Goal: Transaction & Acquisition: Purchase product/service

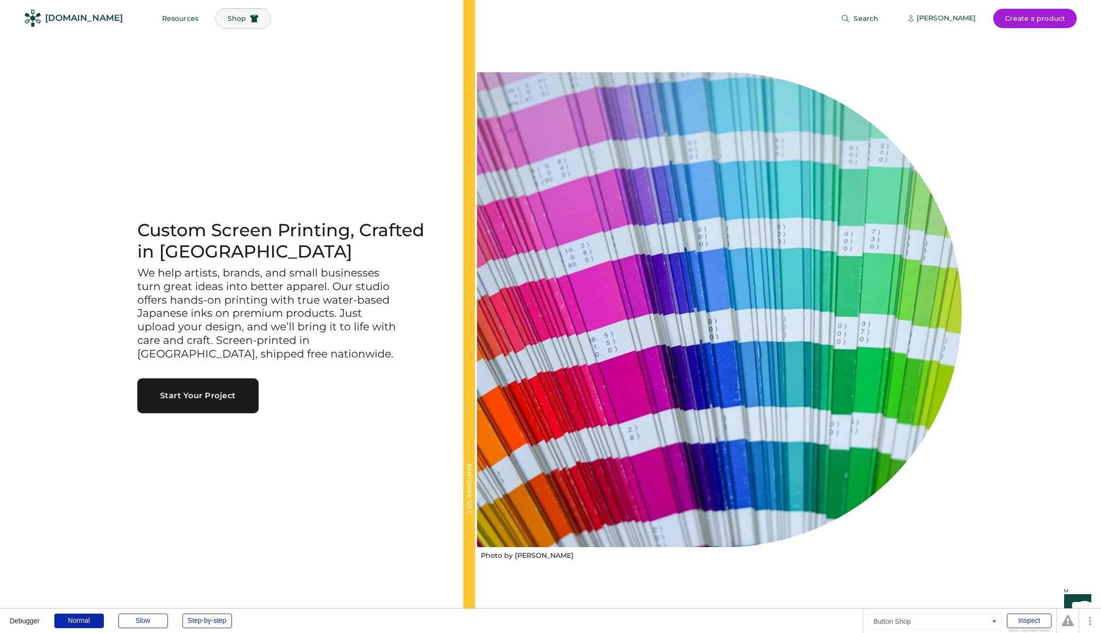
click at [216, 20] on button "Shop" at bounding box center [243, 18] width 54 height 19
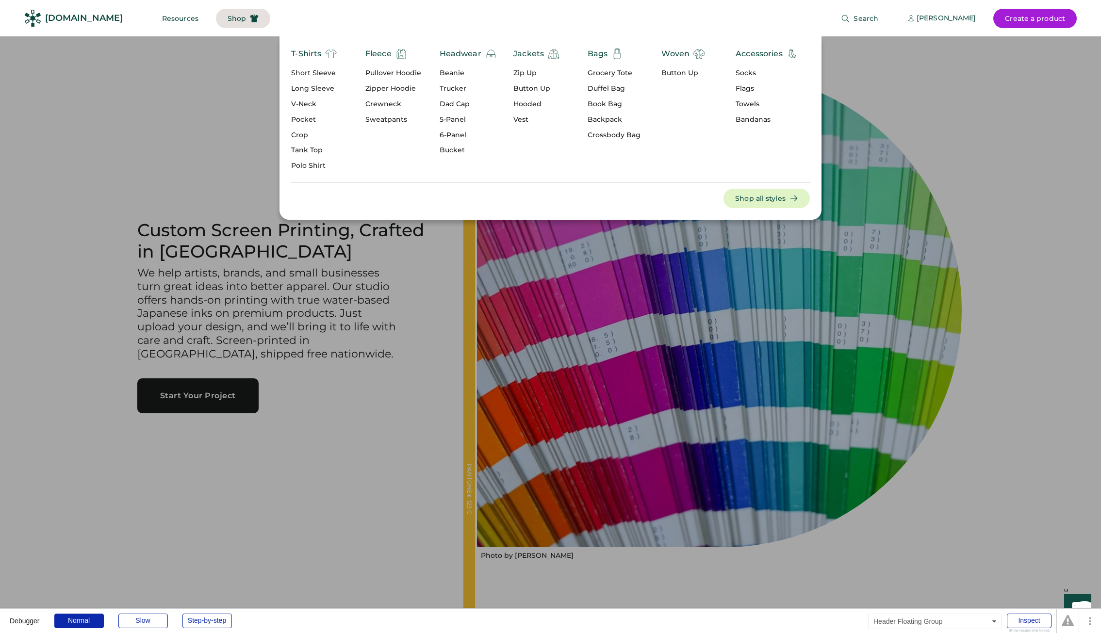
click at [227, 27] on button "Shop" at bounding box center [243, 18] width 54 height 19
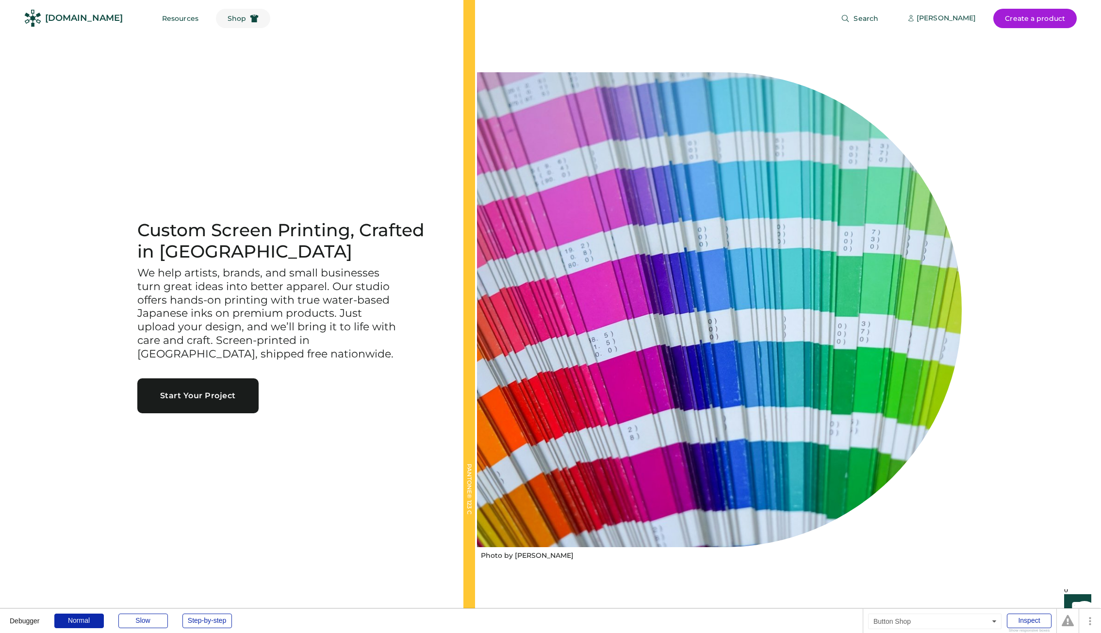
click at [222, 26] on button "Shop" at bounding box center [243, 18] width 54 height 19
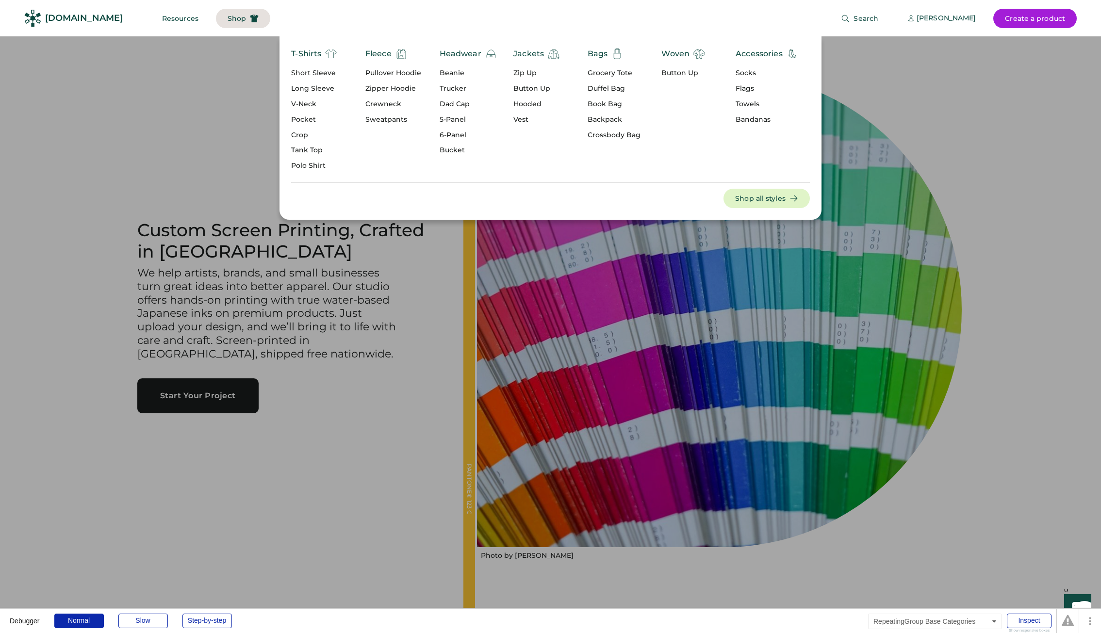
click at [310, 73] on div "Short Sleeve" at bounding box center [314, 73] width 46 height 10
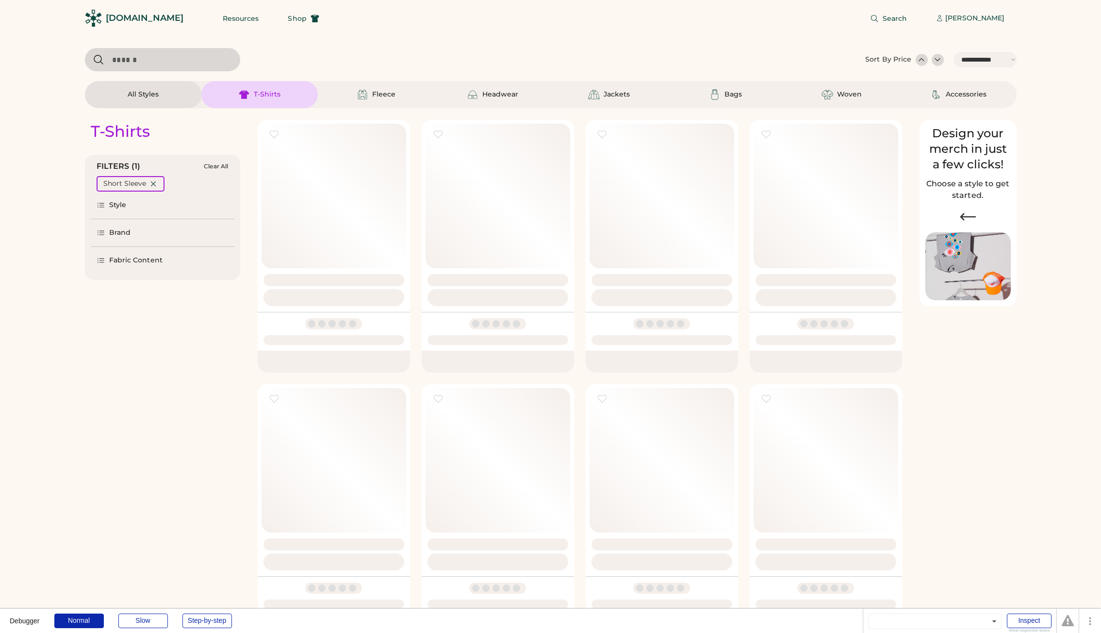
select select "*****"
select select "*"
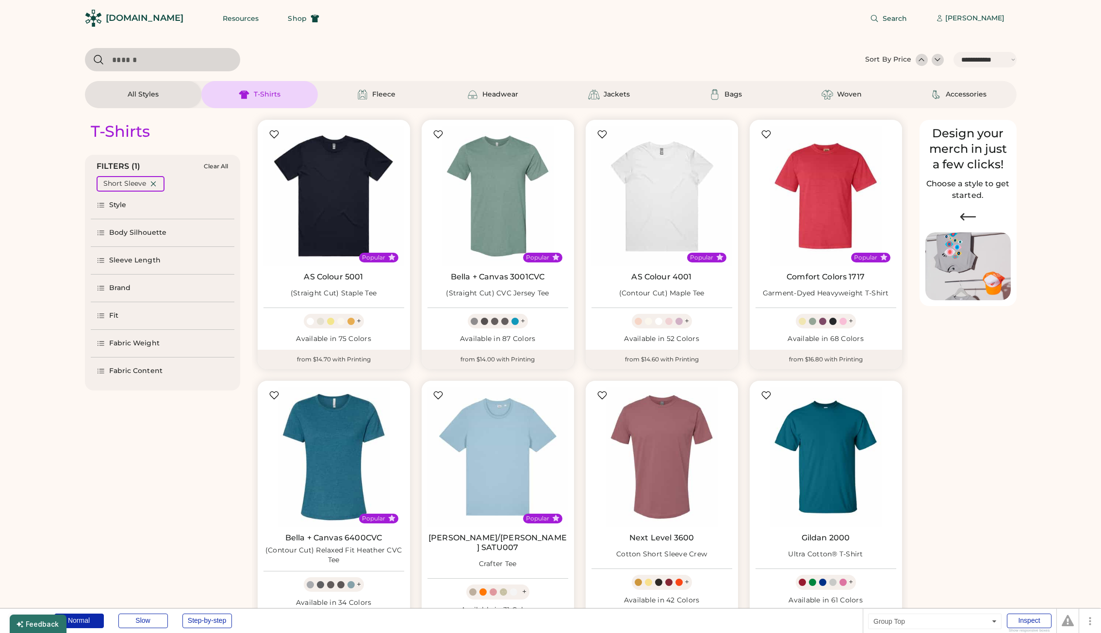
click at [173, 61] on input "input" at bounding box center [162, 59] width 155 height 23
paste input "**********"
type input "**********"
select select "*****"
select select "*"
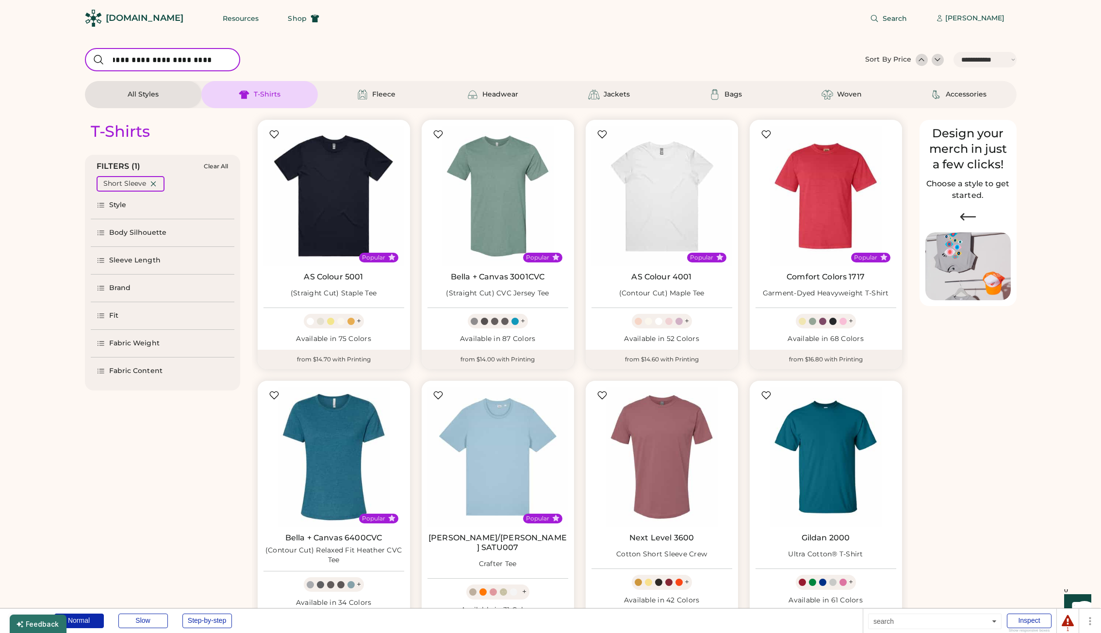
click at [162, 61] on input "input" at bounding box center [162, 59] width 155 height 23
select select "**********"
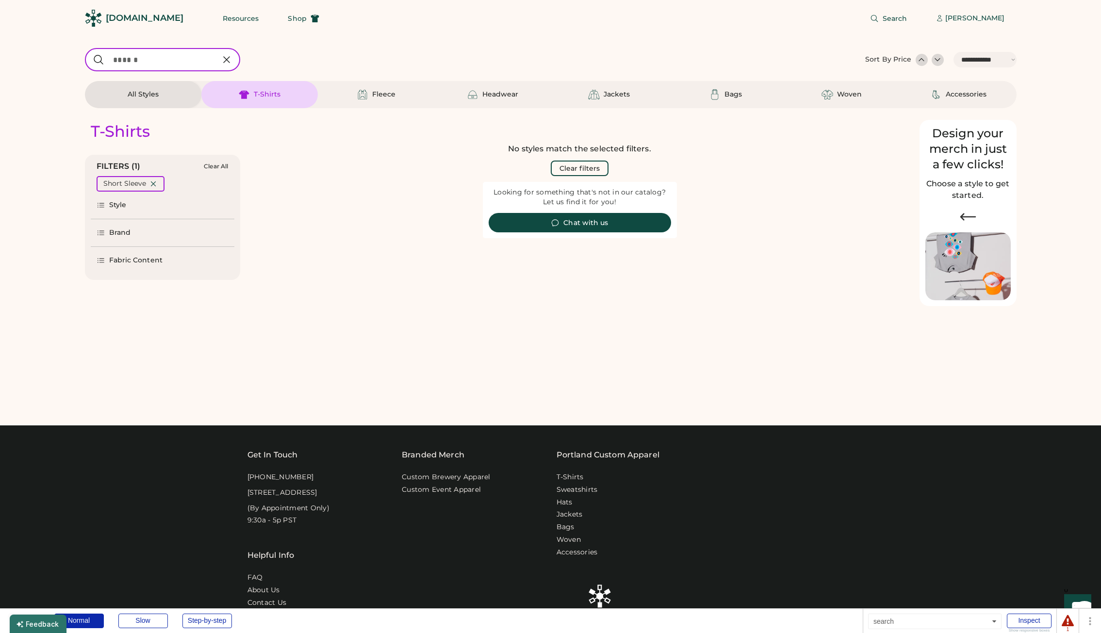
select select "*"
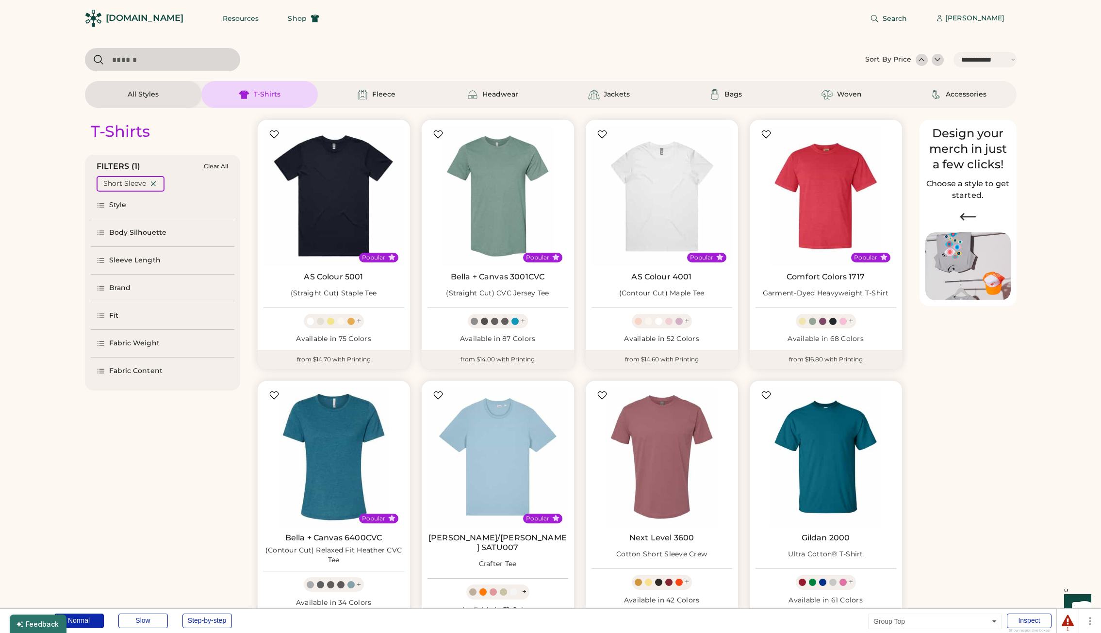
click at [129, 64] on input "input" at bounding box center [162, 59] width 155 height 23
paste input "****"
type input "****"
click at [287, 62] on div at bounding box center [472, 59] width 775 height 23
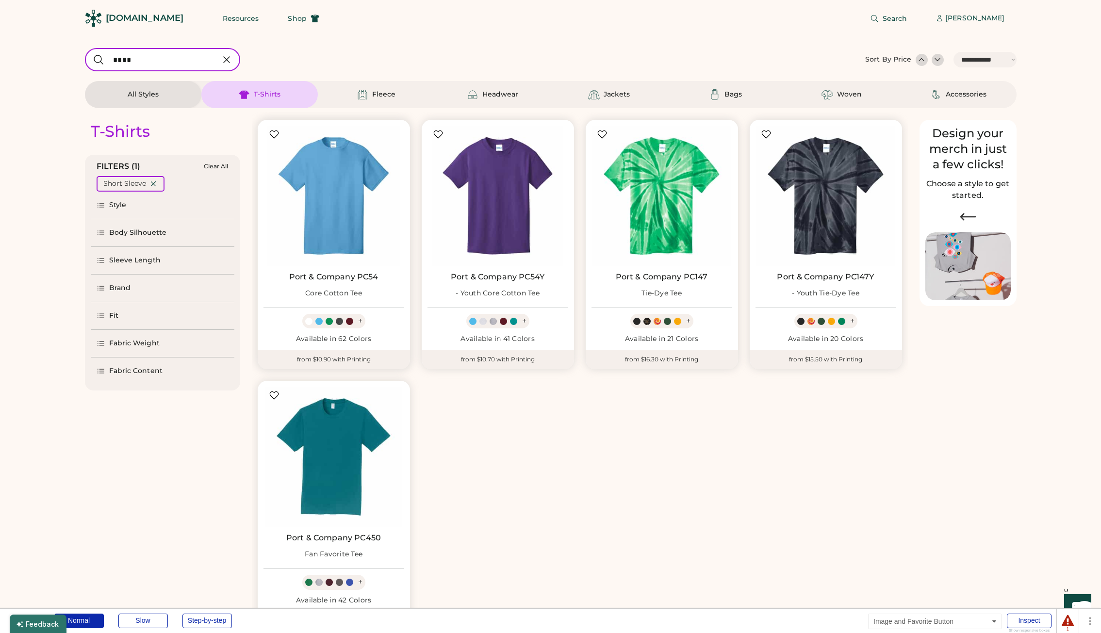
click at [331, 200] on img at bounding box center [333, 196] width 141 height 141
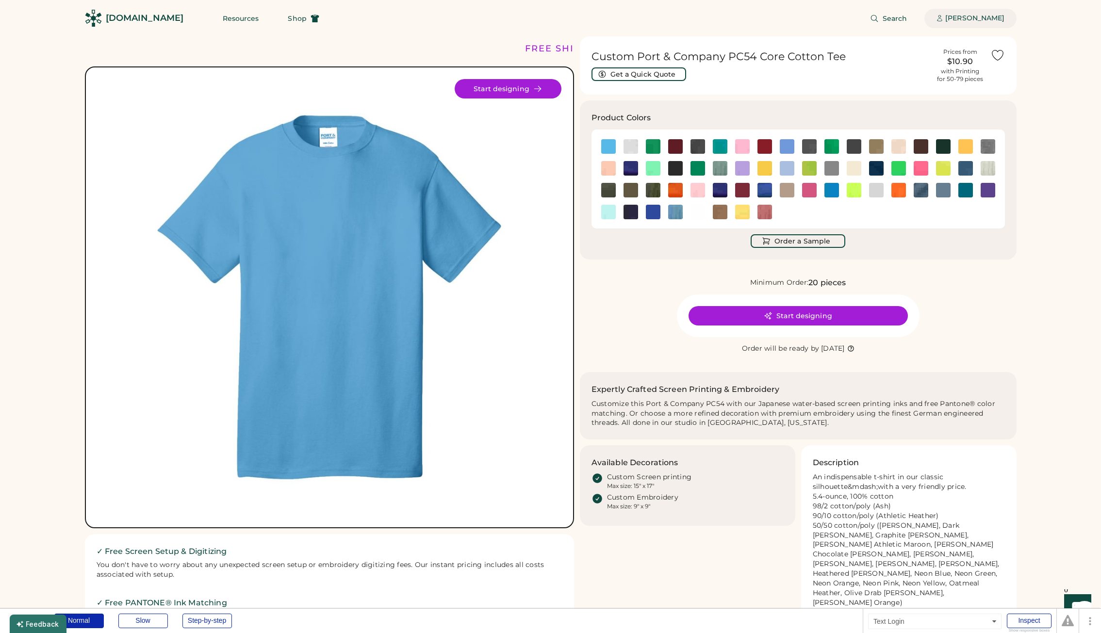
click at [957, 15] on div "Bradley Whipsocket" at bounding box center [974, 19] width 59 height 10
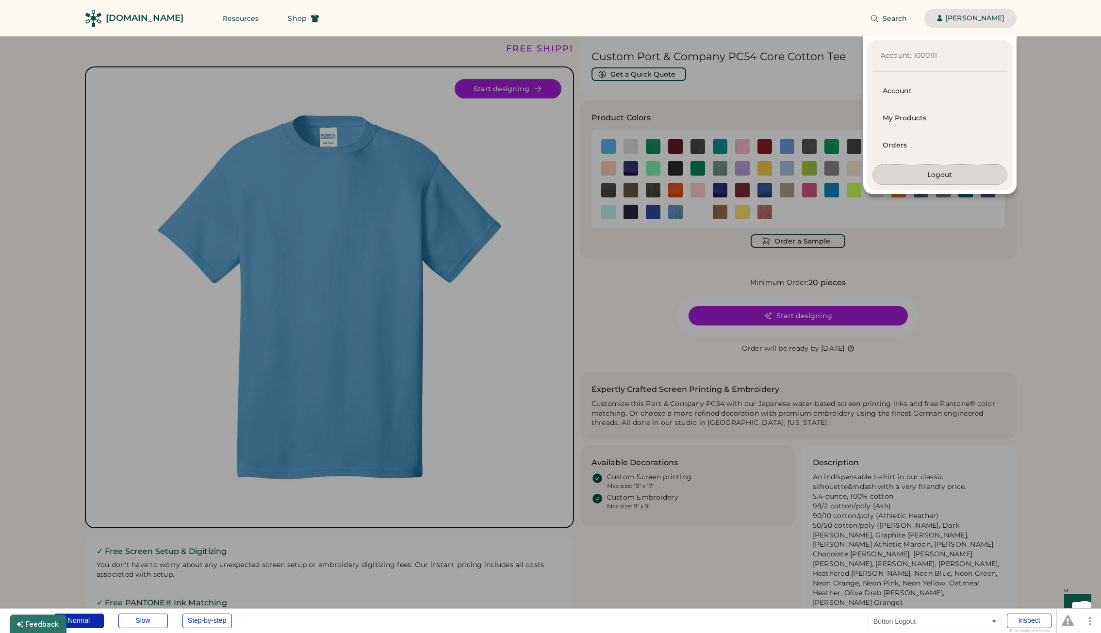
click at [938, 175] on button "Logout" at bounding box center [940, 174] width 134 height 19
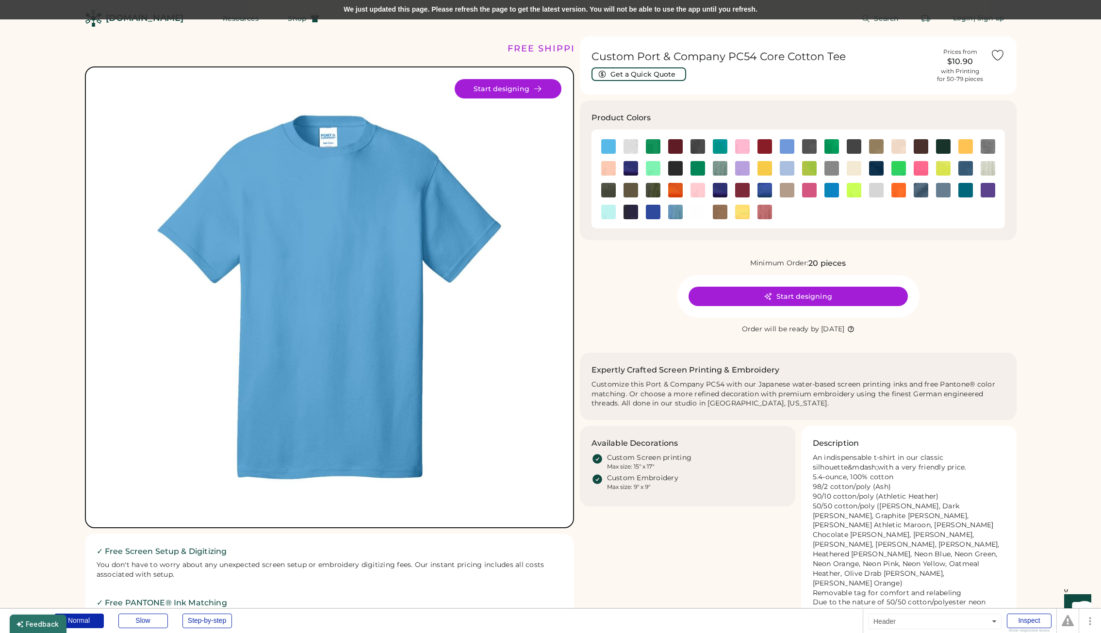
click at [319, 5] on div "We just updated this page. Please refresh the page to get the latest version. Y…" at bounding box center [550, 9] width 1101 height 19
click at [343, 12] on div "We just updated this page. Please refresh the page to get the latest version. Y…" at bounding box center [550, 9] width 1101 height 19
click at [378, 8] on div "We just updated this page. Please refresh the page to get the latest version. Y…" at bounding box center [550, 9] width 1101 height 19
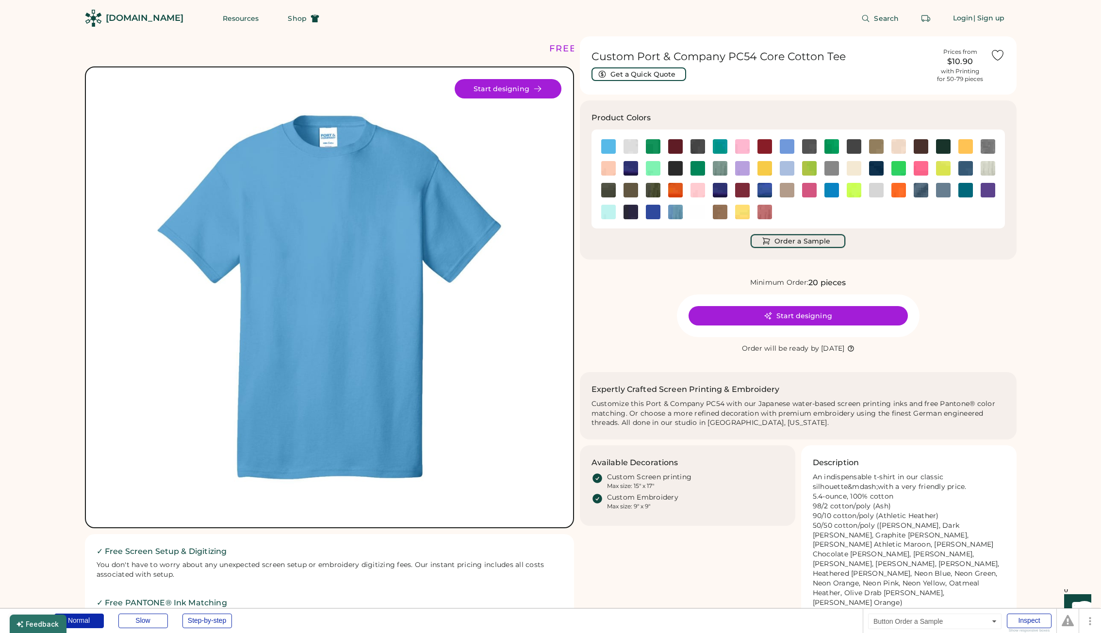
click at [794, 243] on button "Order a Sample" at bounding box center [798, 241] width 95 height 14
click at [793, 243] on button "Order a Sample" at bounding box center [798, 241] width 95 height 14
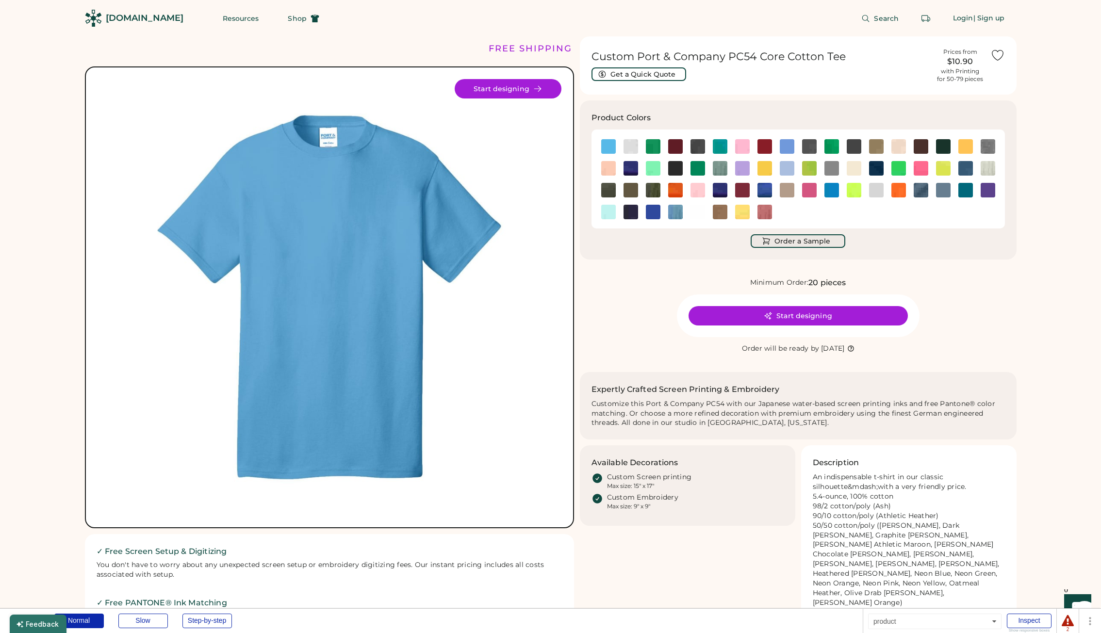
click at [793, 243] on button "Order a Sample" at bounding box center [798, 241] width 95 height 14
click at [223, 627] on div "Step-by-step" at bounding box center [206, 621] width 49 height 15
click at [811, 240] on button "Order a Sample" at bounding box center [798, 241] width 95 height 14
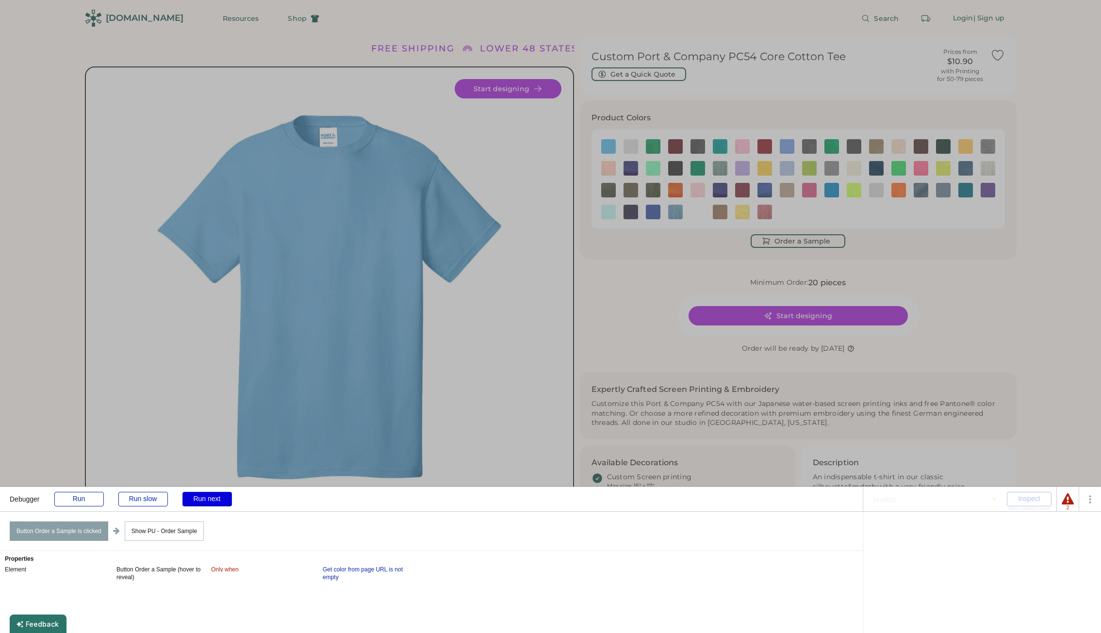
click at [197, 500] on div "Run next" at bounding box center [206, 499] width 49 height 15
click at [208, 497] on div "Run next" at bounding box center [206, 499] width 49 height 15
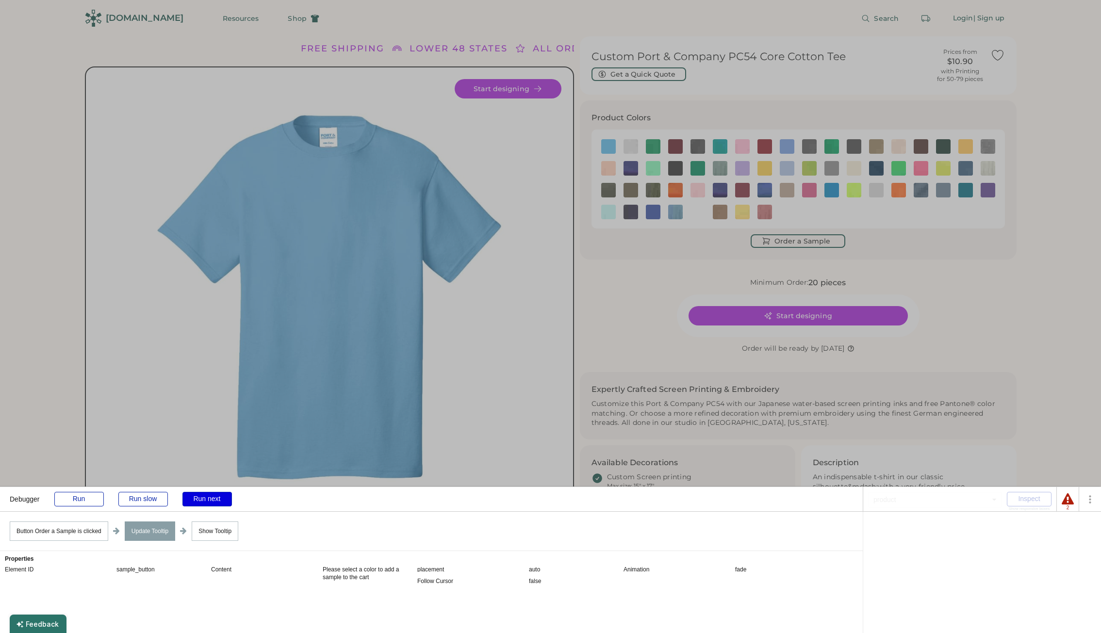
click at [208, 496] on div "Run next" at bounding box center [206, 499] width 49 height 15
click at [207, 495] on div "Run next" at bounding box center [206, 499] width 49 height 15
click at [83, 499] on div "Run" at bounding box center [78, 499] width 49 height 15
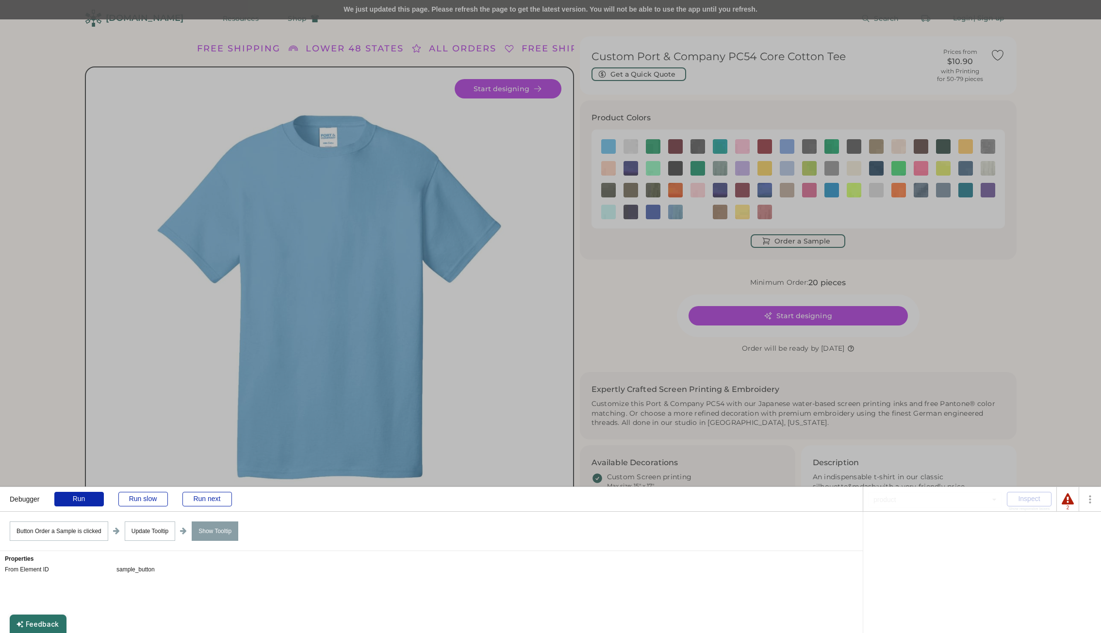
click at [510, 9] on div at bounding box center [550, 316] width 1101 height 633
click at [85, 496] on div "Run" at bounding box center [78, 499] width 49 height 15
click at [218, 505] on div "Run next" at bounding box center [206, 499] width 49 height 15
click at [81, 500] on div "Run" at bounding box center [78, 499] width 49 height 15
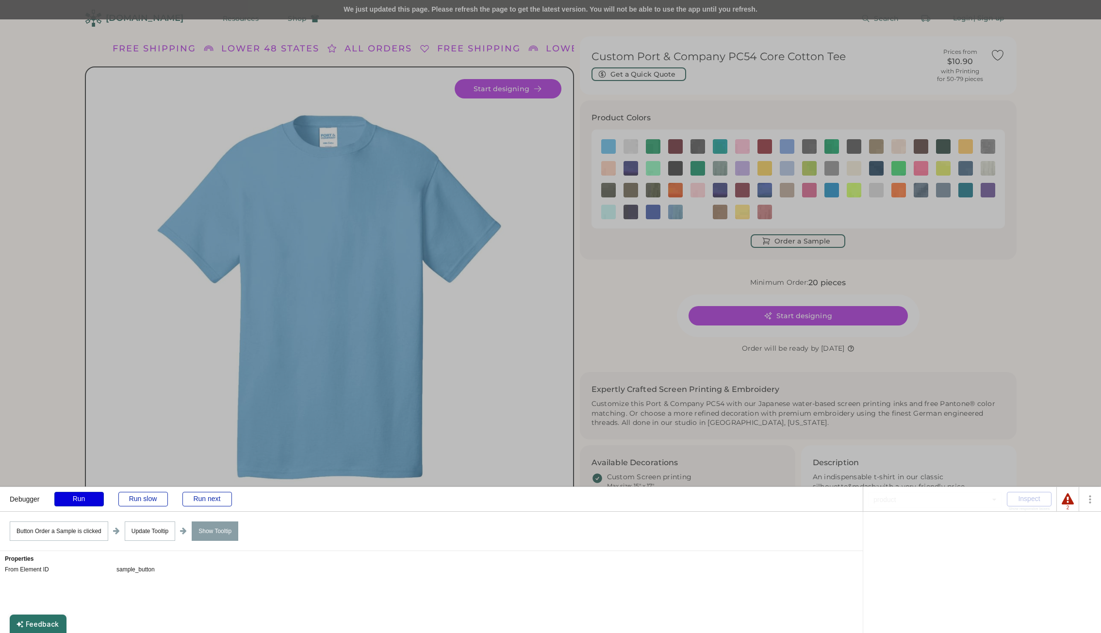
click at [81, 500] on div "Run" at bounding box center [78, 499] width 49 height 15
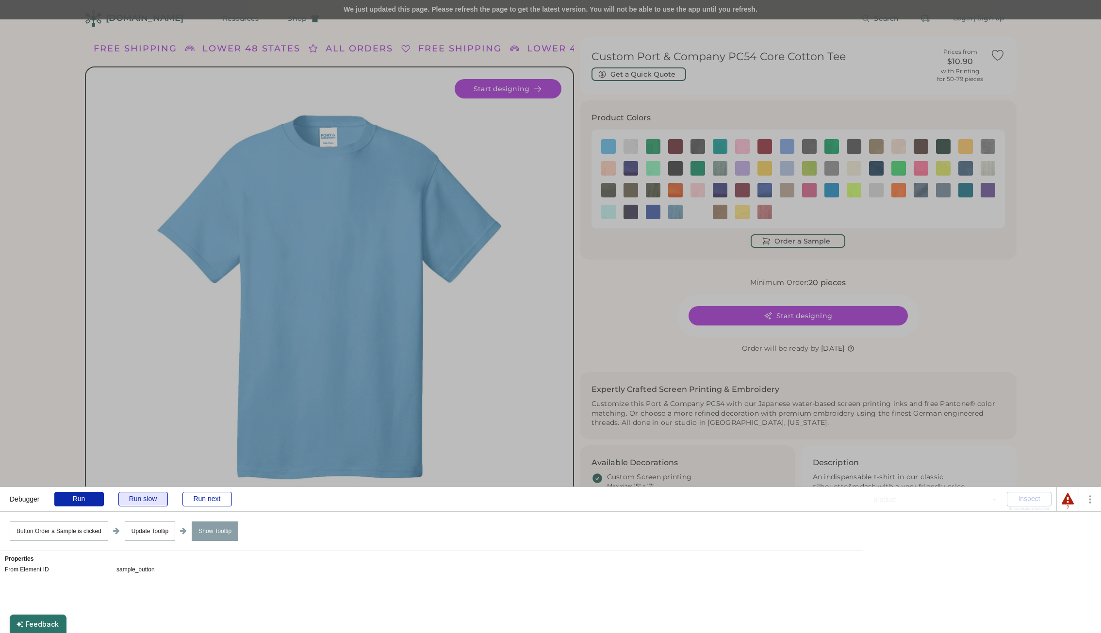
click at [135, 499] on div "Run slow" at bounding box center [142, 499] width 49 height 15
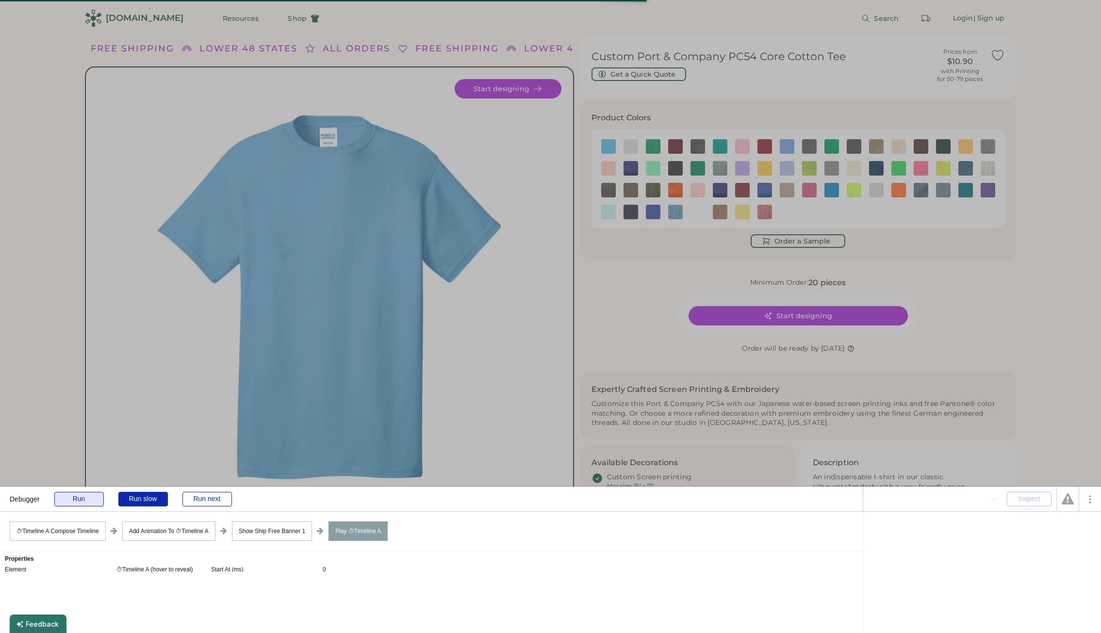
click at [73, 504] on div "Run" at bounding box center [78, 499] width 49 height 15
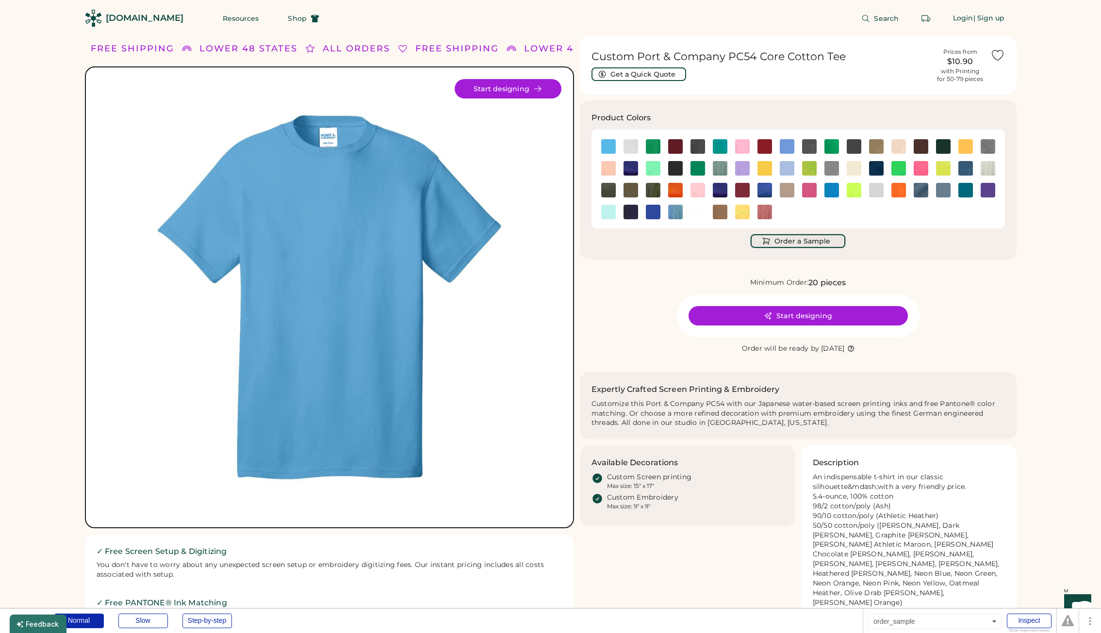
click at [809, 242] on button "Order a Sample" at bounding box center [798, 241] width 95 height 14
drag, startPoint x: 224, startPoint y: 614, endPoint x: 217, endPoint y: 617, distance: 8.0
click at [217, 617] on div "Debugger Normal Slow Step-by-step" at bounding box center [431, 621] width 863 height 24
click at [216, 618] on div "Step-by-step" at bounding box center [206, 621] width 49 height 15
click at [787, 240] on button "Order a Sample" at bounding box center [798, 241] width 95 height 14
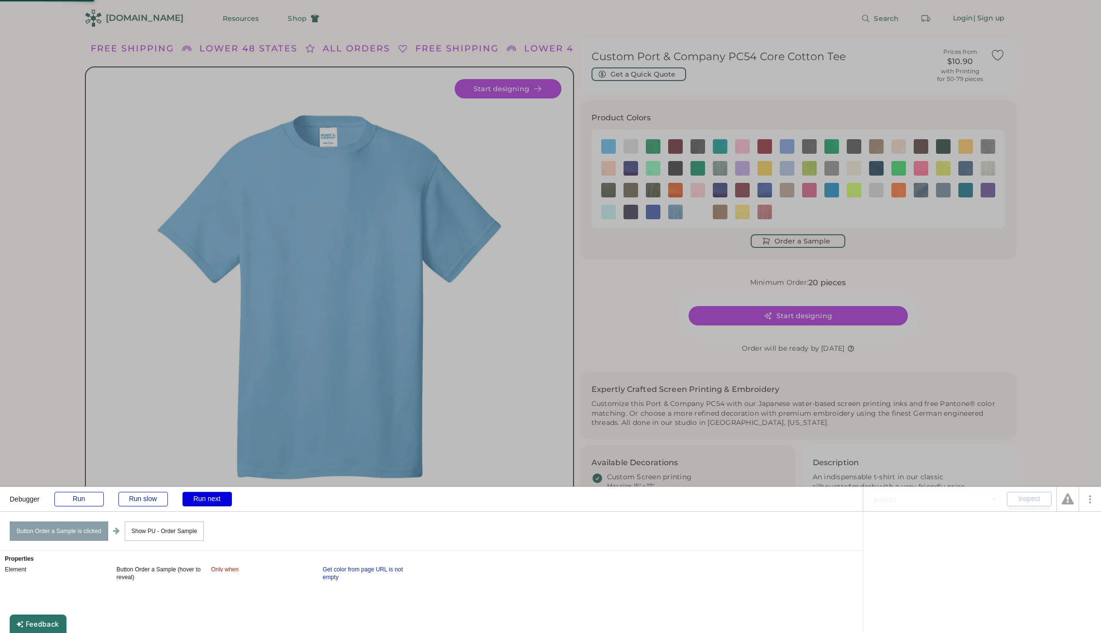
click at [197, 495] on div "Run next" at bounding box center [206, 499] width 49 height 15
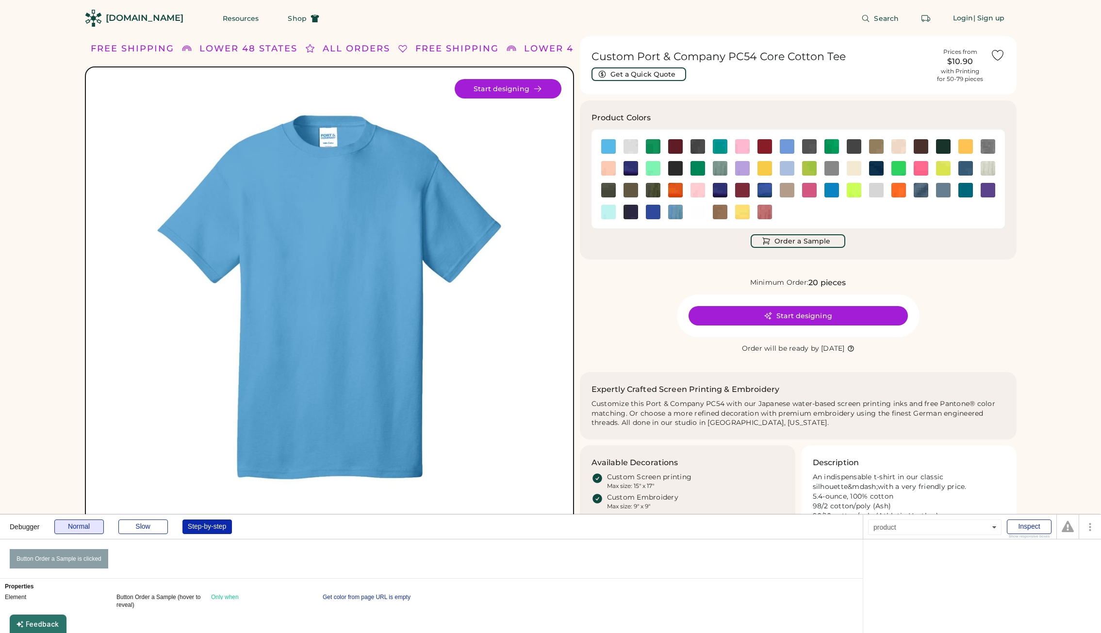
click at [82, 503] on div "FREE SHIPPING LOWER 48 STATES ALL ORDERS FREE SHIPPING LOWER 48 STATES ALL ORDE…" at bounding box center [550, 582] width 1101 height 1165
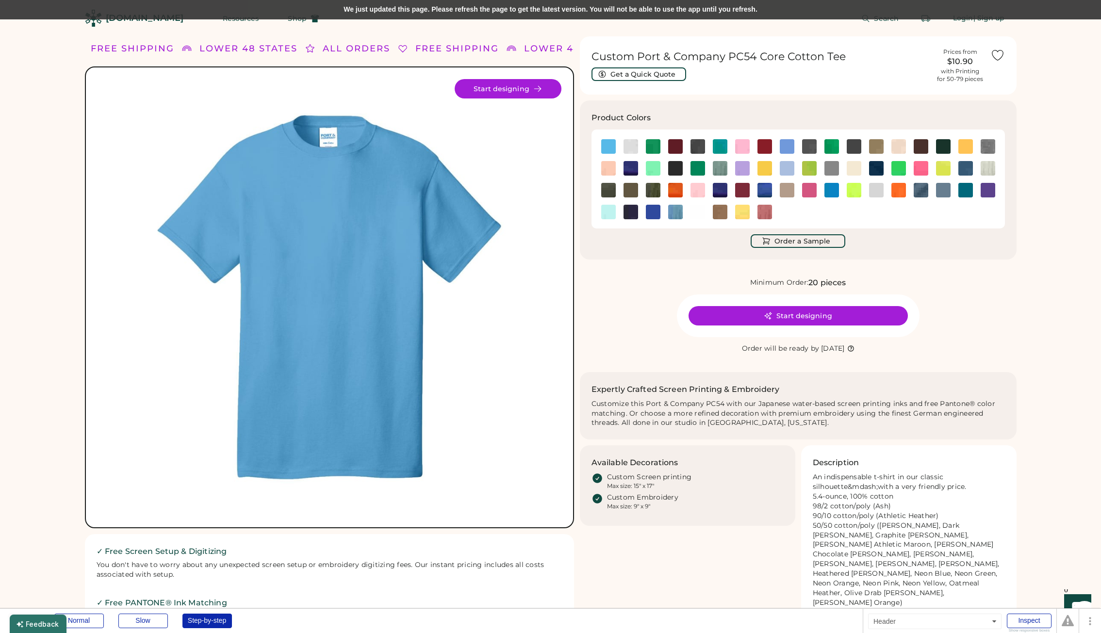
click at [641, 6] on div "We just updated this page. Please refresh the page to get the latest version. Y…" at bounding box center [550, 9] width 1101 height 19
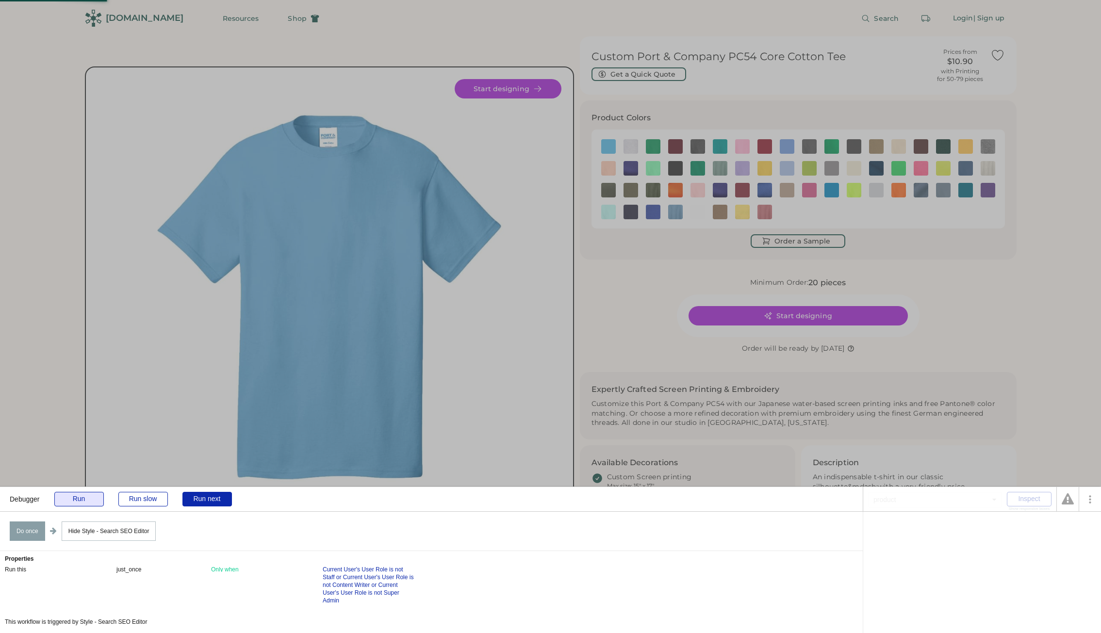
click at [66, 498] on div "Run" at bounding box center [78, 499] width 49 height 15
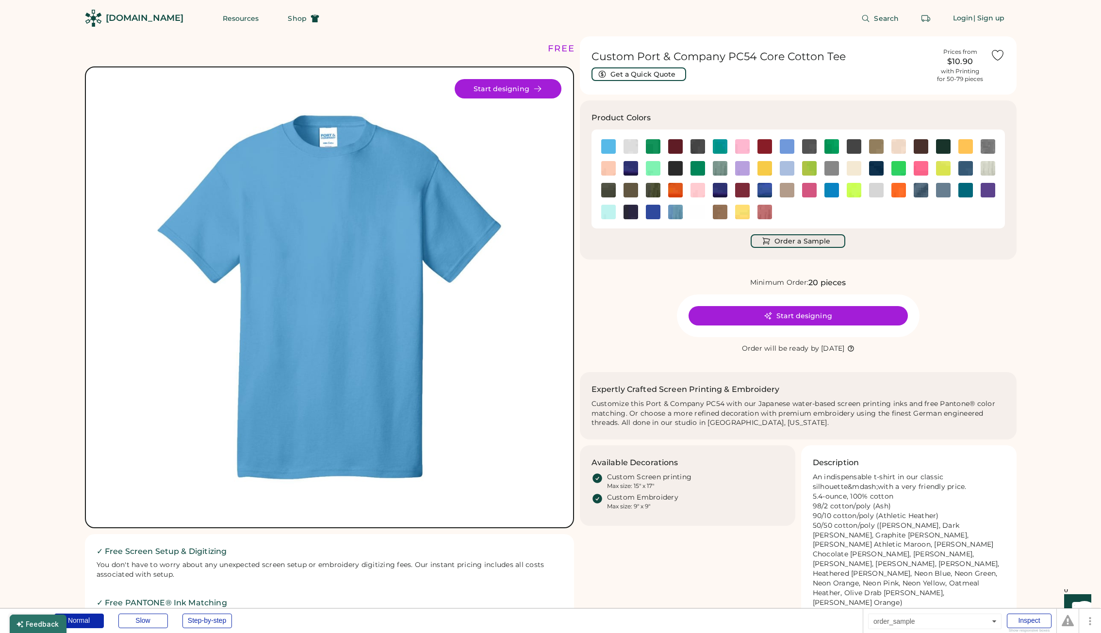
click at [804, 242] on button "Order a Sample" at bounding box center [798, 241] width 95 height 14
click at [213, 624] on div "Step-by-step" at bounding box center [206, 621] width 49 height 15
click at [802, 238] on button "Order a Sample" at bounding box center [798, 241] width 95 height 14
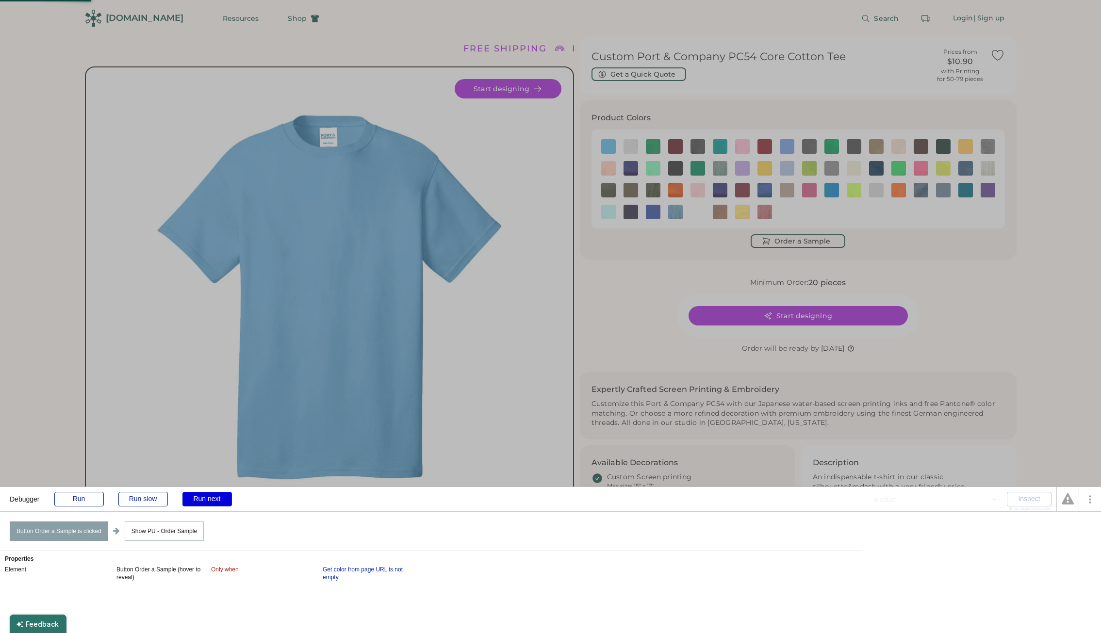
click at [196, 496] on div "Run next" at bounding box center [206, 499] width 49 height 15
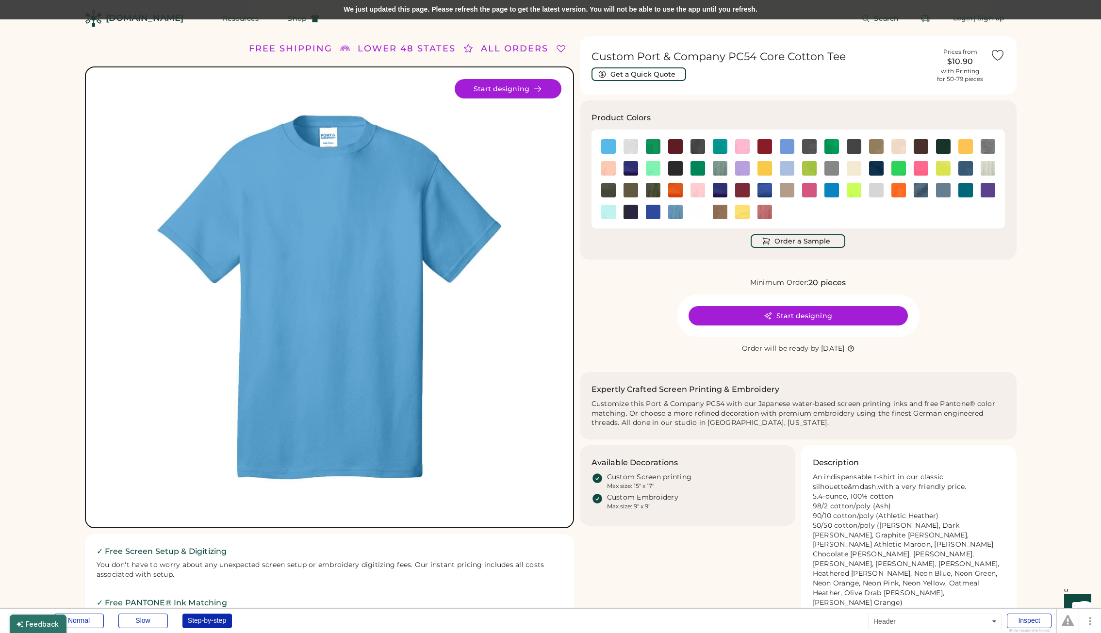
click at [308, 10] on div "We just updated this page. Please refresh the page to get the latest version. Y…" at bounding box center [550, 9] width 1101 height 19
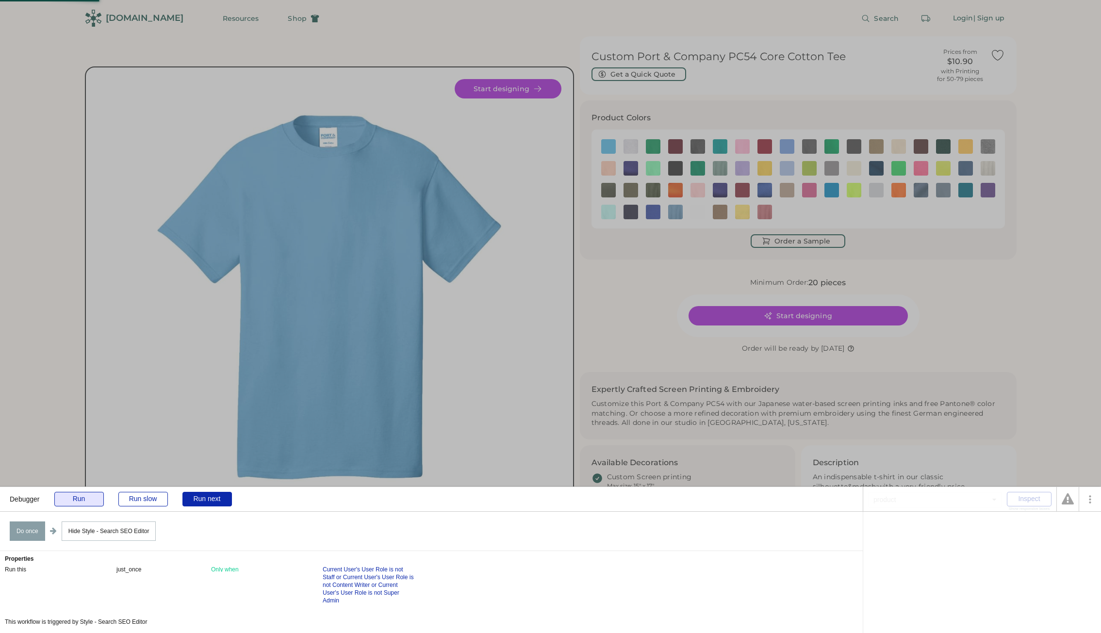
click at [80, 499] on div "Run" at bounding box center [78, 499] width 49 height 15
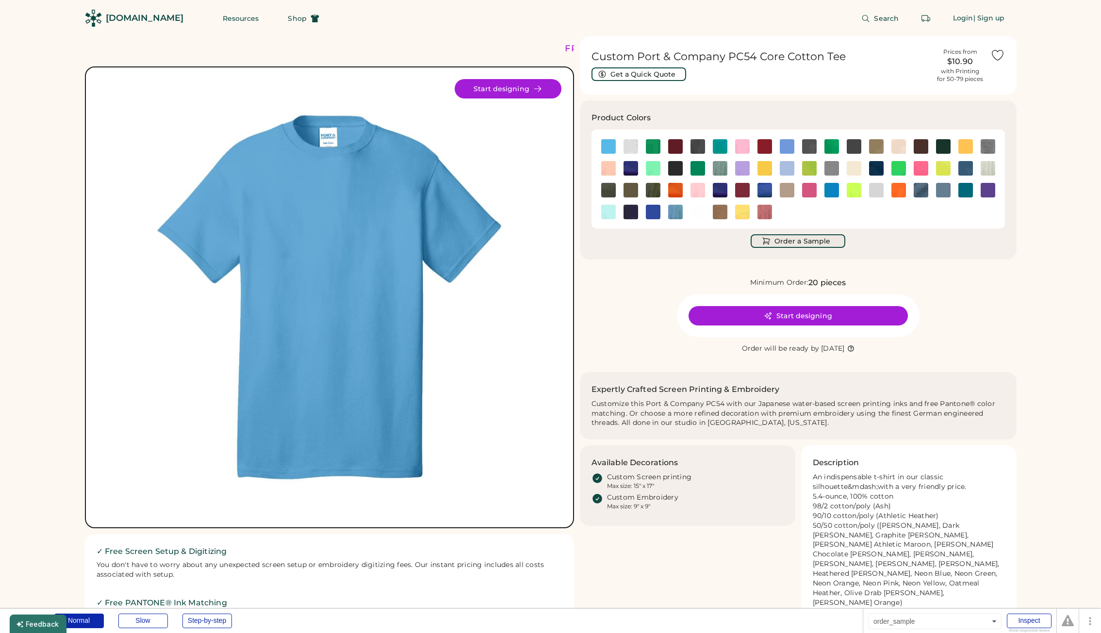
click at [795, 242] on button "Order a Sample" at bounding box center [798, 241] width 95 height 14
click at [799, 244] on button "Order a Sample" at bounding box center [798, 241] width 95 height 14
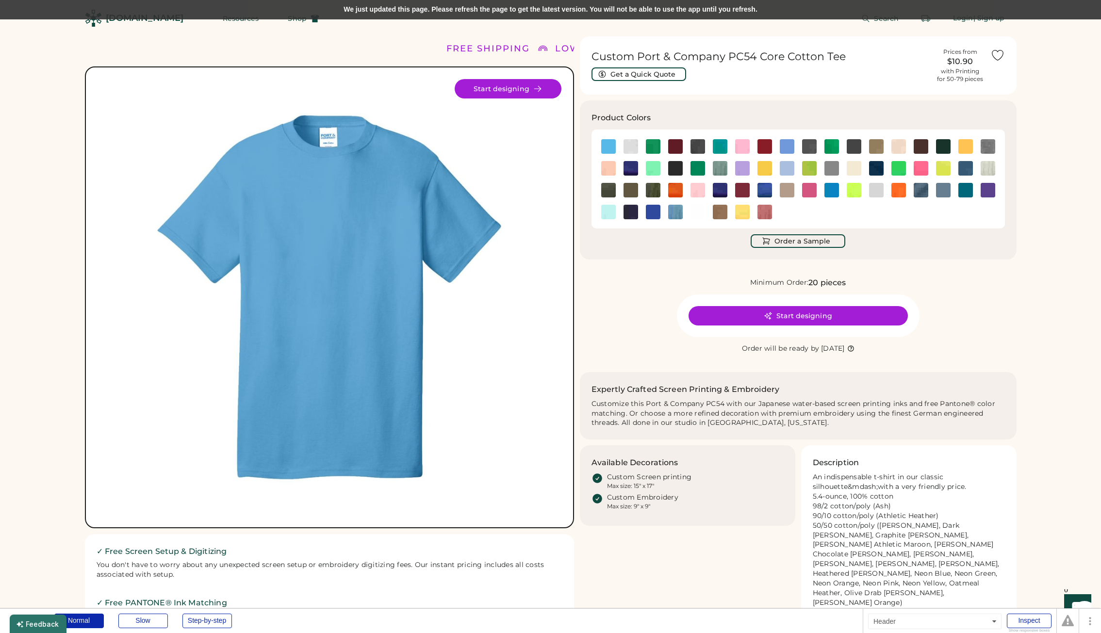
click at [323, 1] on div "We just updated this page. Please refresh the page to get the latest version. Y…" at bounding box center [550, 9] width 1101 height 19
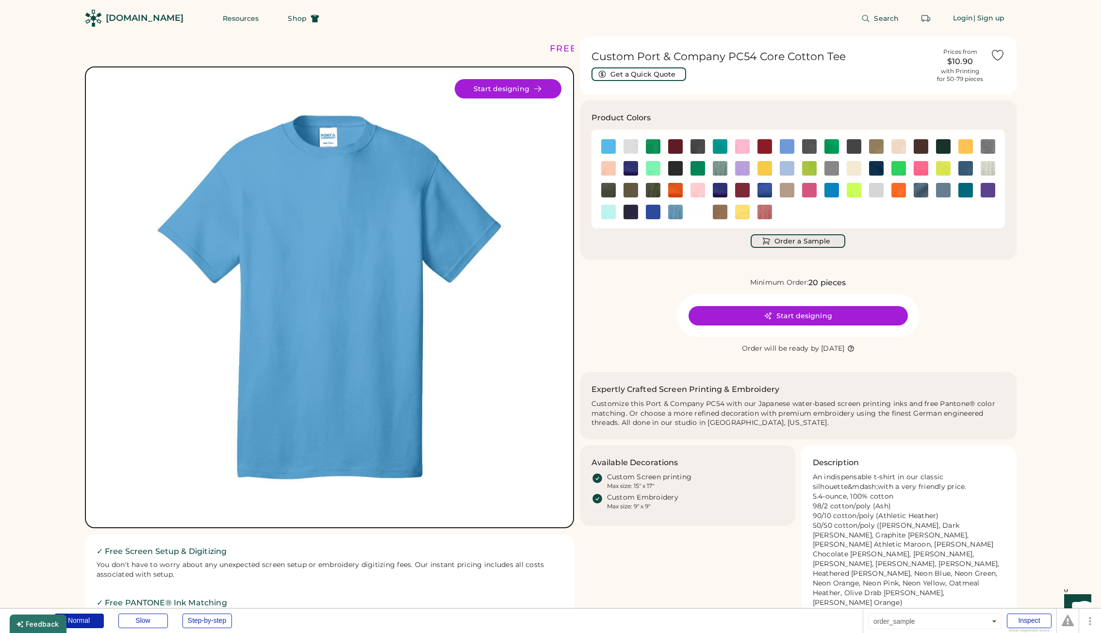
click at [795, 239] on button "Order a Sample" at bounding box center [798, 241] width 95 height 14
click at [794, 241] on button "Order a Sample" at bounding box center [798, 241] width 95 height 14
click at [197, 613] on div "Debugger Normal Slow Step-by-step" at bounding box center [431, 621] width 863 height 24
drag, startPoint x: 200, startPoint y: 620, endPoint x: 210, endPoint y: 615, distance: 10.6
click at [201, 620] on div "Step-by-step" at bounding box center [206, 621] width 49 height 15
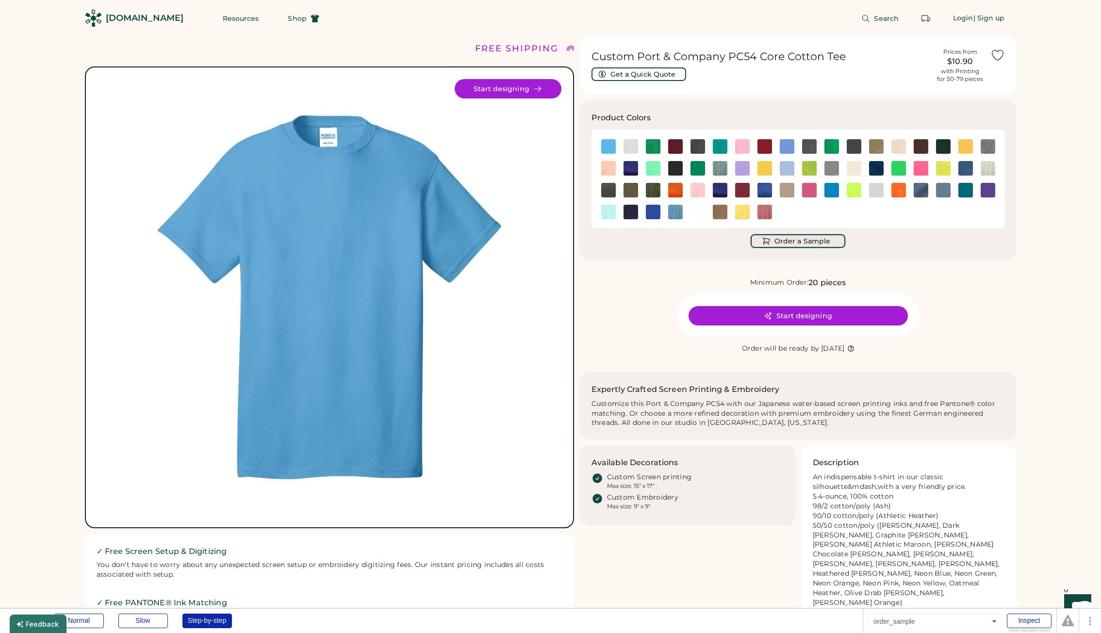
click at [793, 239] on button "Order a Sample" at bounding box center [798, 241] width 95 height 14
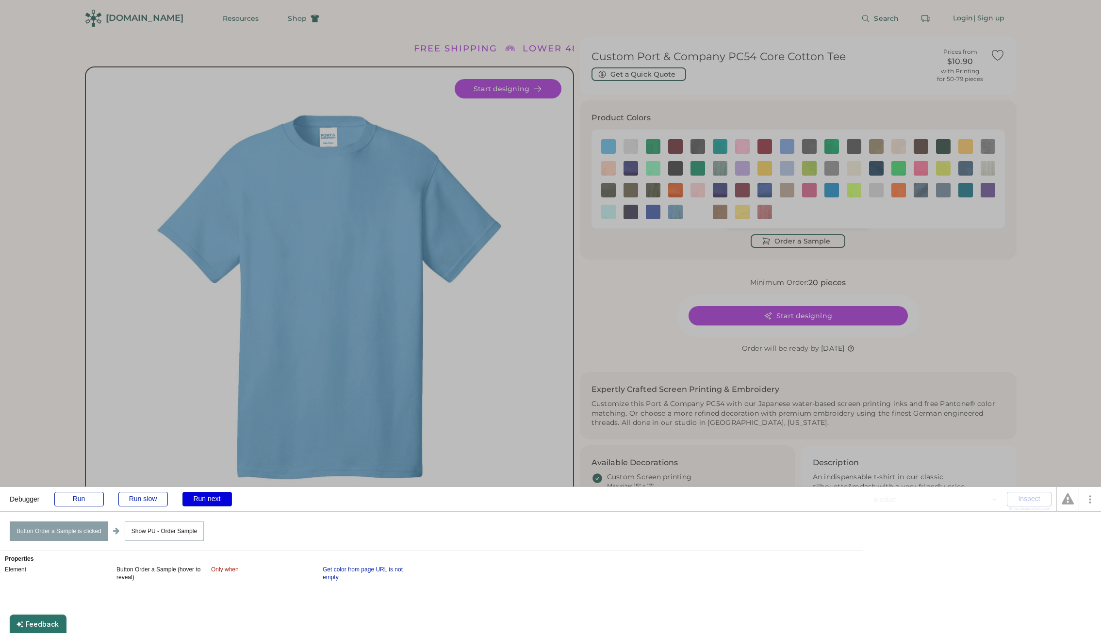
click at [198, 500] on div "Run next" at bounding box center [206, 499] width 49 height 15
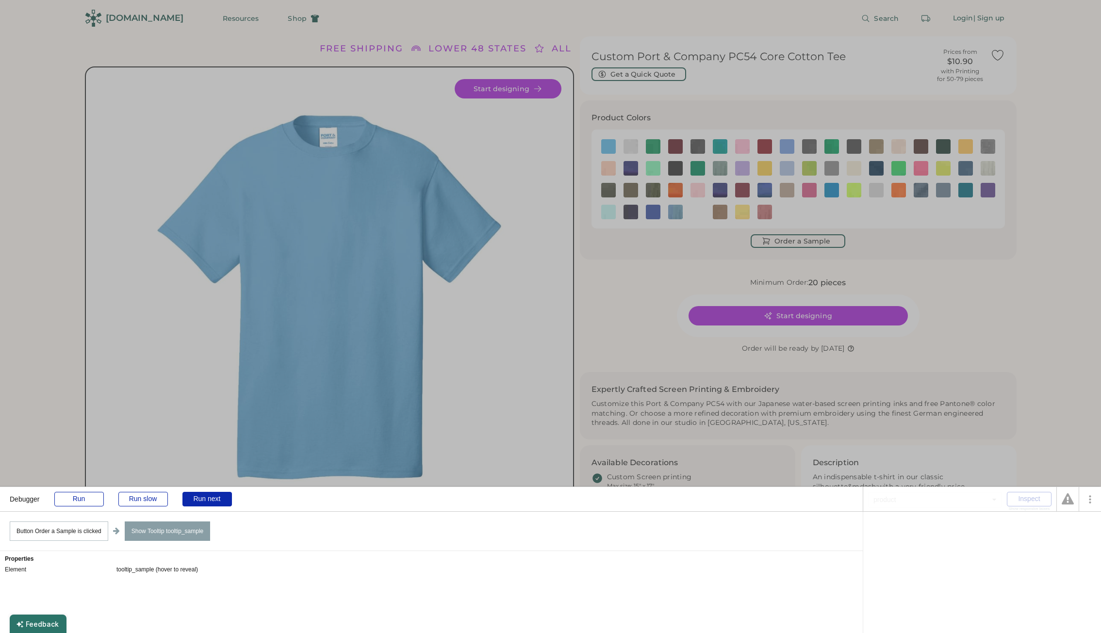
click at [173, 569] on div "tooltip_sample (hover to reveal)" at bounding box center [157, 570] width 82 height 8
click at [203, 501] on div "Run next" at bounding box center [206, 499] width 49 height 15
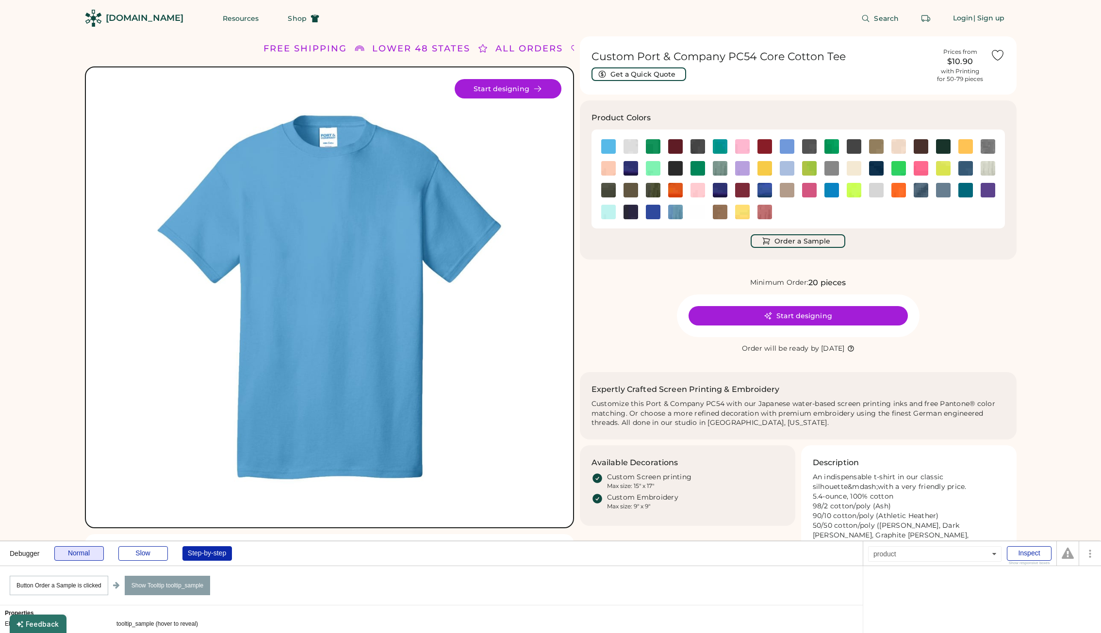
click at [69, 503] on div "FREE SHIPPING LOWER 48 STATES ALL ORDERS FREE SHIPPING LOWER 48 STATES ALL ORDE…" at bounding box center [550, 582] width 1101 height 1165
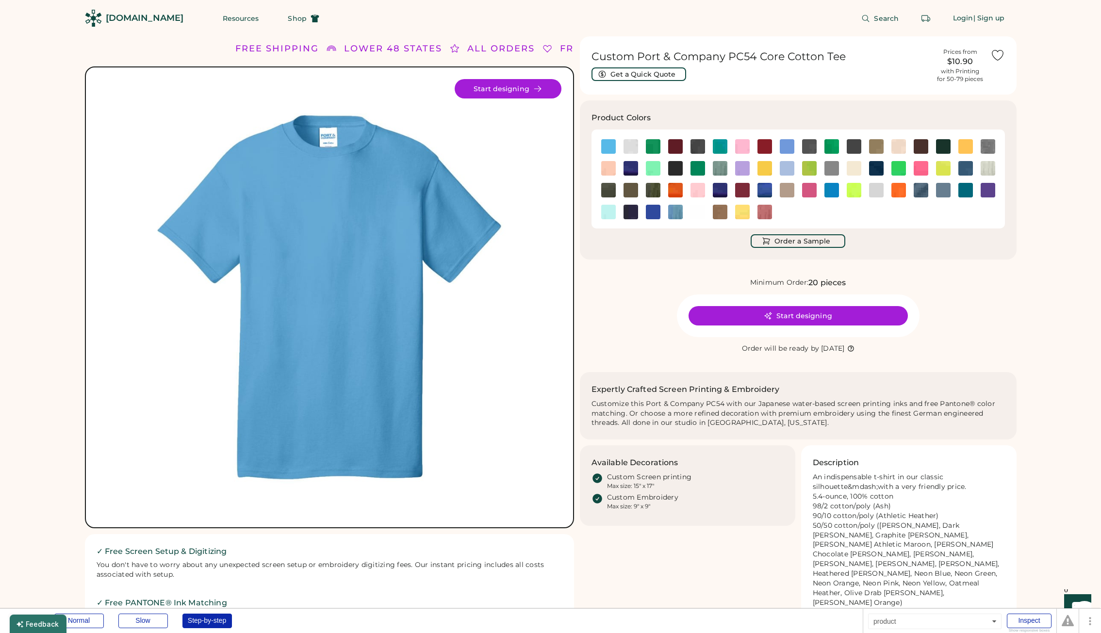
click at [82, 628] on div "Debugger Normal Slow Step-by-step" at bounding box center [431, 621] width 863 height 24
click at [84, 622] on div "Normal" at bounding box center [78, 621] width 49 height 15
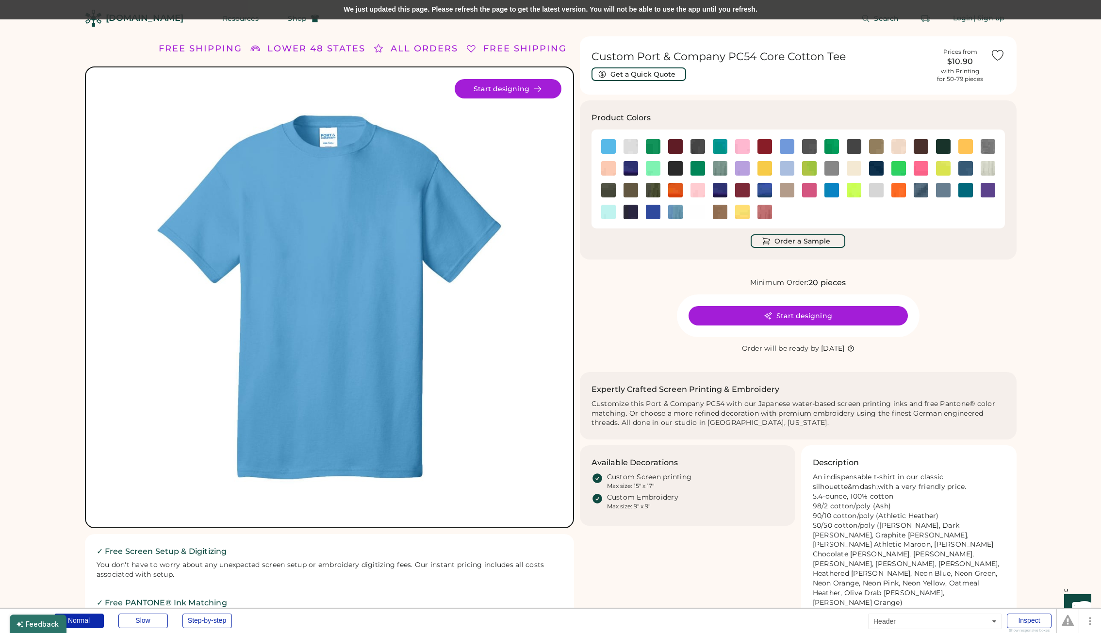
click at [355, 5] on div "We just updated this page. Please refresh the page to get the latest version. Y…" at bounding box center [550, 9] width 1101 height 19
click at [347, 8] on div "We just updated this page. Please refresh the page to get the latest version. Y…" at bounding box center [550, 9] width 1101 height 19
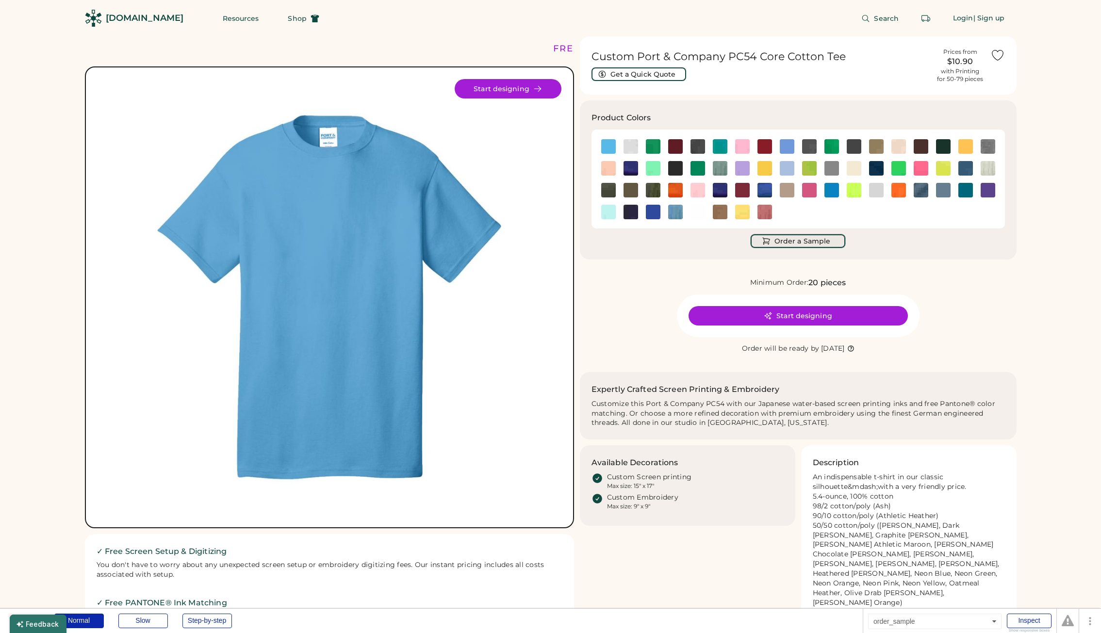
click at [800, 240] on button "Order a Sample" at bounding box center [798, 241] width 95 height 14
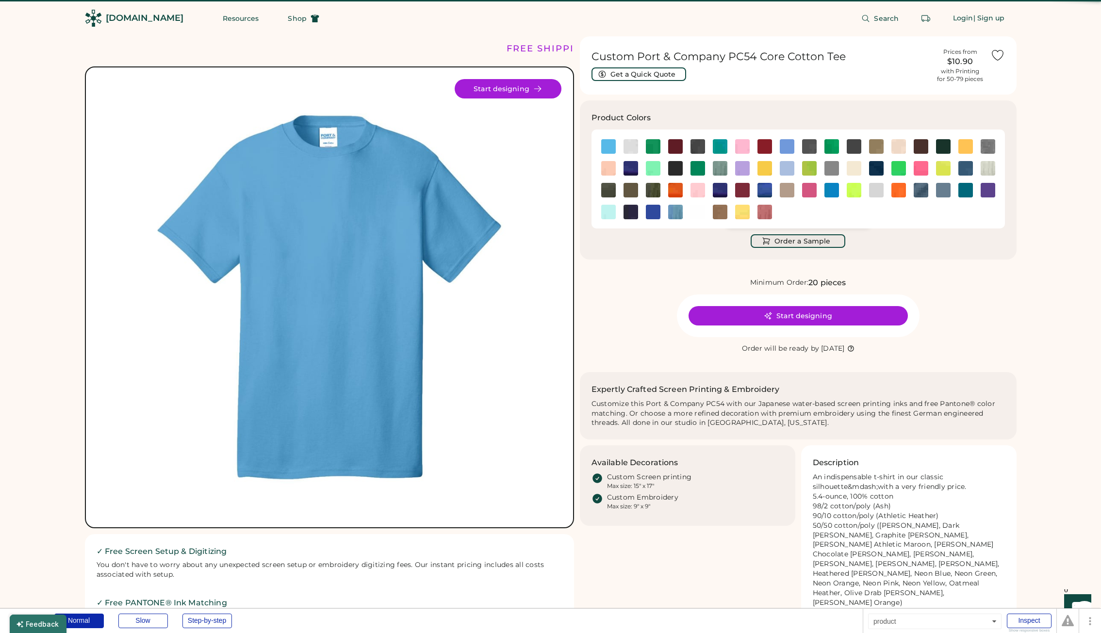
click at [800, 240] on button "Order a Sample" at bounding box center [798, 241] width 95 height 14
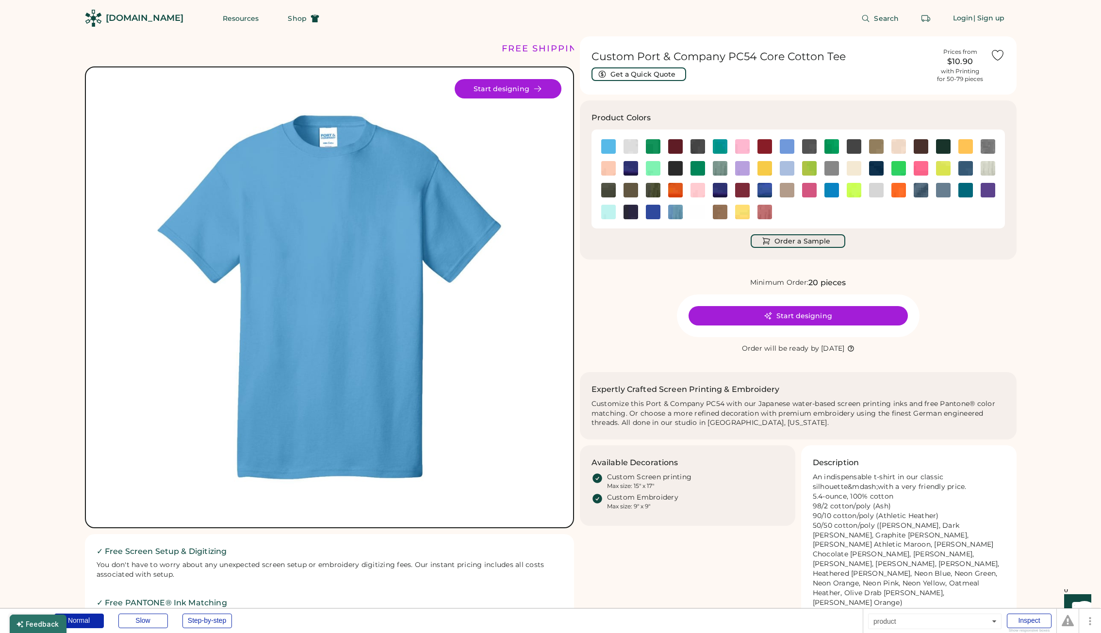
click at [800, 240] on button "Order a Sample" at bounding box center [798, 241] width 95 height 14
click at [207, 622] on div "Step-by-step" at bounding box center [206, 621] width 49 height 15
click at [784, 243] on button "Order a Sample" at bounding box center [798, 241] width 95 height 14
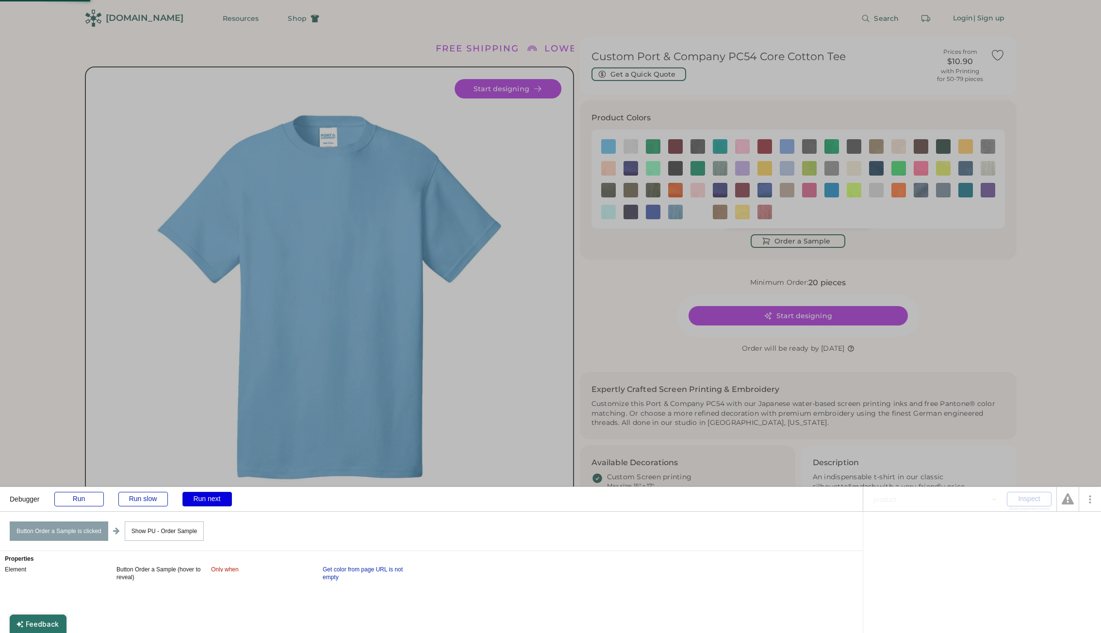
click at [211, 500] on div "Run next" at bounding box center [206, 499] width 49 height 15
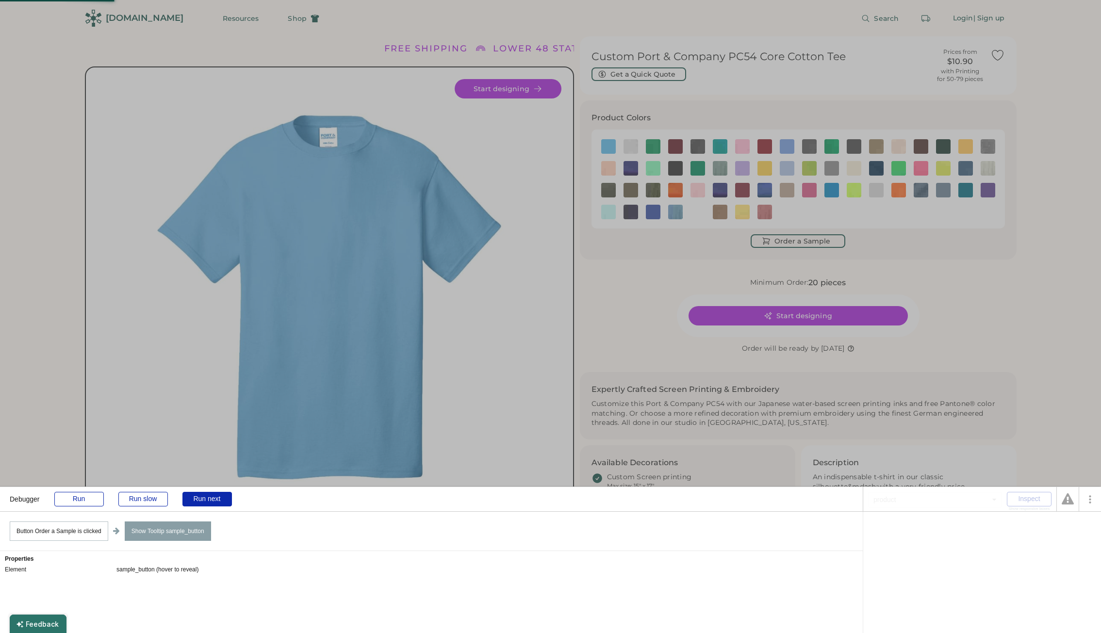
click at [169, 569] on div "sample_button (hover to reveal)" at bounding box center [157, 570] width 82 height 8
click at [204, 502] on div "Run next" at bounding box center [206, 499] width 49 height 15
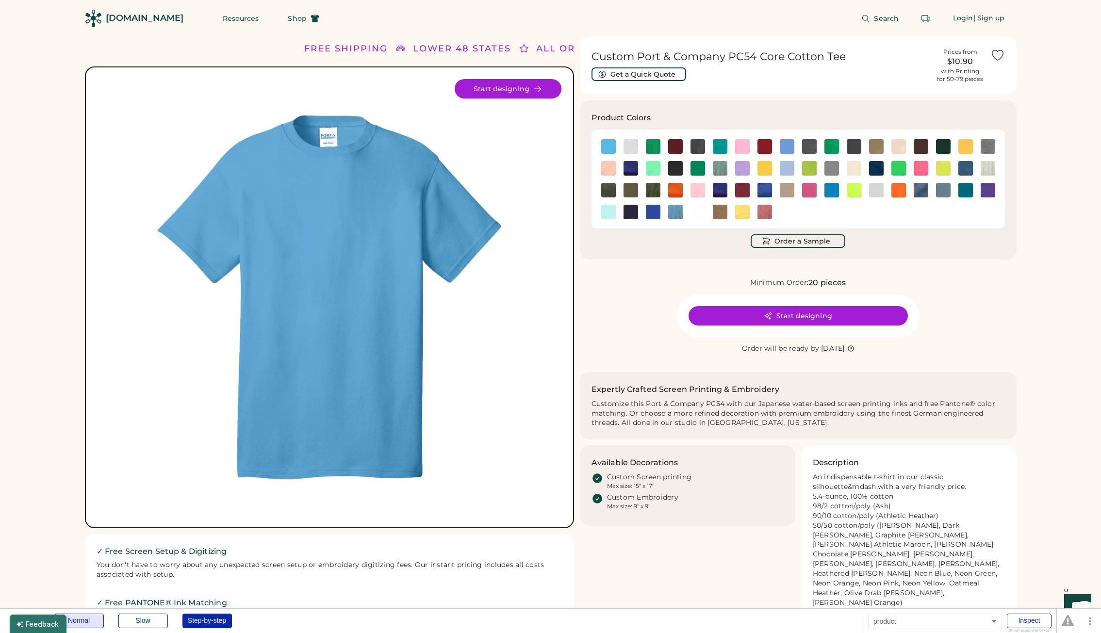
click at [86, 621] on div "Normal" at bounding box center [78, 621] width 49 height 15
click at [791, 244] on button "Order a Sample" at bounding box center [798, 241] width 95 height 14
click at [791, 245] on button "Order a Sample" at bounding box center [798, 241] width 95 height 14
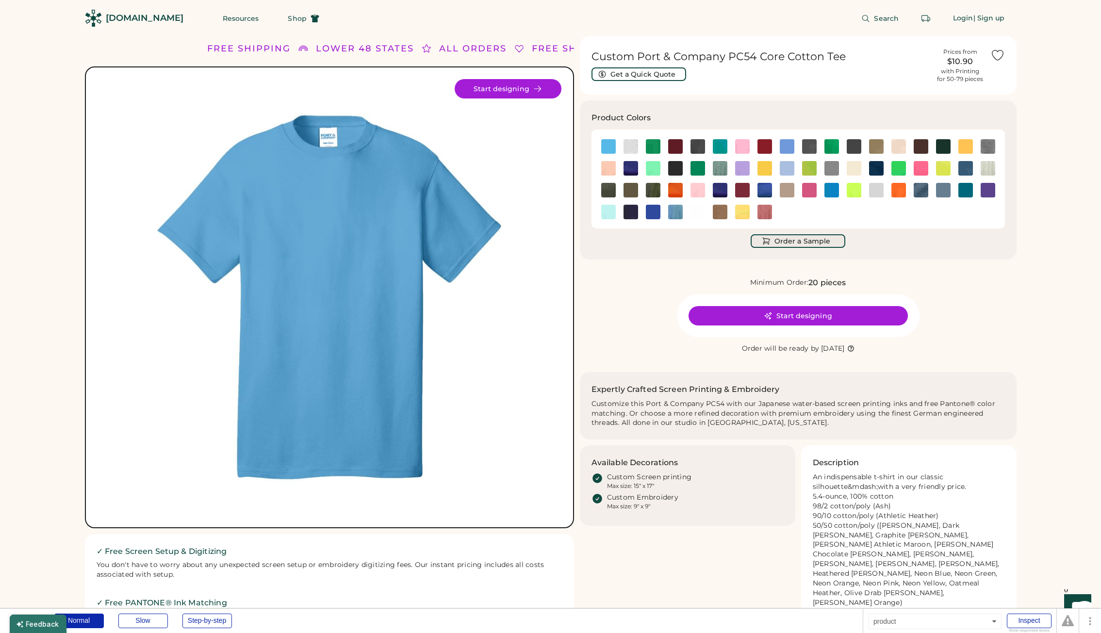
click at [791, 245] on button "Order a Sample" at bounding box center [798, 241] width 95 height 14
click at [1029, 616] on div "Inspect" at bounding box center [1029, 621] width 45 height 15
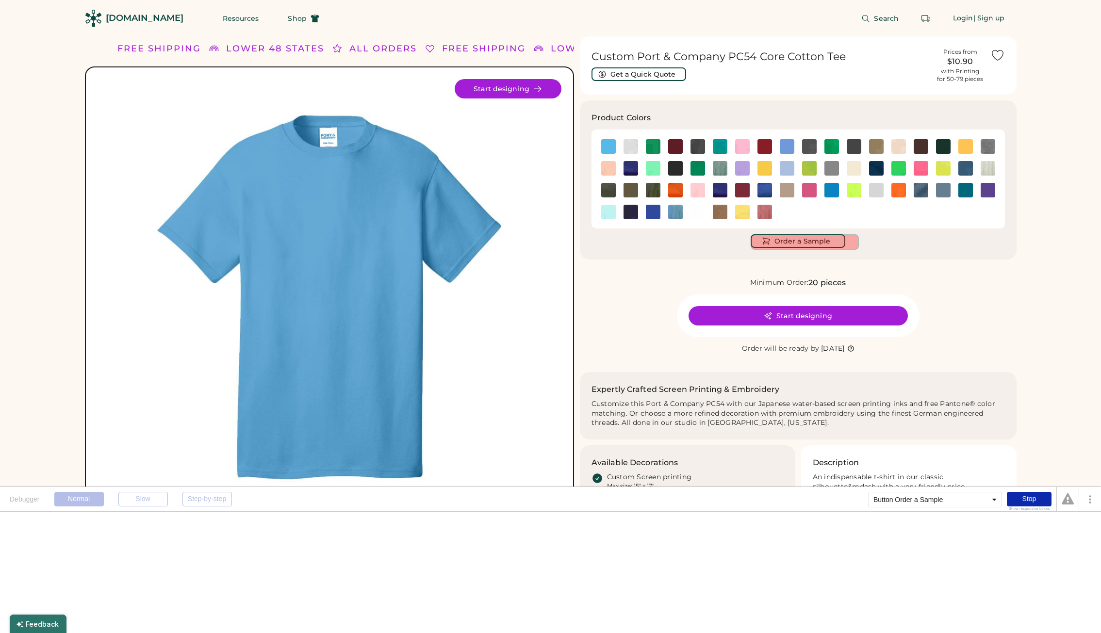
click at [792, 243] on button "Order a Sample" at bounding box center [798, 241] width 95 height 14
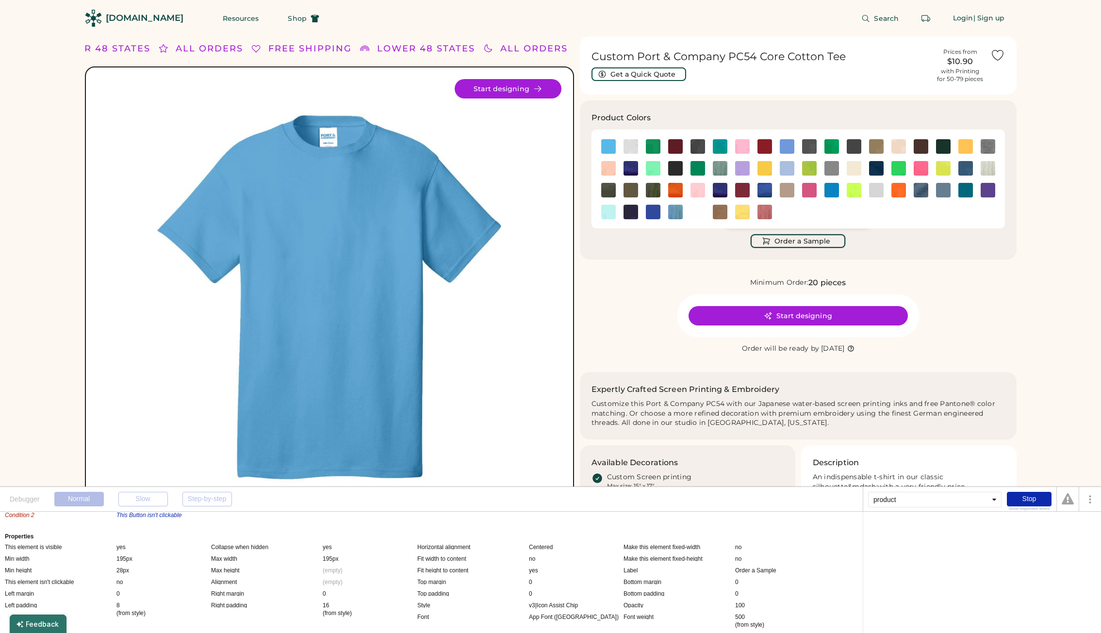
scroll to position [49, 0]
click at [1030, 501] on div "Stop" at bounding box center [1029, 499] width 45 height 15
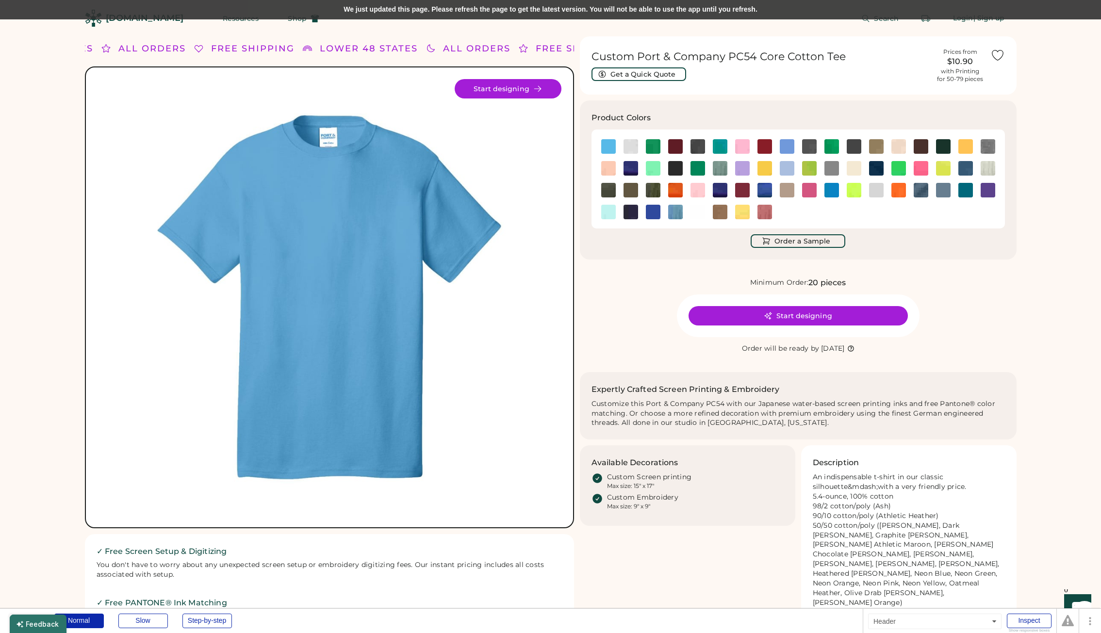
click at [414, 4] on div "We just updated this page. Please refresh the page to get the latest version. Y…" at bounding box center [550, 9] width 1101 height 19
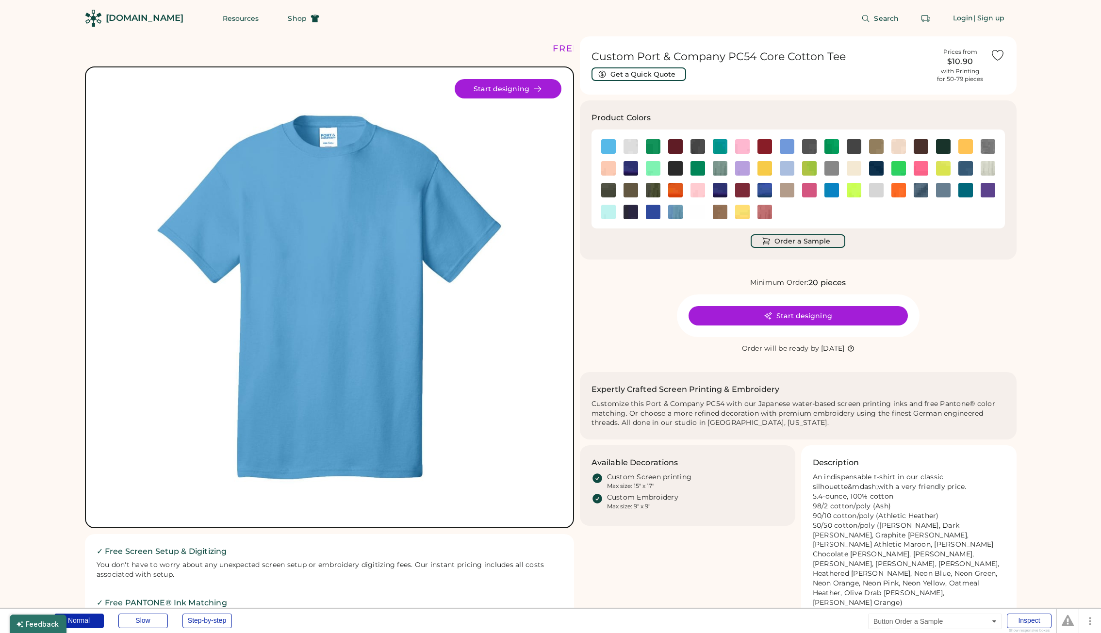
click at [799, 237] on button "Order a Sample" at bounding box center [798, 241] width 95 height 14
click at [799, 241] on button "Order a Sample" at bounding box center [798, 241] width 95 height 14
click at [784, 247] on button "Order a Sample" at bounding box center [798, 241] width 95 height 14
click at [785, 244] on button "Order a Sample" at bounding box center [798, 241] width 95 height 14
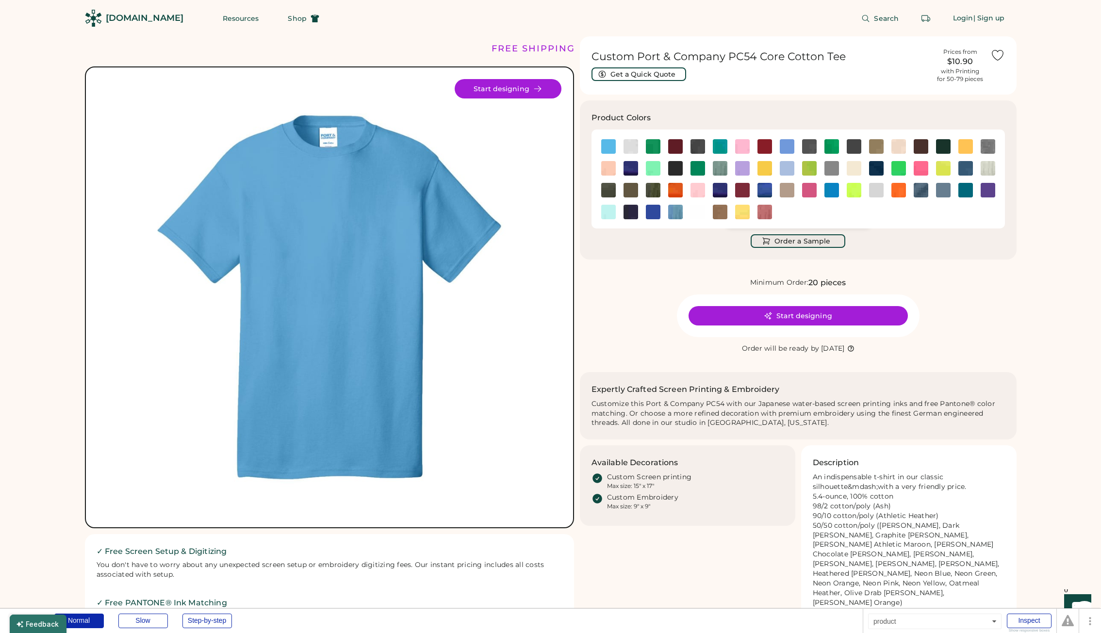
click at [785, 244] on button "Order a Sample" at bounding box center [798, 241] width 95 height 14
click at [798, 240] on button "Order a Sample" at bounding box center [798, 241] width 95 height 14
click at [795, 242] on button "Order a Sample" at bounding box center [798, 241] width 95 height 14
click at [774, 244] on button "Order a Sample" at bounding box center [798, 241] width 95 height 14
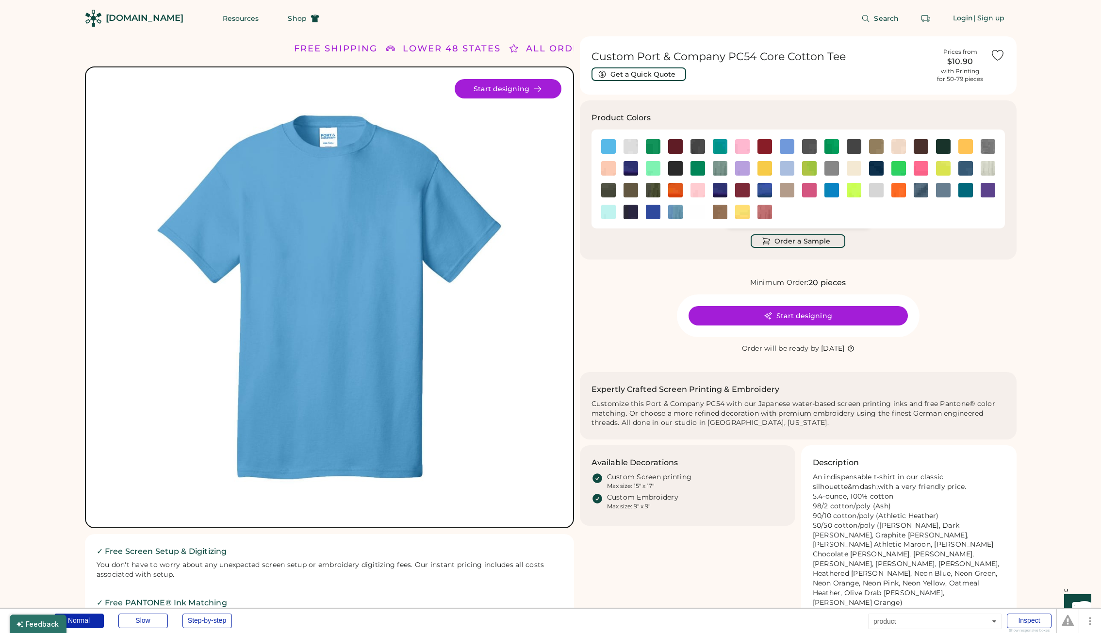
click at [774, 244] on button "Order a Sample" at bounding box center [798, 241] width 95 height 14
click at [811, 245] on button "Order a Sample" at bounding box center [798, 241] width 95 height 14
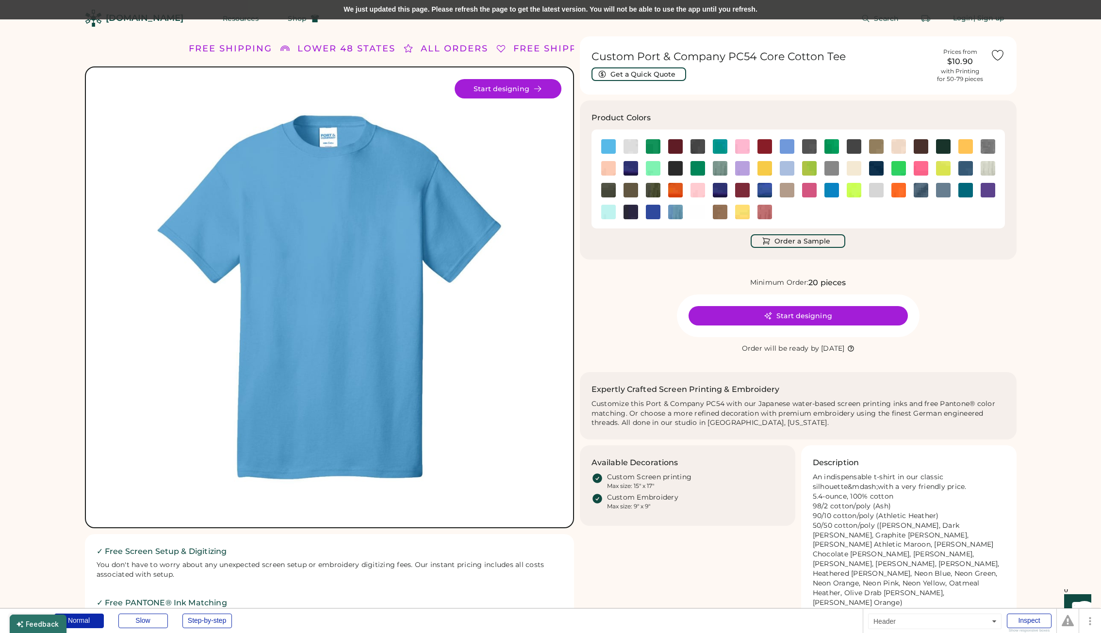
click at [382, 10] on div "We just updated this page. Please refresh the page to get the latest version. Y…" at bounding box center [550, 9] width 1101 height 19
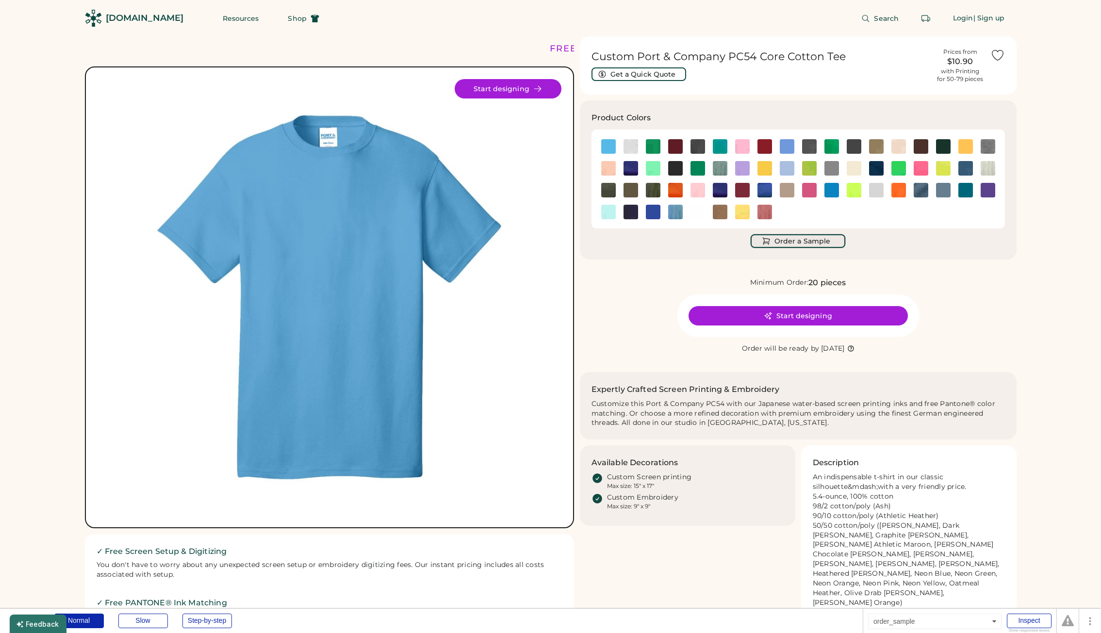
click at [791, 240] on button "Order a Sample" at bounding box center [798, 241] width 95 height 14
click at [790, 245] on button "Order a Sample" at bounding box center [798, 241] width 95 height 14
click at [791, 242] on button "Order a Sample" at bounding box center [798, 241] width 95 height 14
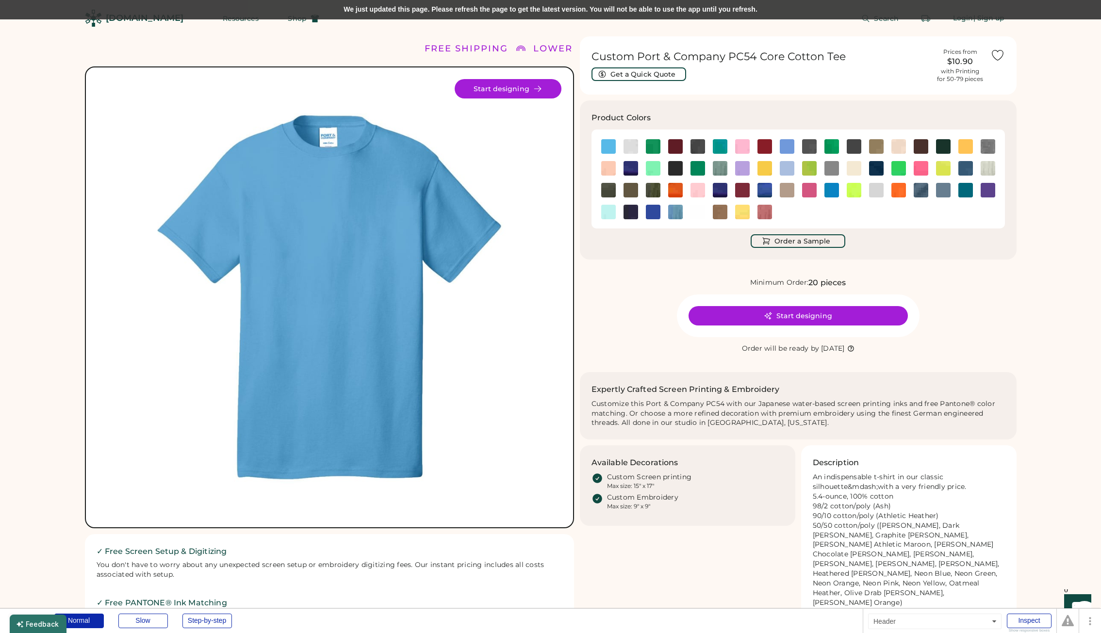
click at [355, 13] on div "We just updated this page. Please refresh the page to get the latest version. Y…" at bounding box center [550, 9] width 1101 height 19
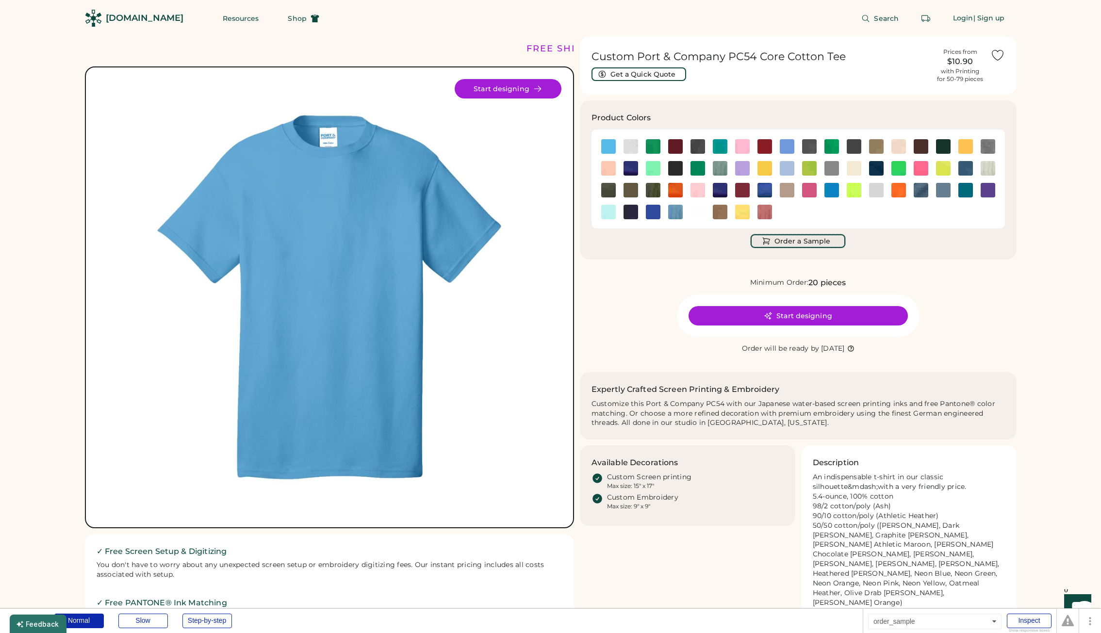
click at [798, 240] on button "Order a Sample" at bounding box center [798, 241] width 95 height 14
click at [797, 243] on button "Order a Sample" at bounding box center [798, 241] width 95 height 14
click at [792, 242] on button "Order a Sample" at bounding box center [798, 241] width 95 height 14
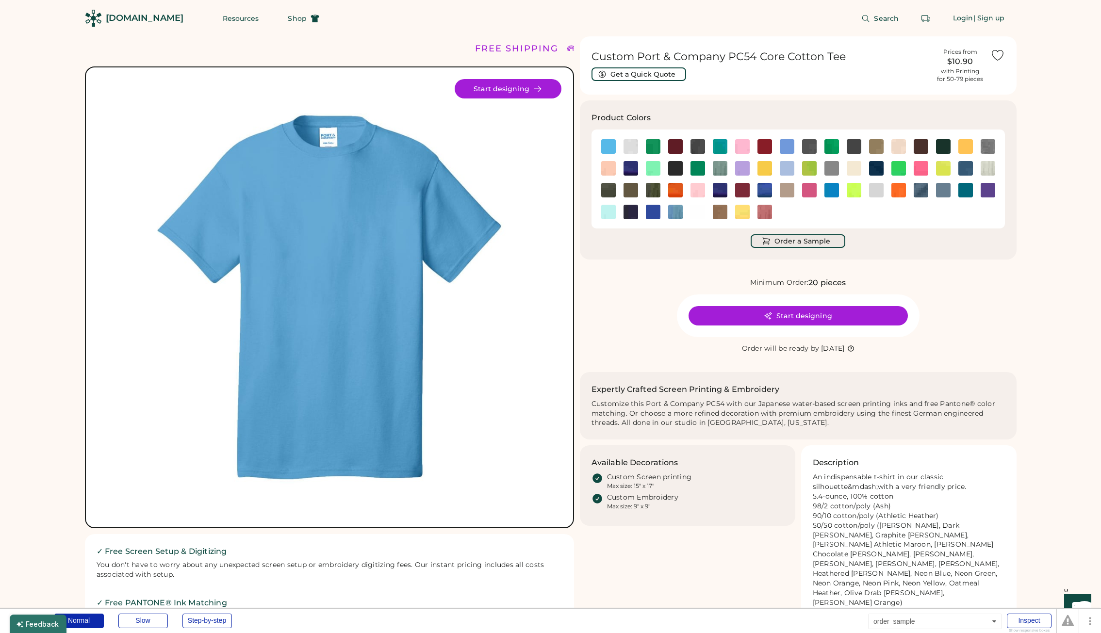
click at [789, 243] on button "Order a Sample" at bounding box center [798, 241] width 95 height 14
click at [790, 243] on button "Order a Sample" at bounding box center [798, 241] width 95 height 14
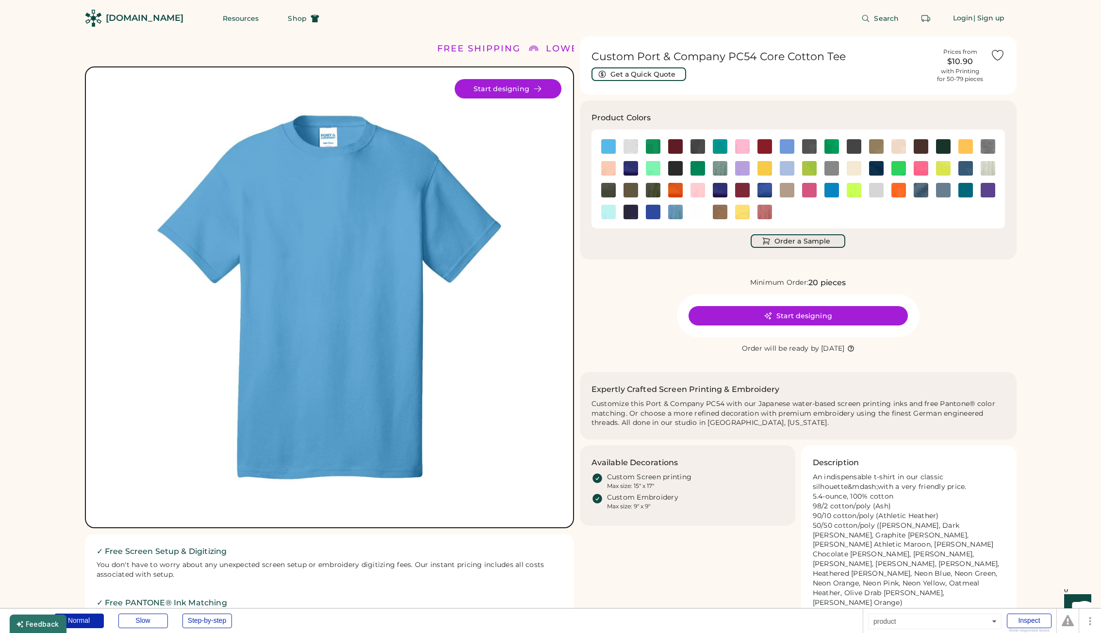
click at [790, 243] on button "Order a Sample" at bounding box center [798, 241] width 95 height 14
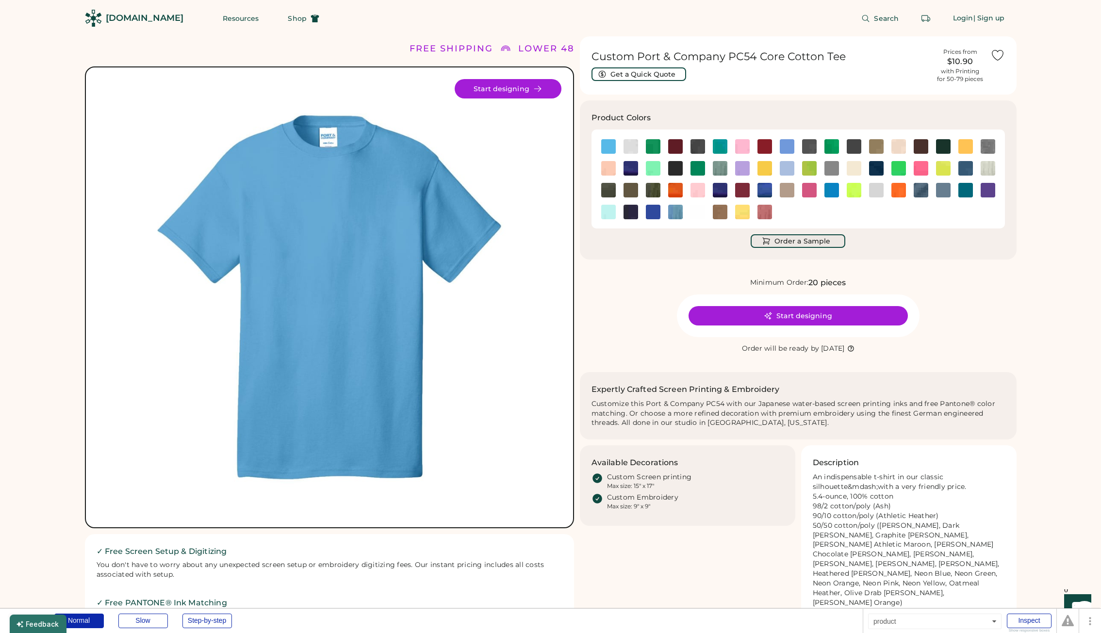
click at [790, 243] on button "Order a Sample" at bounding box center [798, 241] width 95 height 14
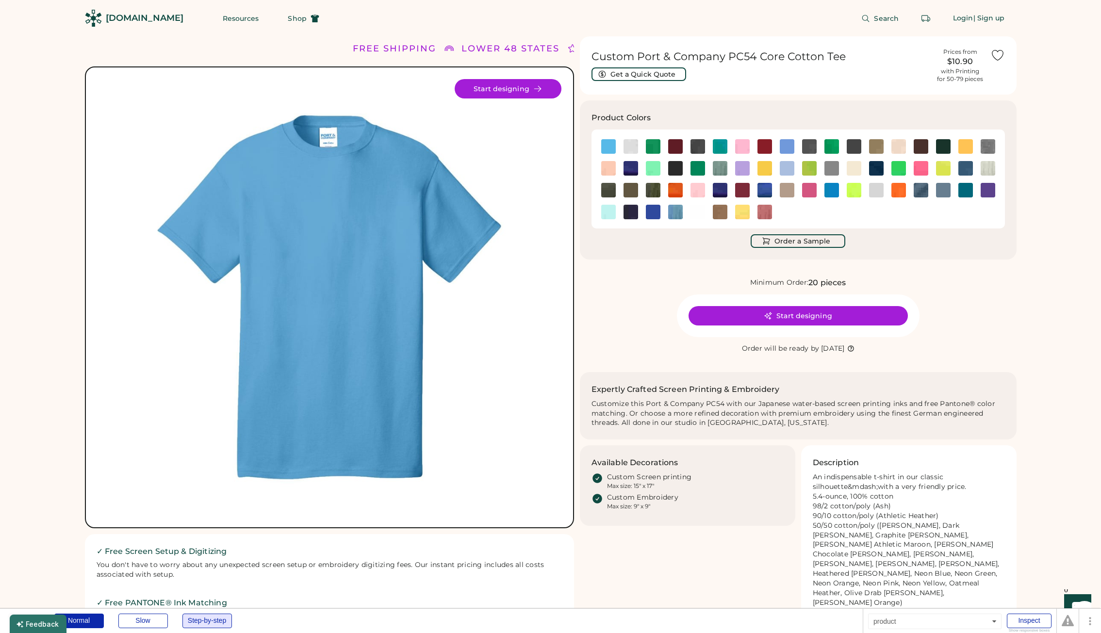
click at [215, 624] on div "Step-by-step" at bounding box center [206, 621] width 49 height 15
click at [1030, 625] on div "Inspect" at bounding box center [1029, 621] width 45 height 15
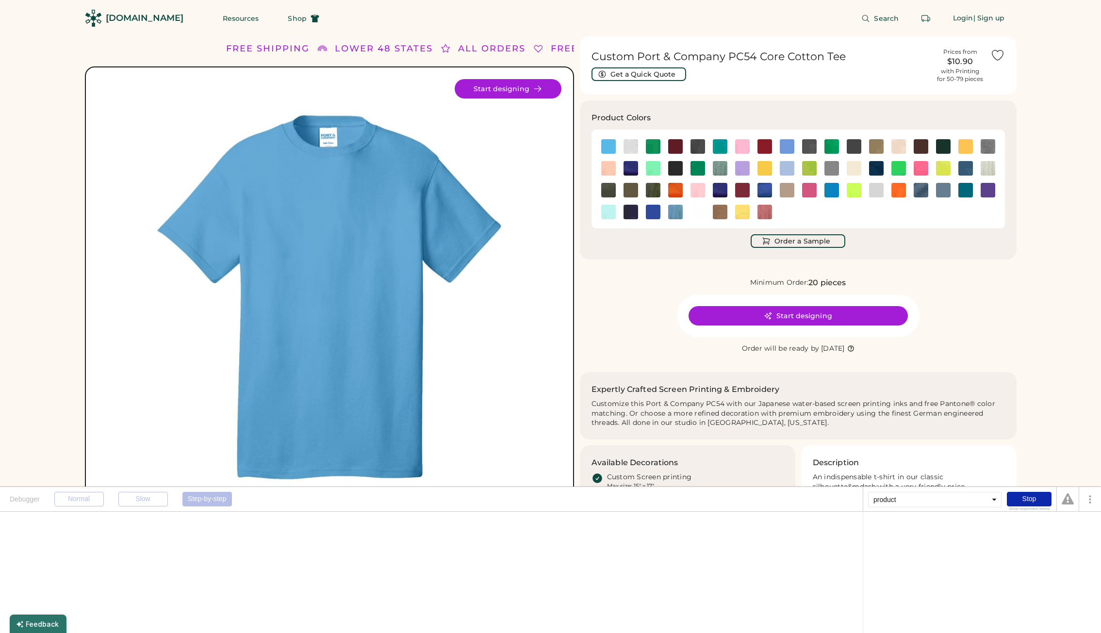
click at [906, 500] on div "product" at bounding box center [934, 500] width 133 height 16
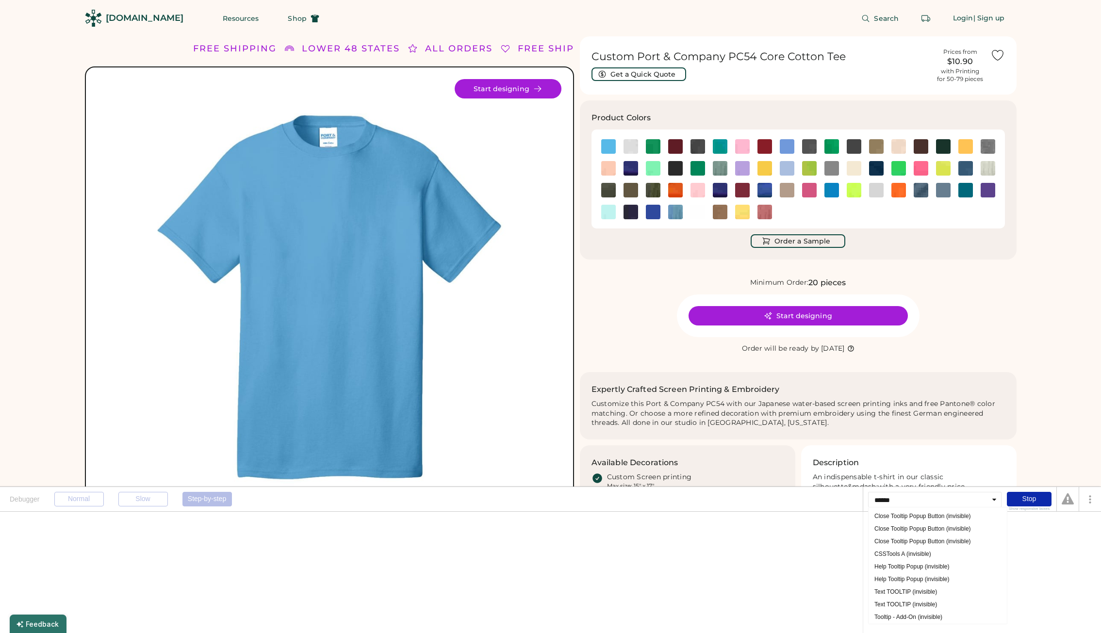
type input "*******"
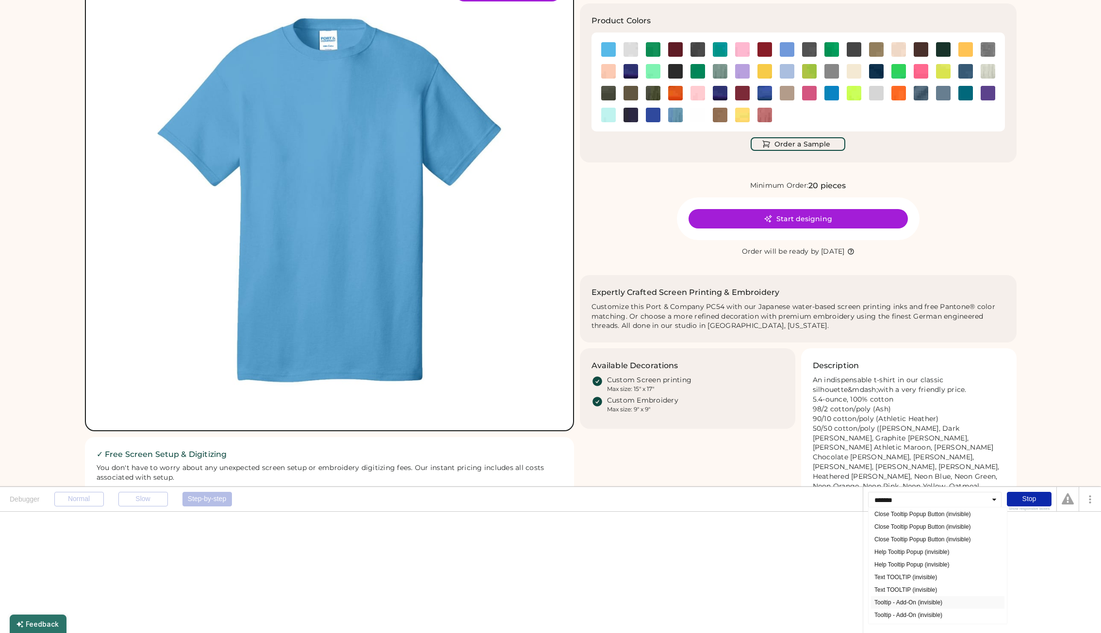
scroll to position [49, 0]
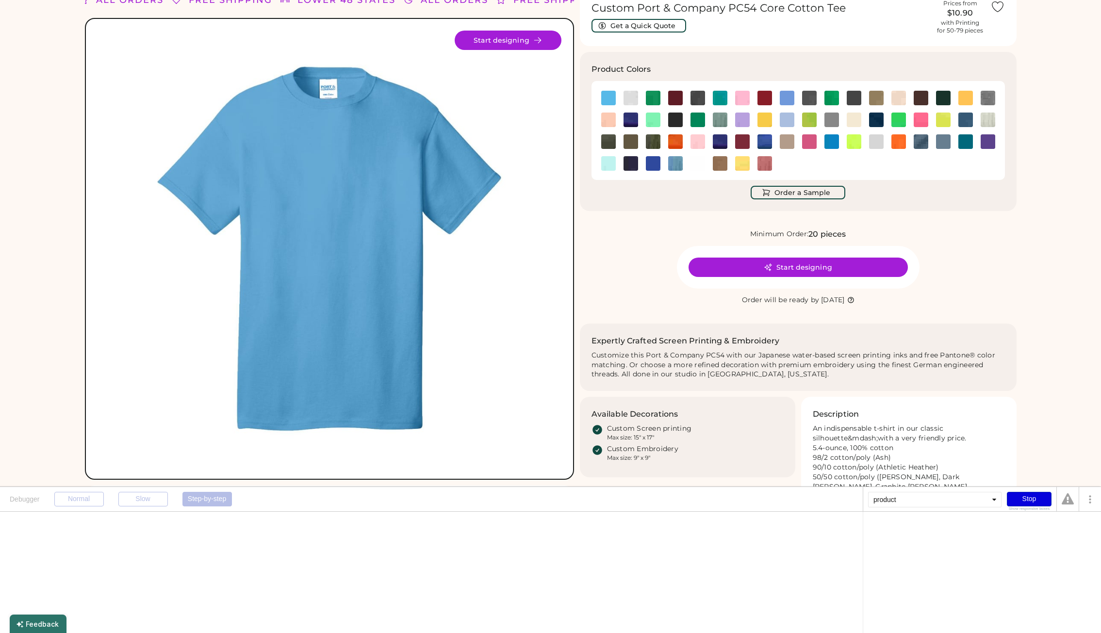
click at [1033, 501] on div "Stop" at bounding box center [1029, 499] width 45 height 15
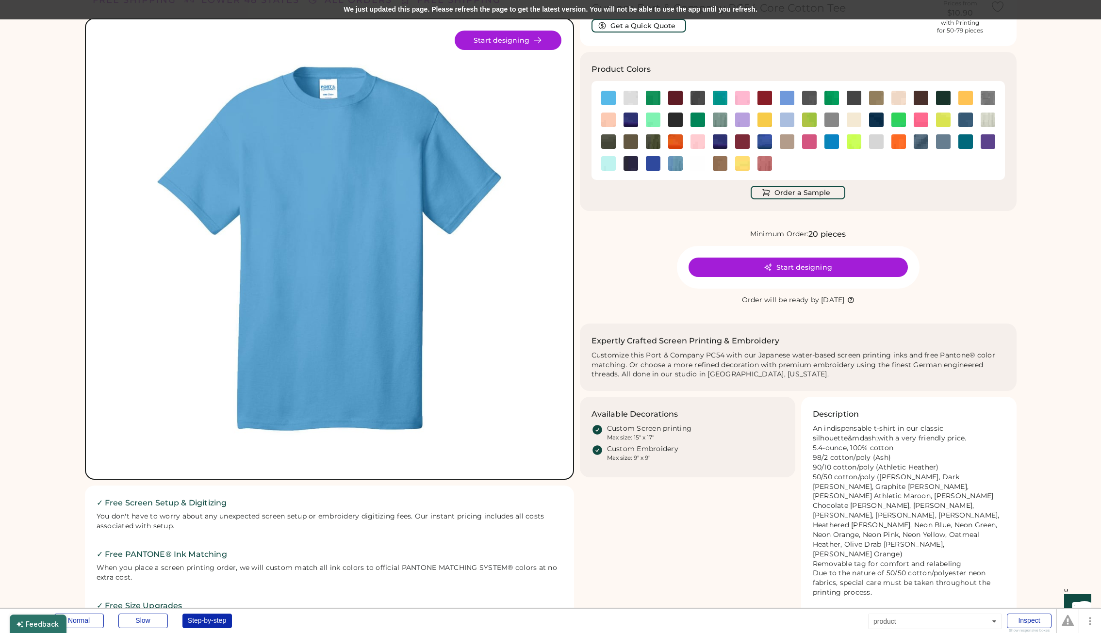
click at [357, 5] on div "We just updated this page. Please refresh the page to get the latest version. Y…" at bounding box center [550, 9] width 1101 height 19
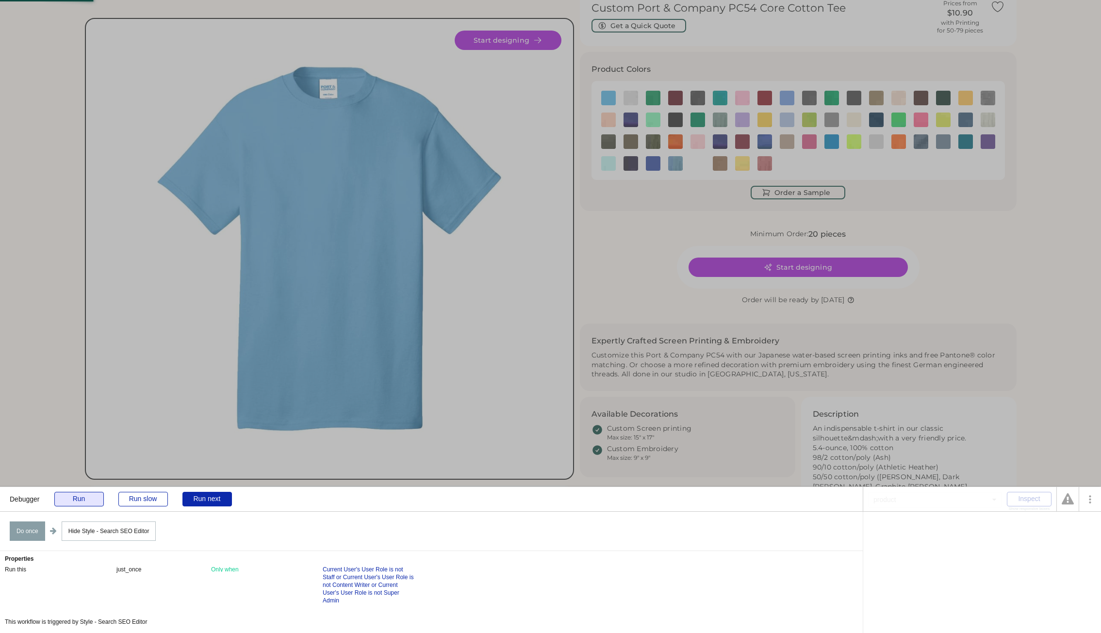
click at [75, 500] on div "Run" at bounding box center [78, 499] width 49 height 15
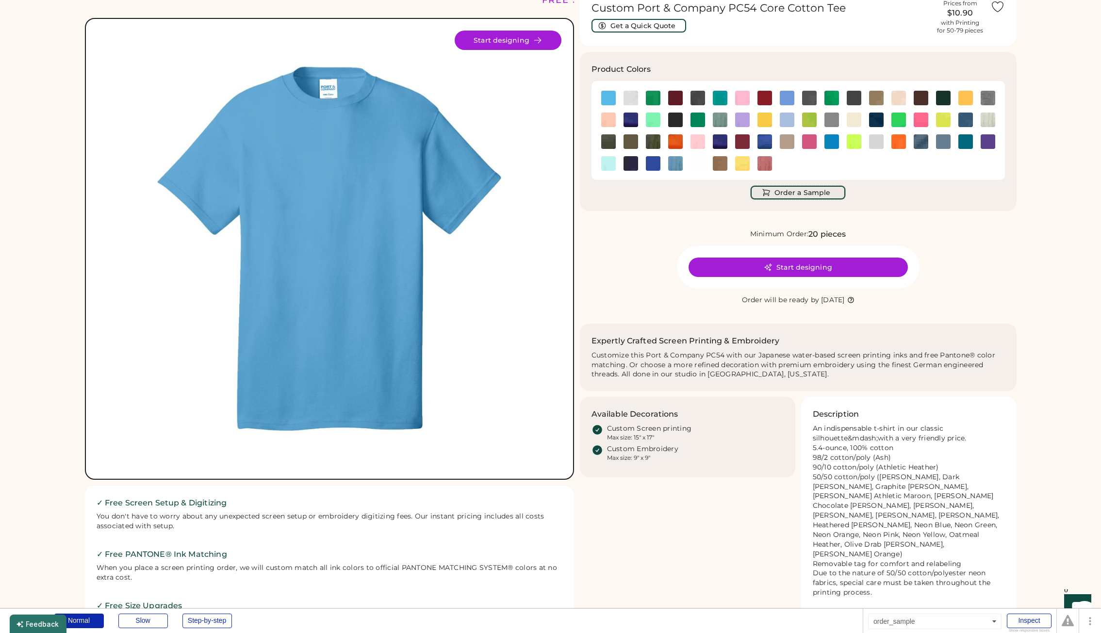
click at [803, 186] on button "Order a Sample" at bounding box center [798, 193] width 95 height 14
click at [802, 192] on button "Order a Sample" at bounding box center [798, 193] width 95 height 14
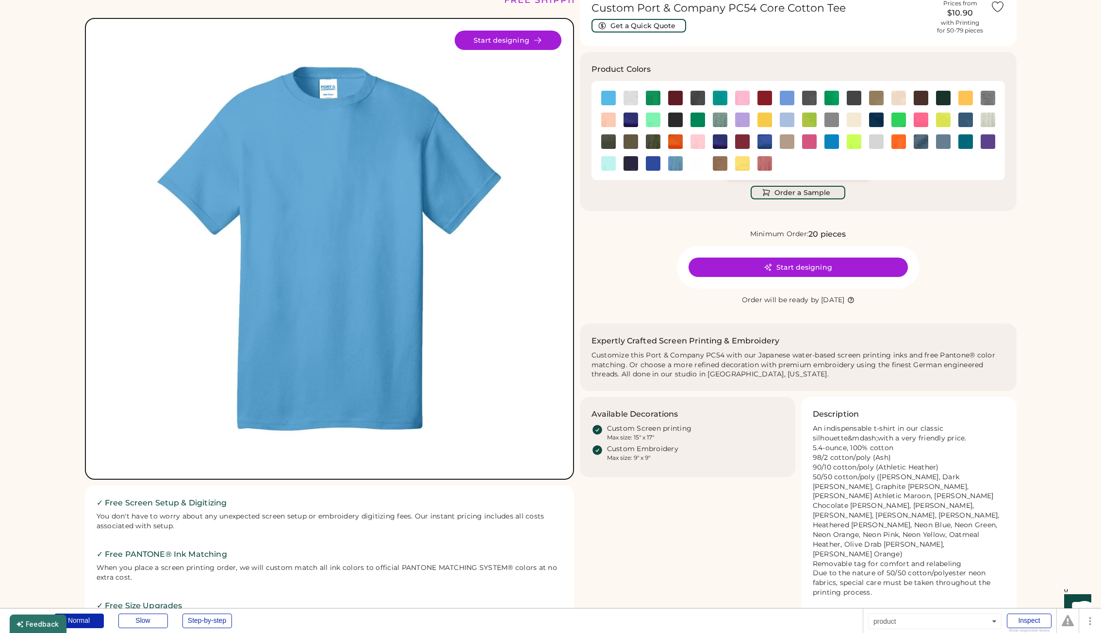
click at [802, 192] on button "Order a Sample" at bounding box center [798, 193] width 95 height 14
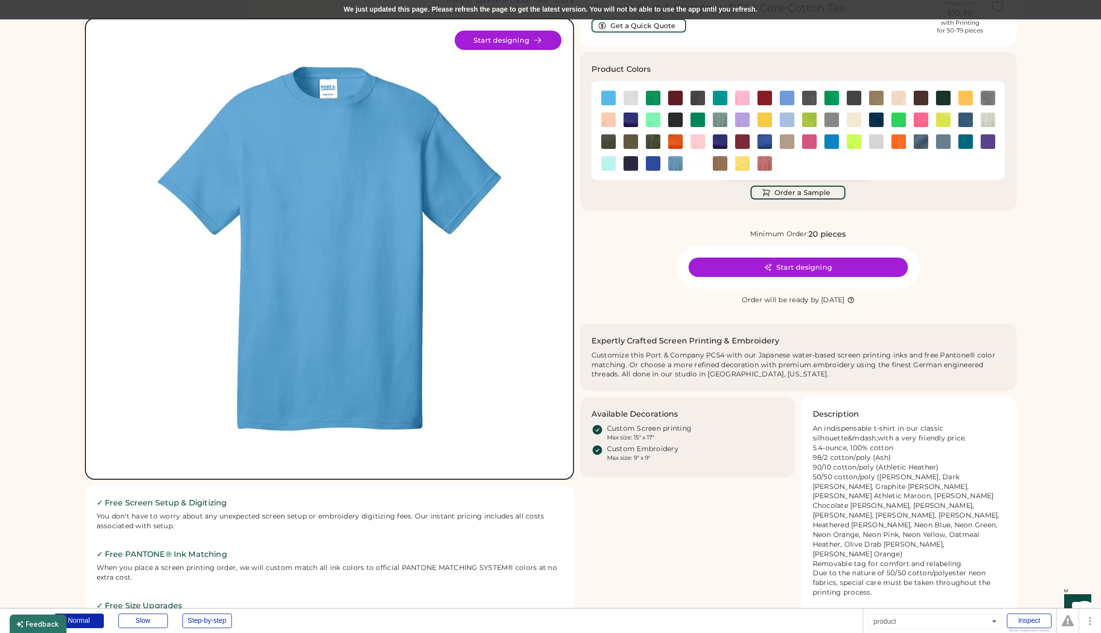
click at [573, 16] on div "We just updated this page. Please refresh the page to get the latest version. Y…" at bounding box center [550, 9] width 1101 height 19
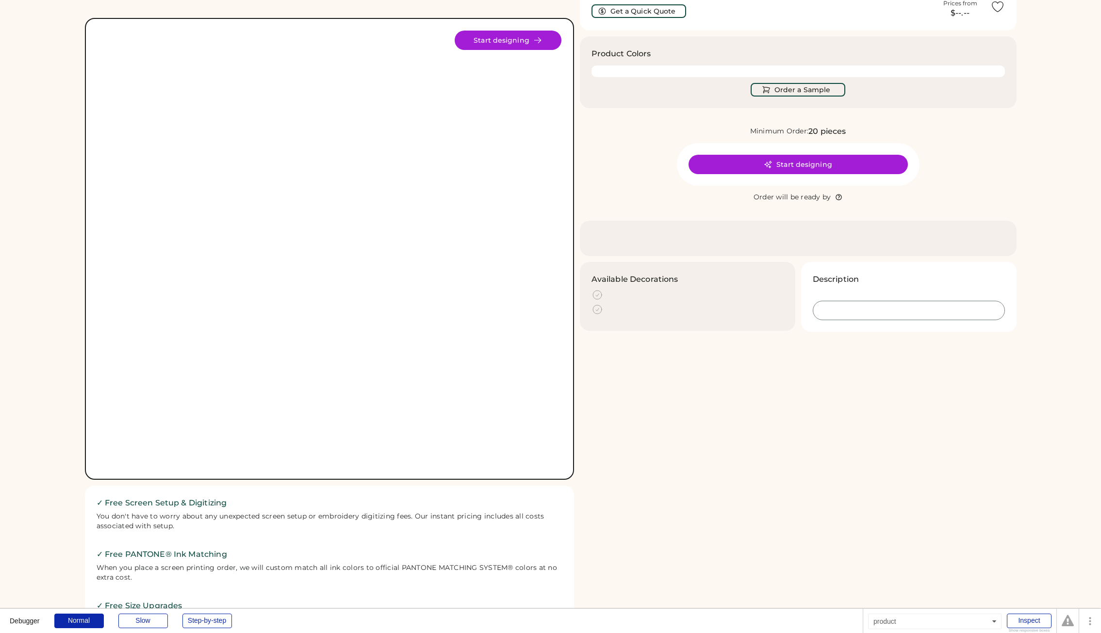
click at [1029, 624] on div "Inspect" at bounding box center [1029, 621] width 45 height 15
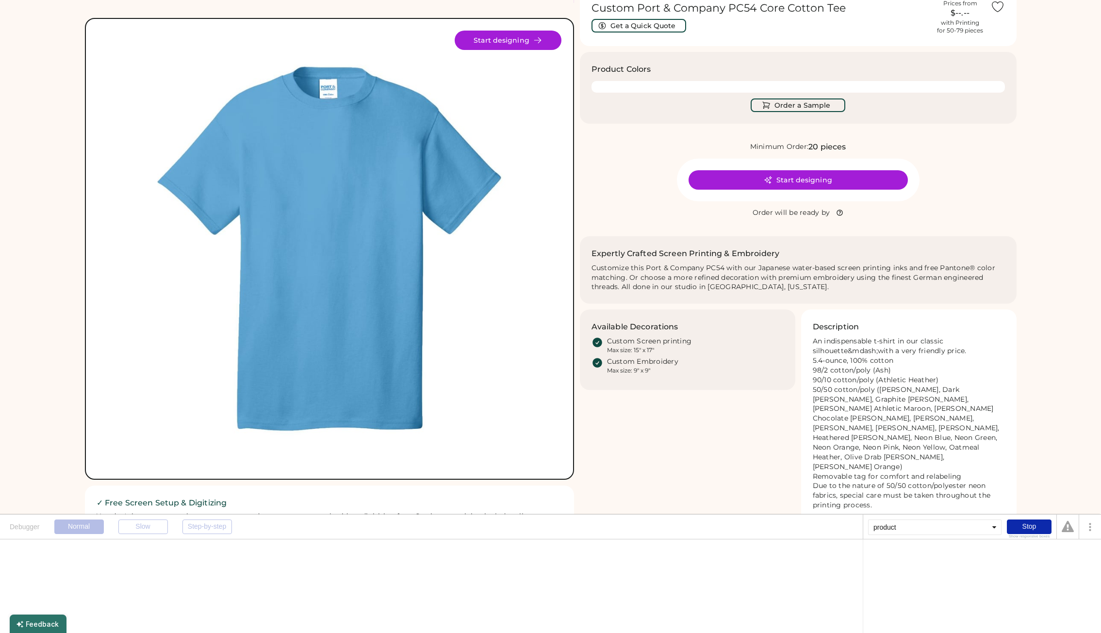
click at [905, 520] on div "product" at bounding box center [934, 528] width 133 height 16
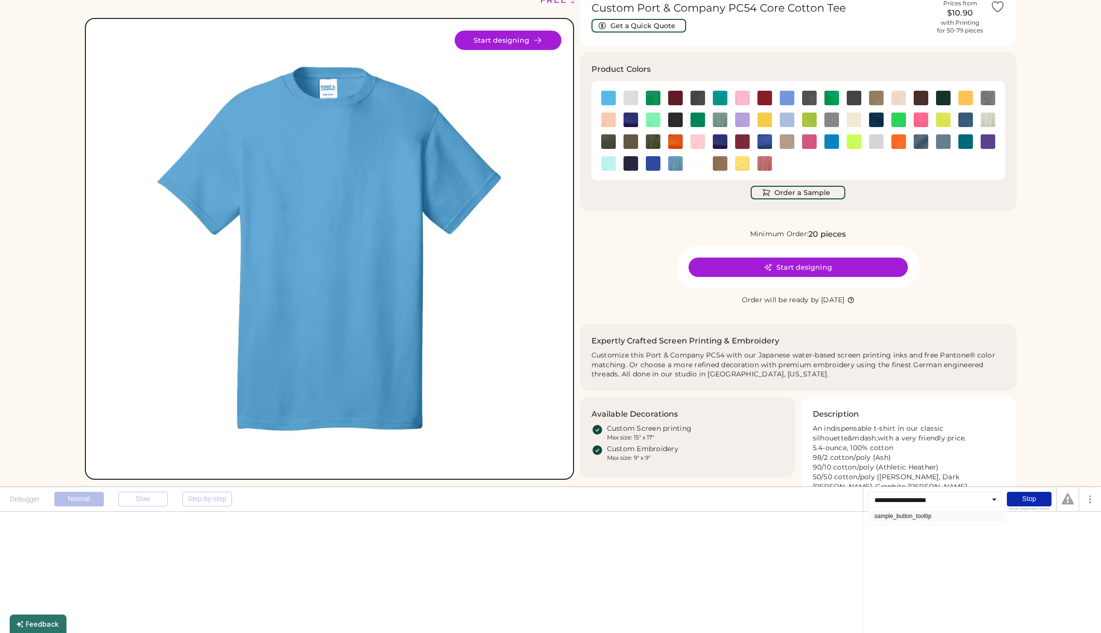
type input "**********"
click at [902, 516] on div "sample_button_tooltip" at bounding box center [937, 516] width 133 height 13
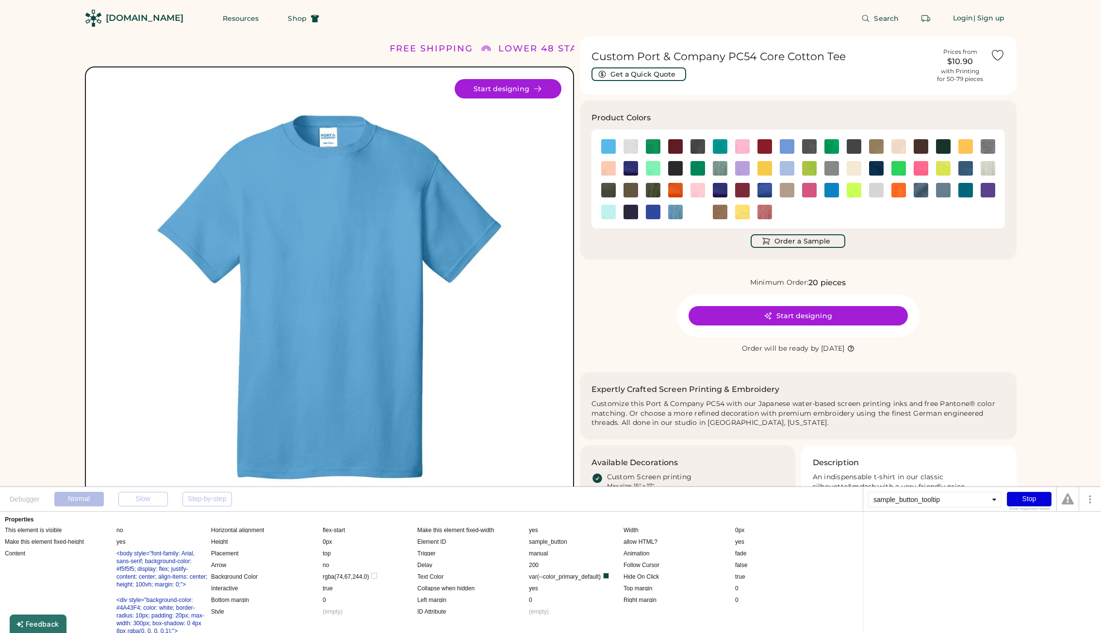
click at [1024, 504] on div "Stop" at bounding box center [1029, 499] width 45 height 15
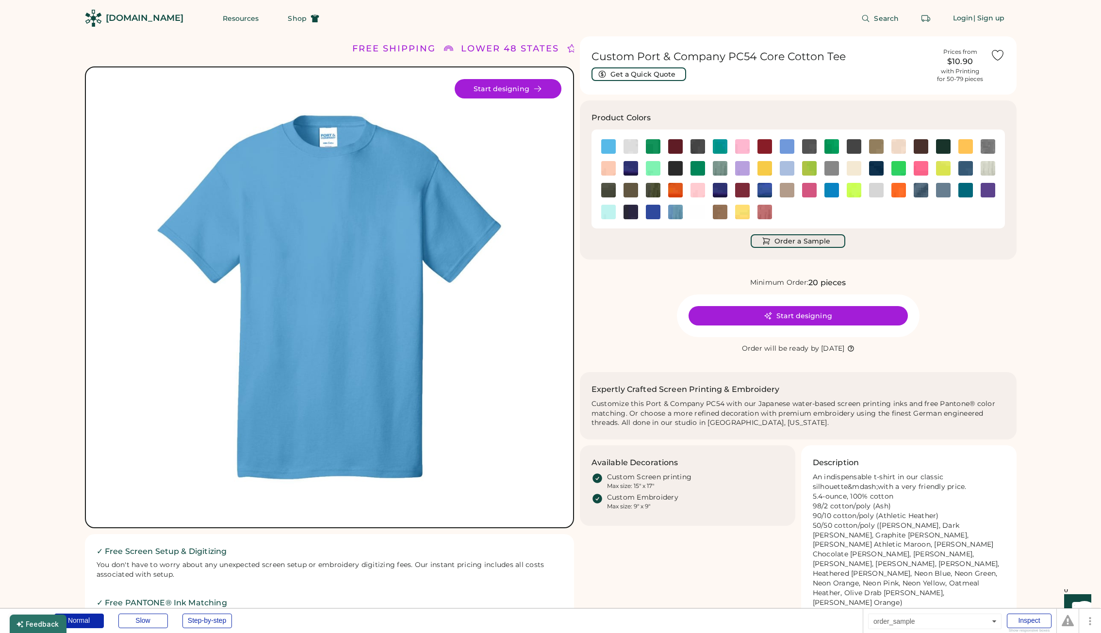
click at [803, 245] on button "Order a Sample" at bounding box center [798, 241] width 95 height 14
click at [803, 244] on button "Order a Sample" at bounding box center [798, 241] width 95 height 14
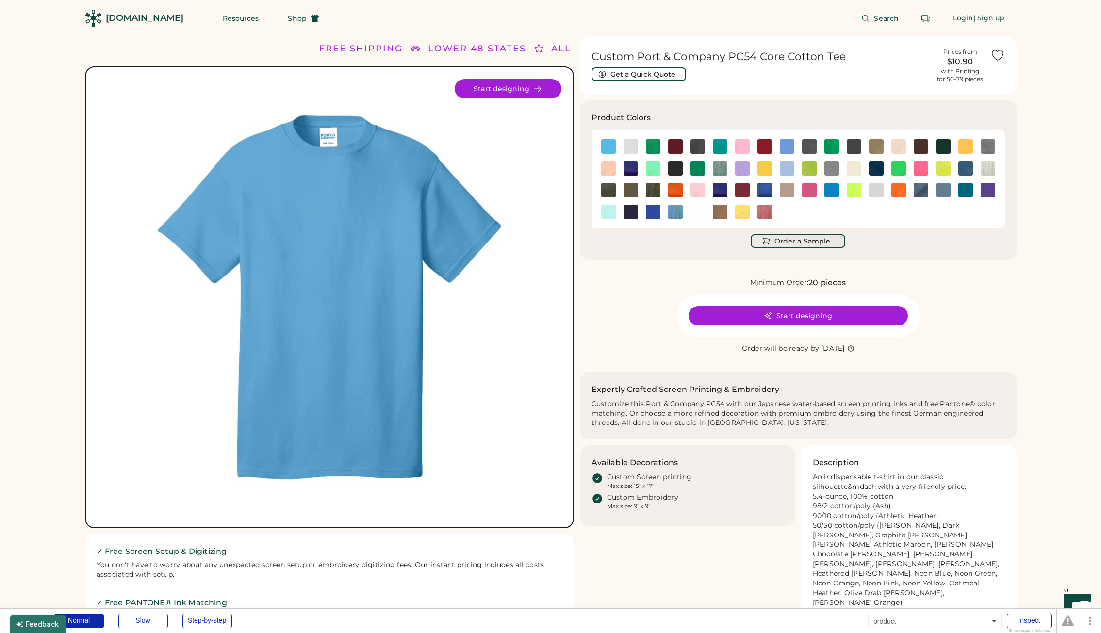
click at [803, 244] on button "Order a Sample" at bounding box center [798, 241] width 95 height 14
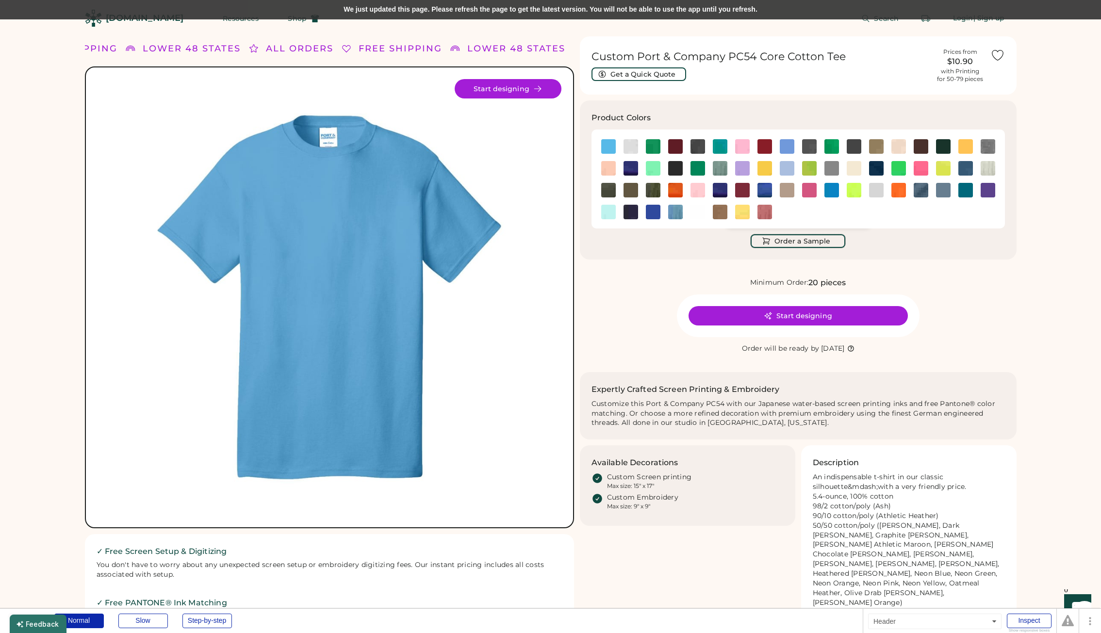
click at [396, 6] on div "We just updated this page. Please refresh the page to get the latest version. Y…" at bounding box center [550, 9] width 1101 height 19
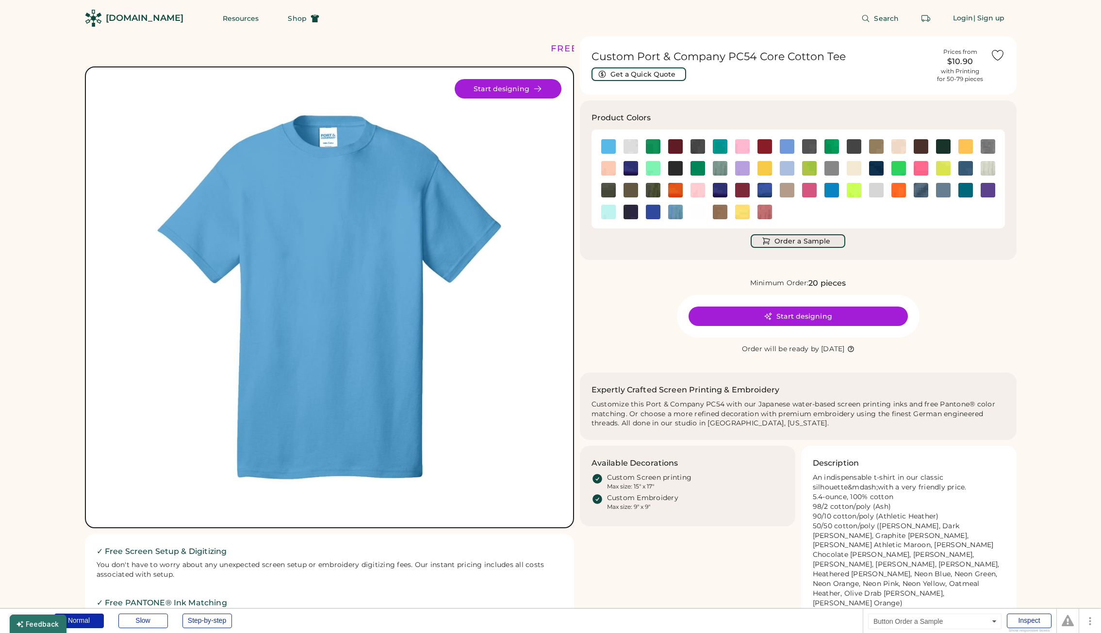
click at [801, 245] on button "Order a Sample" at bounding box center [798, 241] width 95 height 14
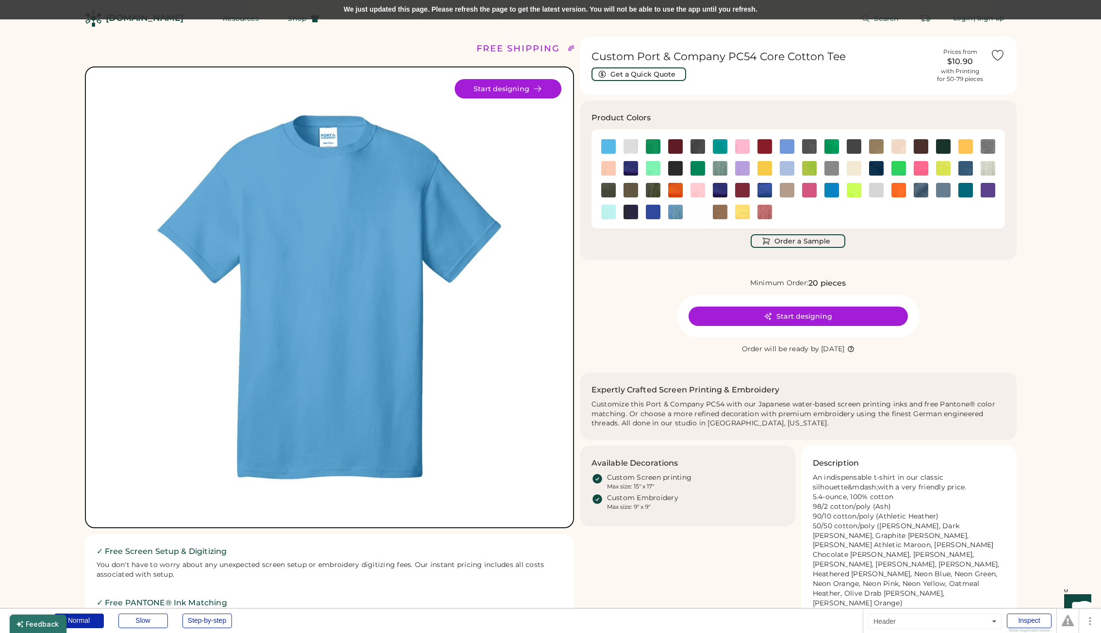
click at [345, 12] on div "We just updated this page. Please refresh the page to get the latest version. Y…" at bounding box center [550, 9] width 1101 height 19
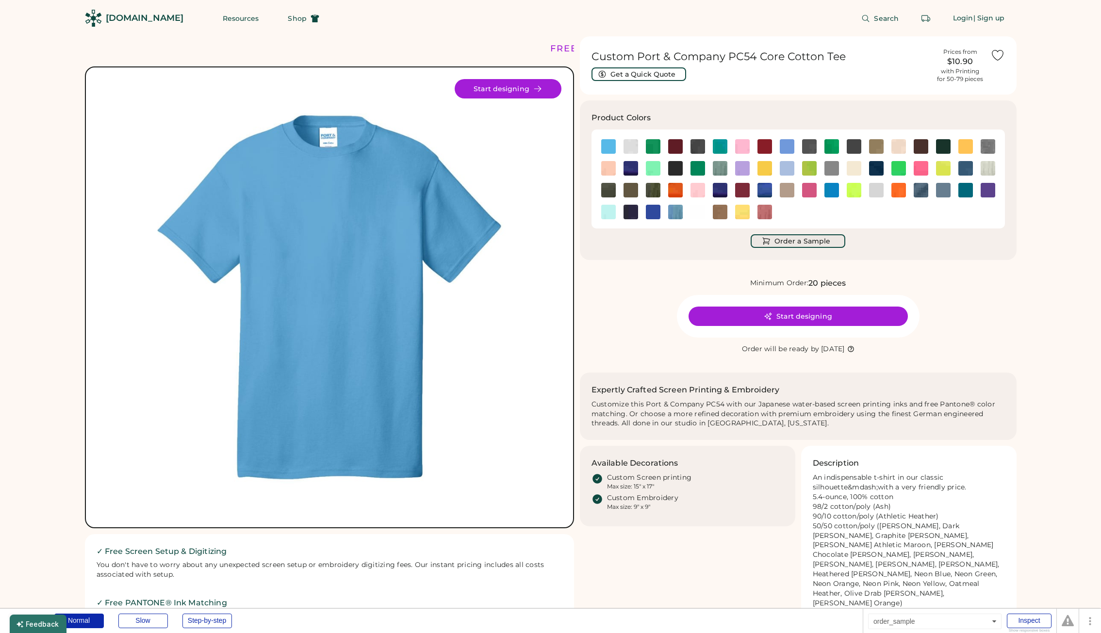
click at [799, 239] on button "Order a Sample" at bounding box center [798, 241] width 95 height 14
click at [795, 238] on button "Order a Sample" at bounding box center [798, 241] width 95 height 14
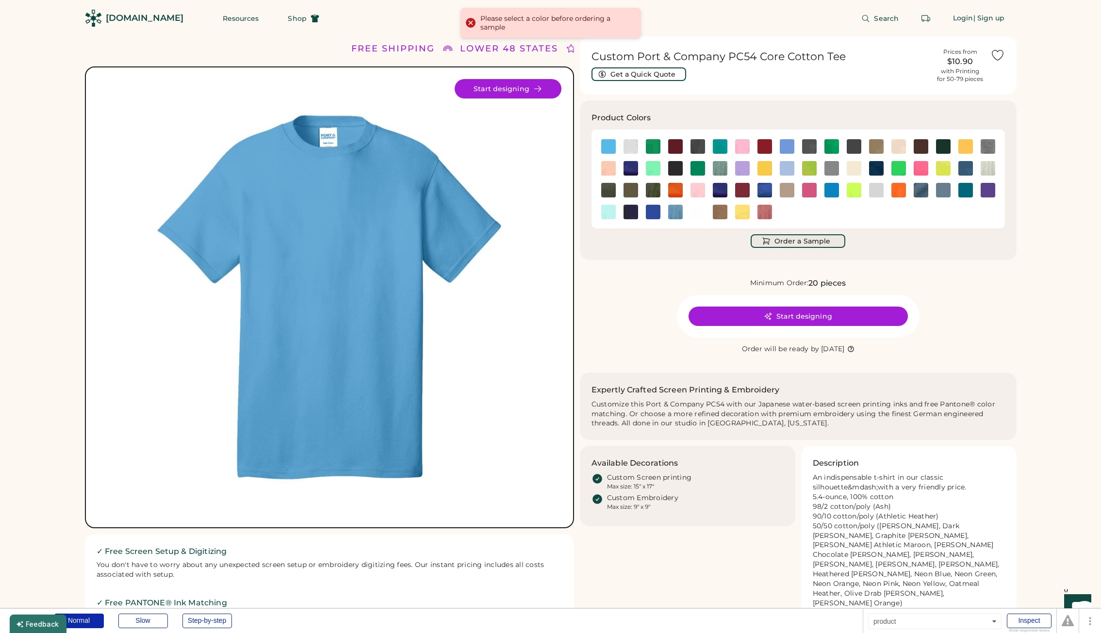
click at [795, 238] on button "Order a Sample" at bounding box center [798, 241] width 95 height 14
click at [470, 56] on div at bounding box center [470, 57] width 14 height 14
click at [471, 28] on div "Please select a color before ordering a sample" at bounding box center [550, 23] width 181 height 30
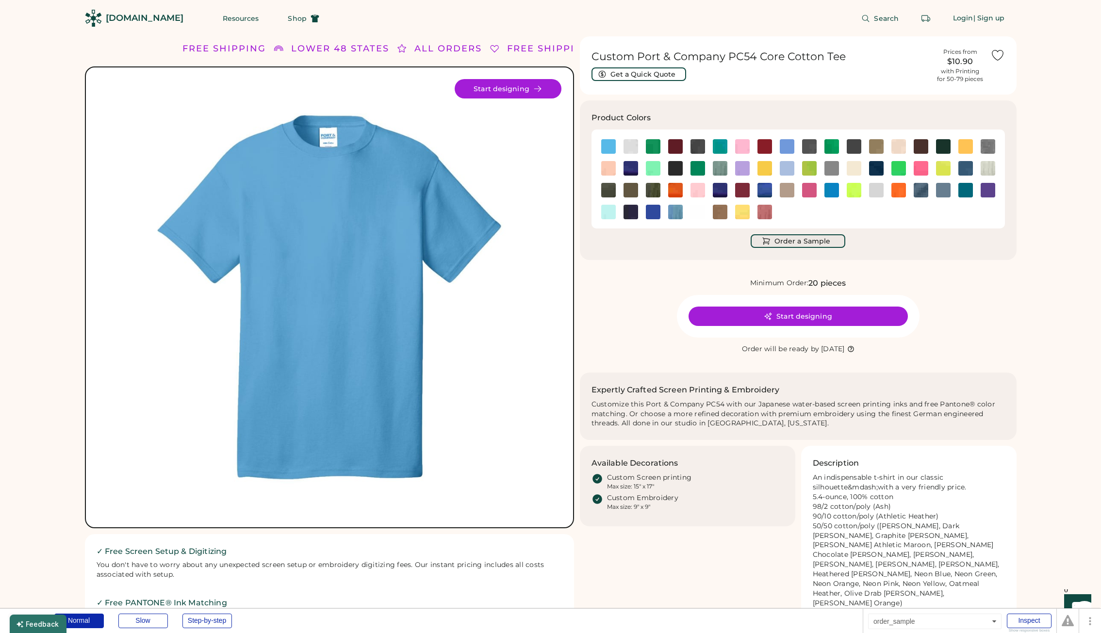
click at [796, 239] on button "Order a Sample" at bounding box center [798, 241] width 95 height 14
click at [788, 243] on button "Order a Sample" at bounding box center [798, 241] width 95 height 14
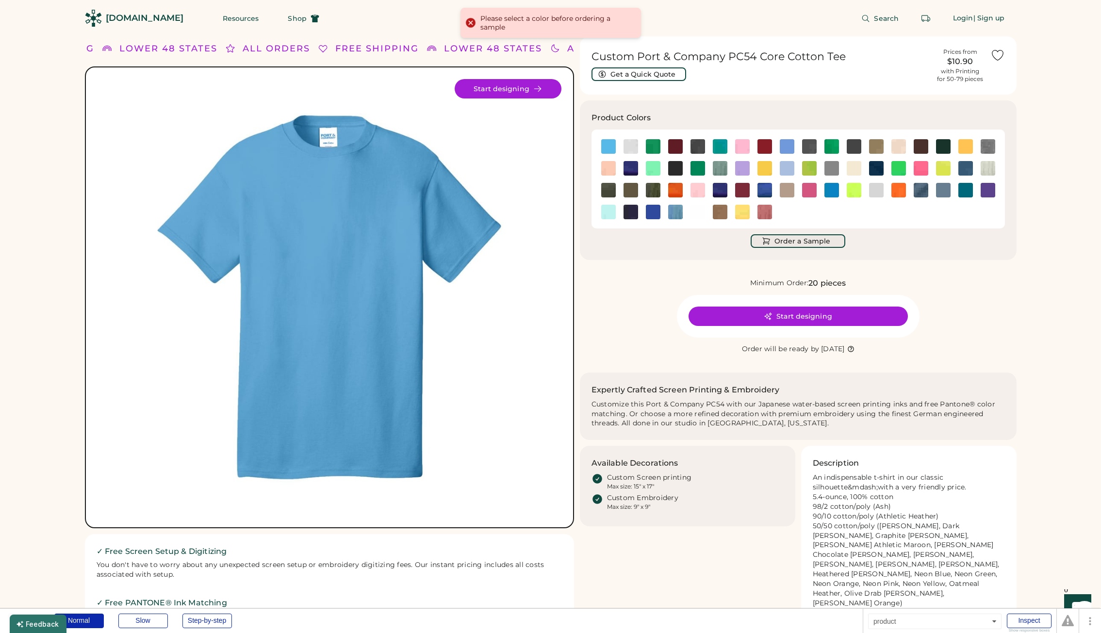
click at [785, 242] on button "Order a Sample" at bounding box center [798, 241] width 95 height 14
click at [744, 190] on img at bounding box center [742, 190] width 15 height 15
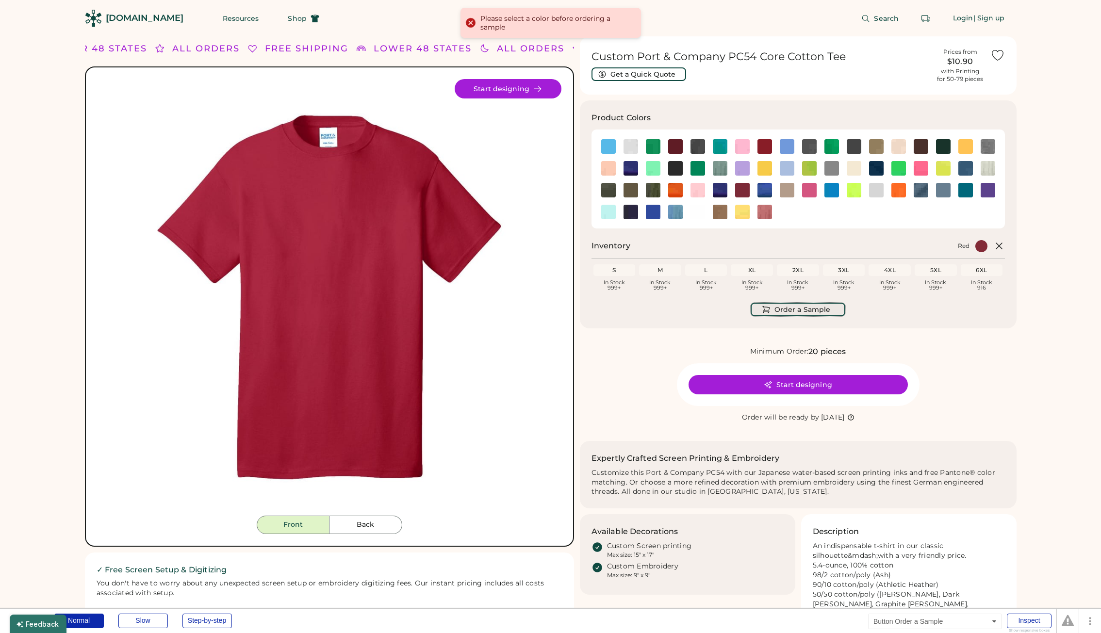
click at [798, 310] on button "Order a Sample" at bounding box center [798, 310] width 95 height 14
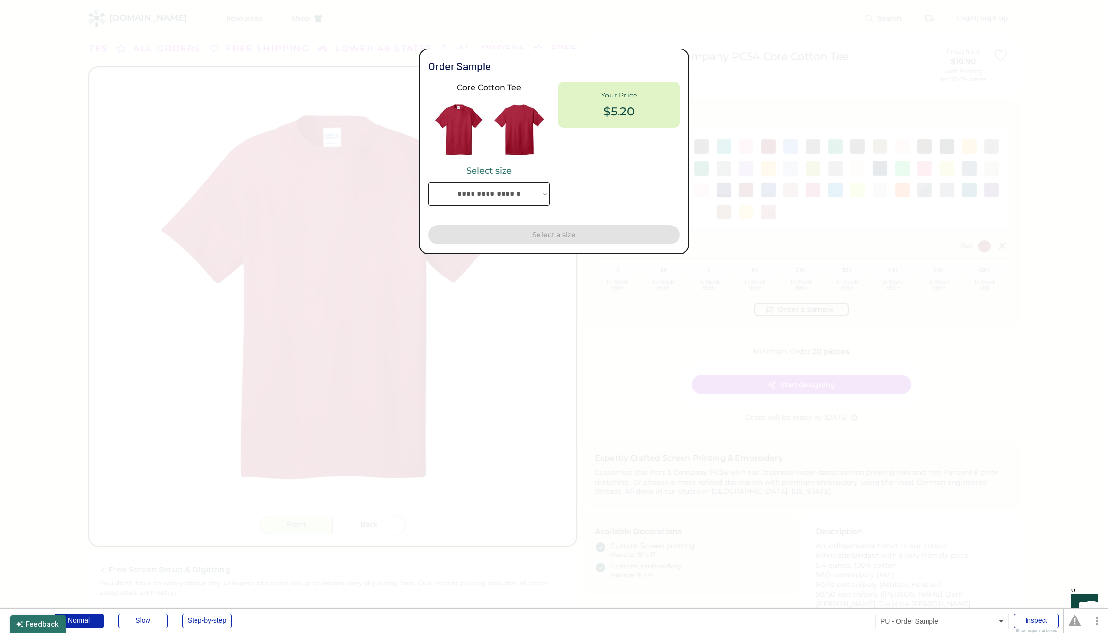
click at [846, 241] on div at bounding box center [554, 316] width 1108 height 633
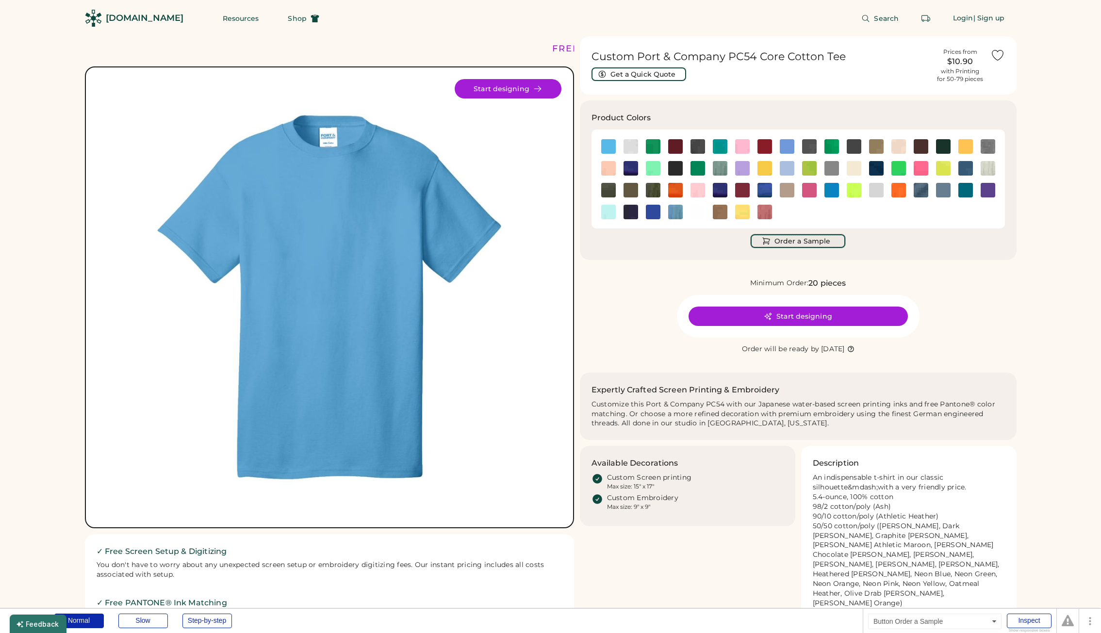
click at [787, 243] on button "Order a Sample" at bounding box center [798, 241] width 95 height 14
click at [775, 246] on button "Order a Sample" at bounding box center [798, 241] width 95 height 14
click at [791, 239] on button "Order a Sample" at bounding box center [798, 241] width 95 height 14
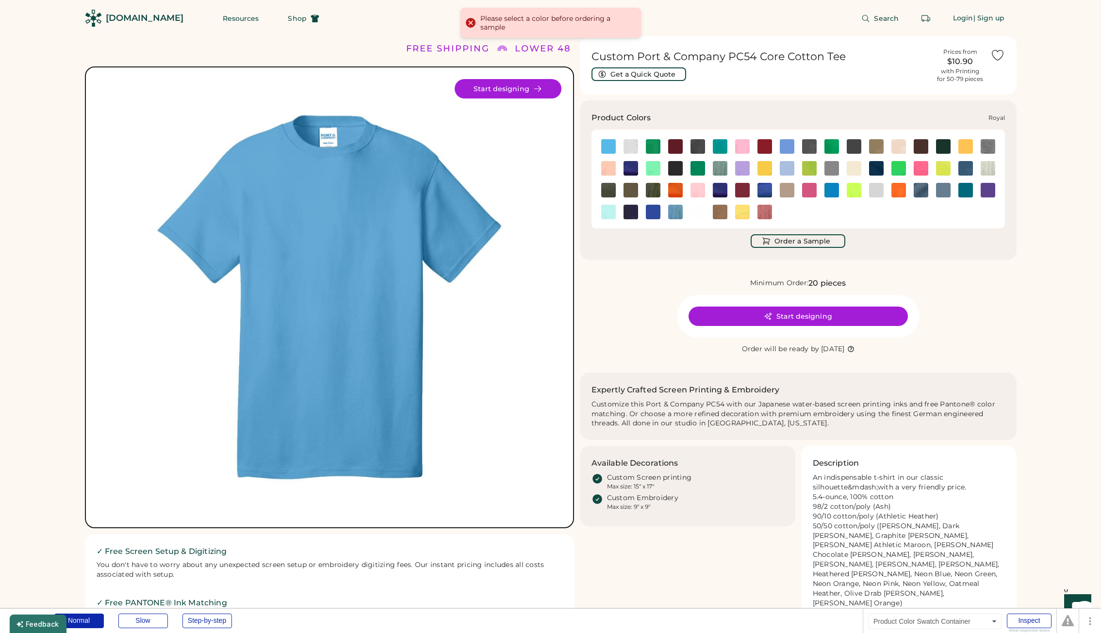
click at [765, 191] on img at bounding box center [764, 190] width 15 height 15
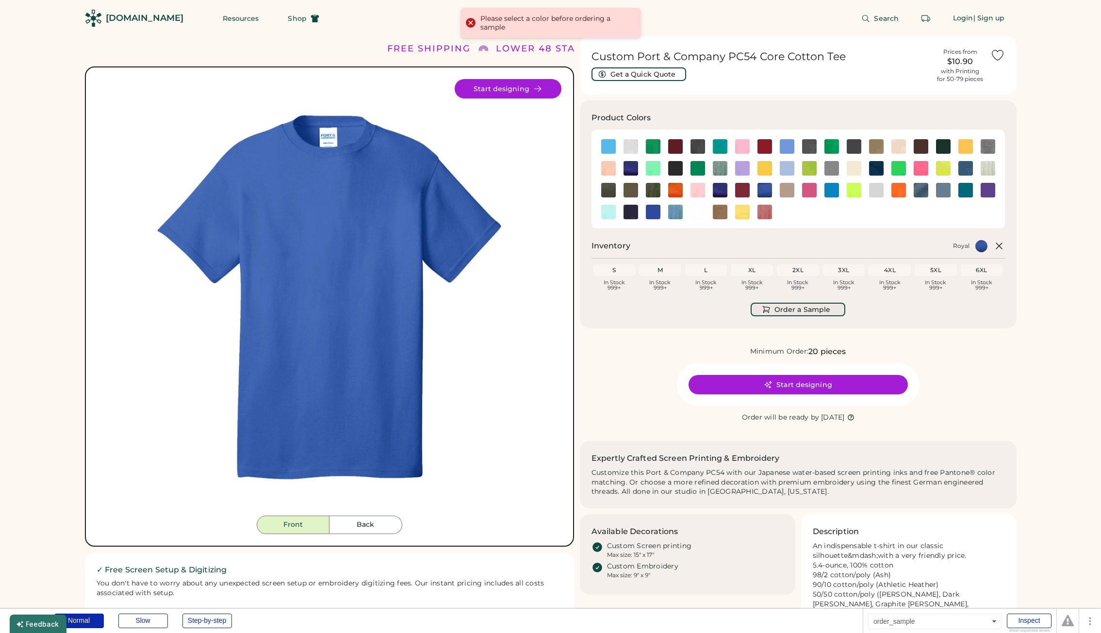
click at [791, 308] on button "Order a Sample" at bounding box center [798, 310] width 95 height 14
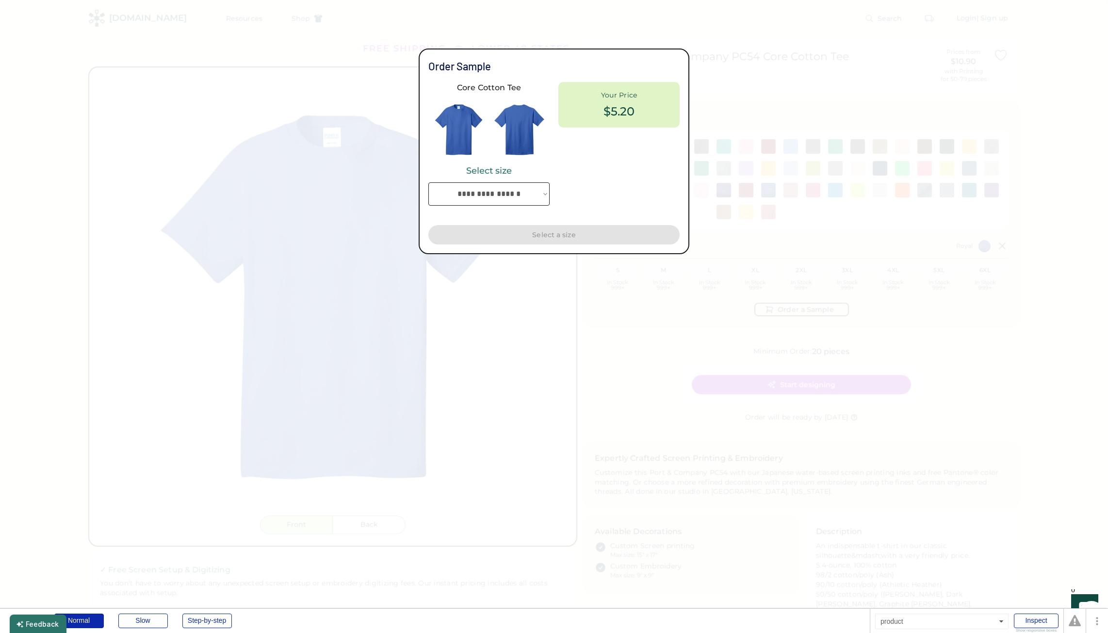
click at [695, 302] on div at bounding box center [554, 316] width 1108 height 633
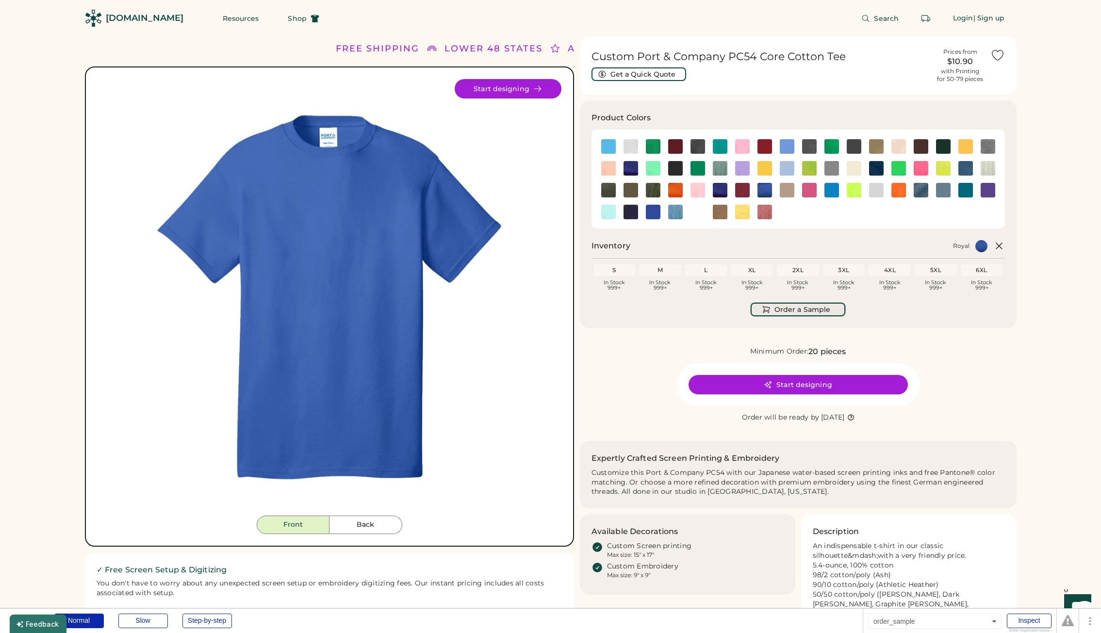
click at [796, 308] on button "Order a Sample" at bounding box center [798, 310] width 95 height 14
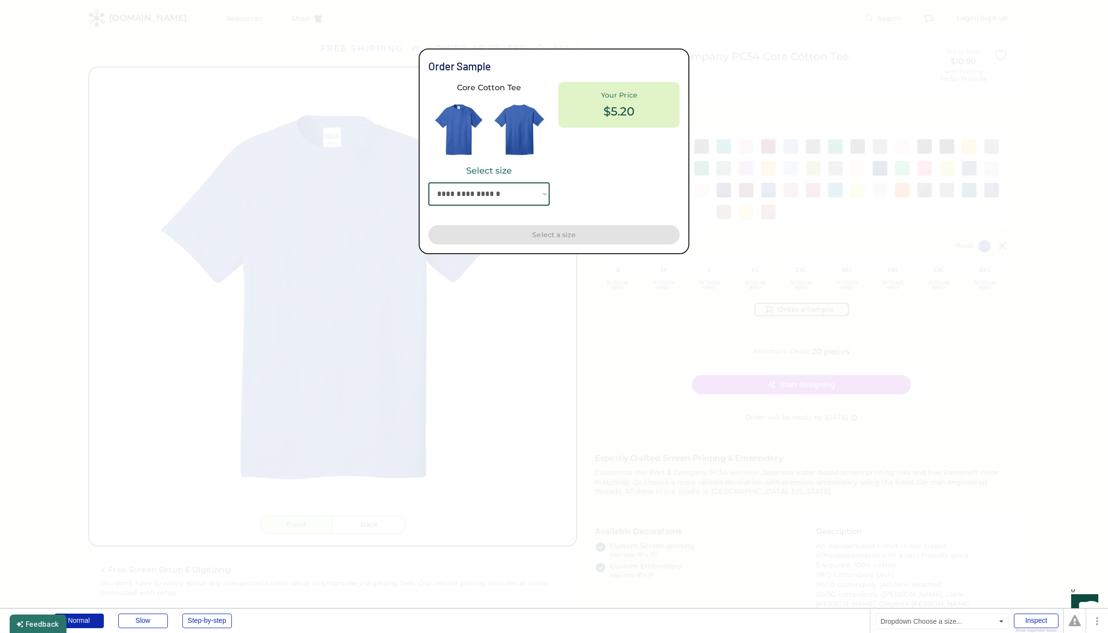
click at [501, 196] on select "**********" at bounding box center [488, 193] width 121 height 23
click at [428, 182] on select "**********" at bounding box center [488, 193] width 121 height 23
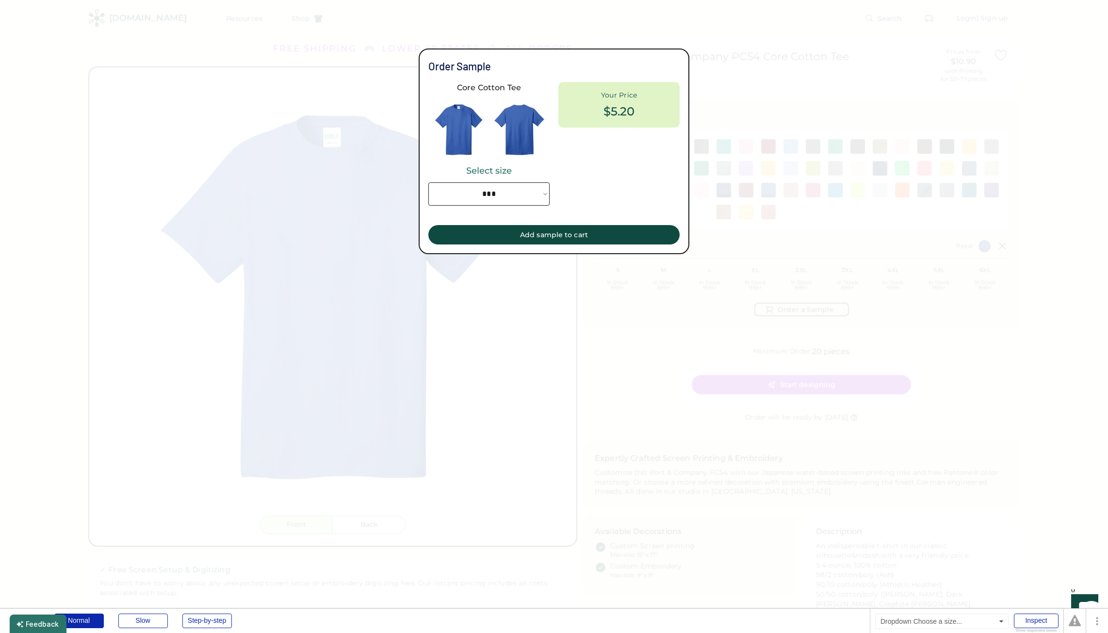
click at [500, 195] on select "**********" at bounding box center [488, 193] width 121 height 23
select select "*****"
click at [428, 182] on select "**********" at bounding box center [488, 193] width 121 height 23
click at [750, 301] on div at bounding box center [554, 316] width 1108 height 633
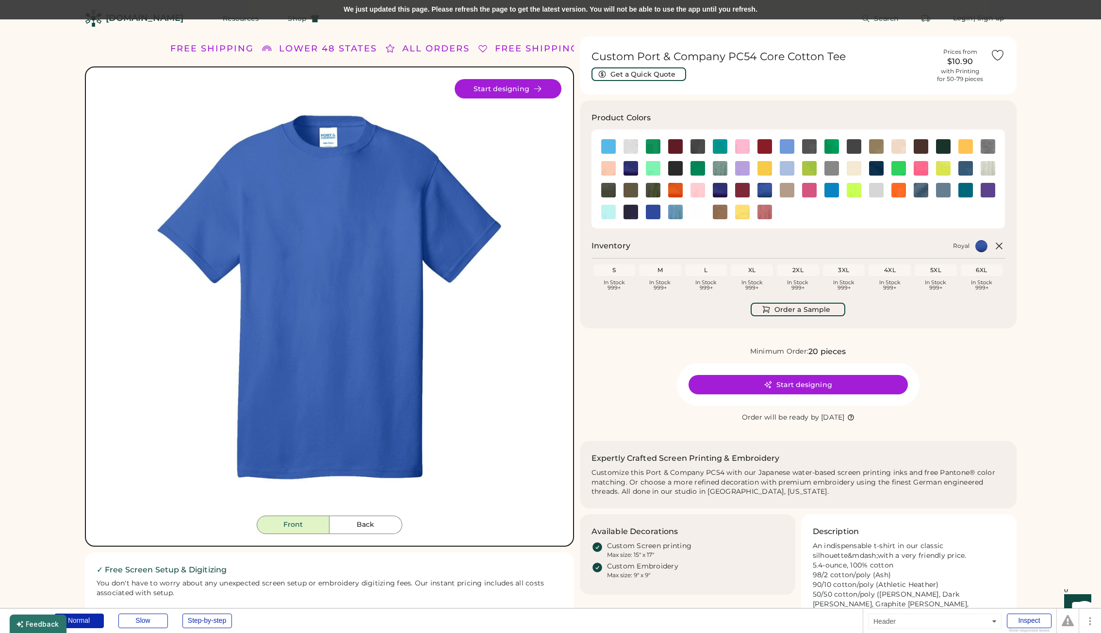
click at [432, 12] on div "We just updated this page. Please refresh the page to get the latest version. Y…" at bounding box center [550, 9] width 1101 height 19
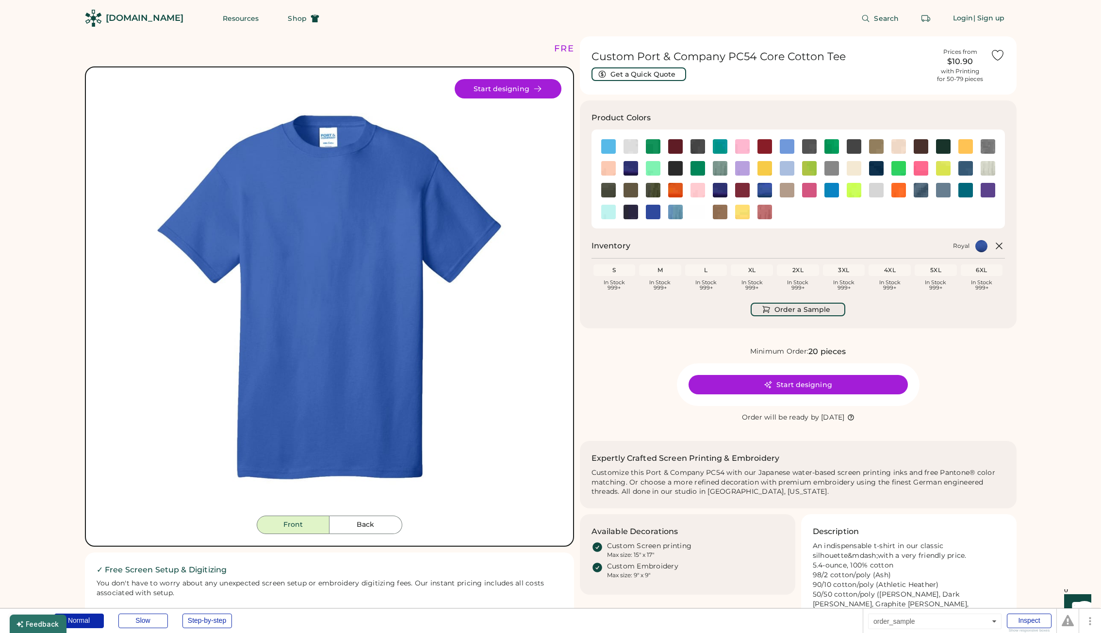
click at [796, 312] on button "Order a Sample" at bounding box center [798, 310] width 95 height 14
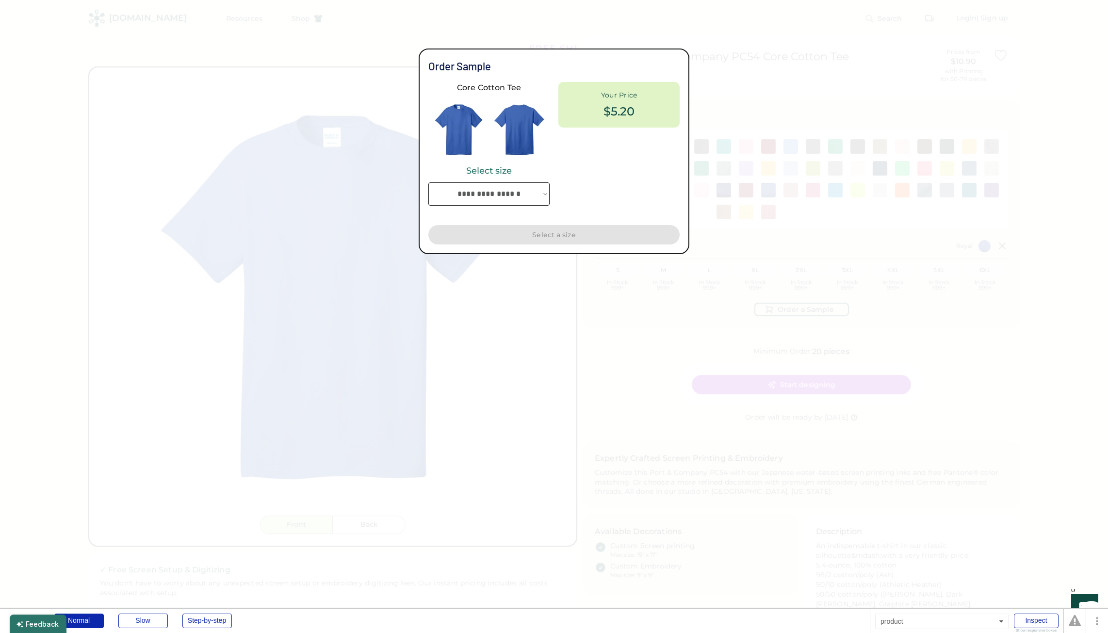
click at [787, 295] on div at bounding box center [554, 316] width 1108 height 633
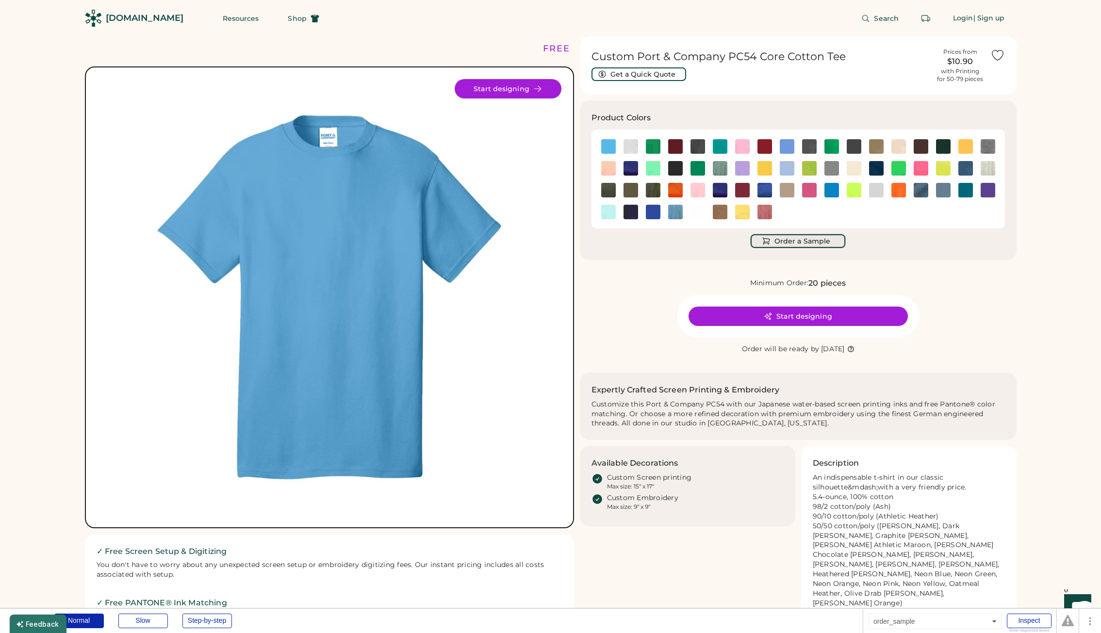
click at [794, 243] on button "Order a Sample" at bounding box center [798, 241] width 95 height 14
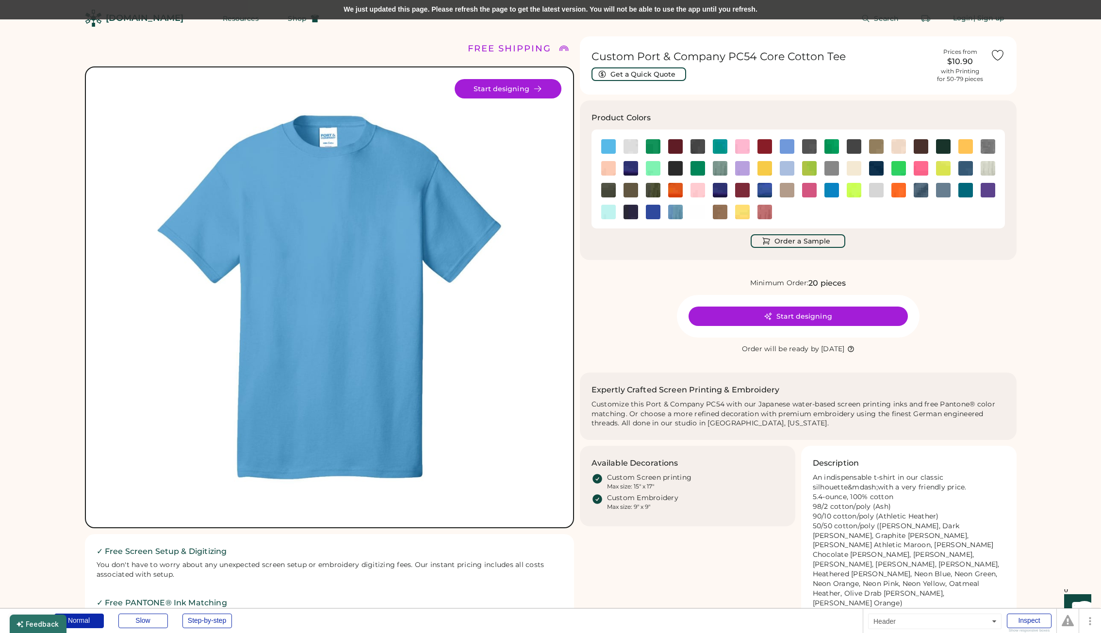
click at [523, 14] on div "We just updated this page. Please refresh the page to get the latest version. Y…" at bounding box center [550, 9] width 1101 height 19
click at [363, 8] on div "We just updated this page. Please refresh the page to get the latest version. Y…" at bounding box center [550, 9] width 1101 height 19
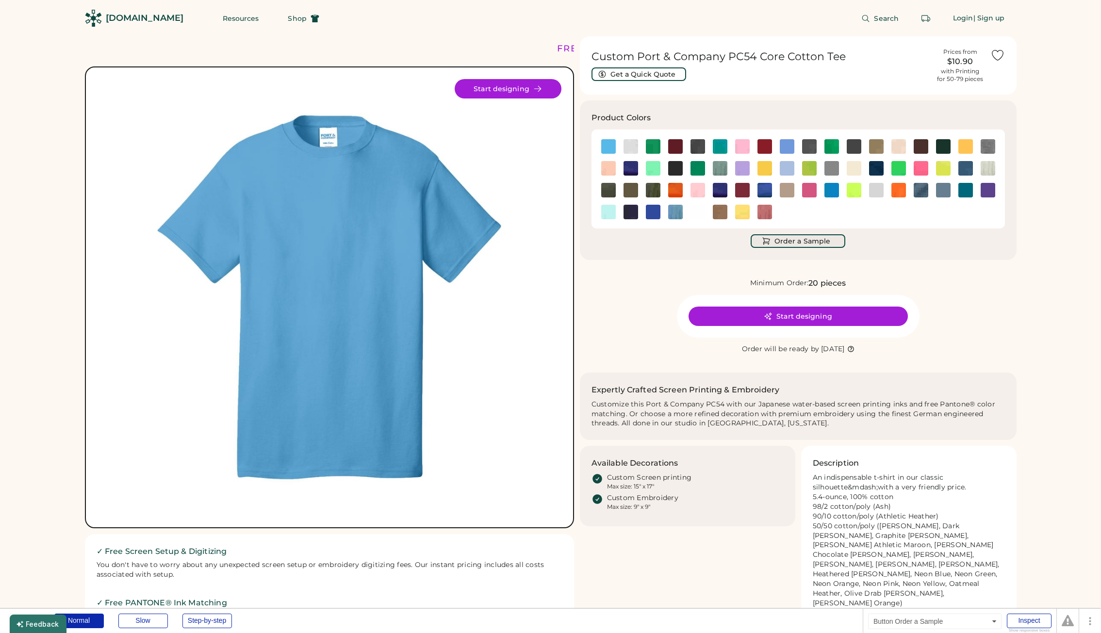
click at [795, 241] on button "Order a Sample" at bounding box center [798, 241] width 95 height 14
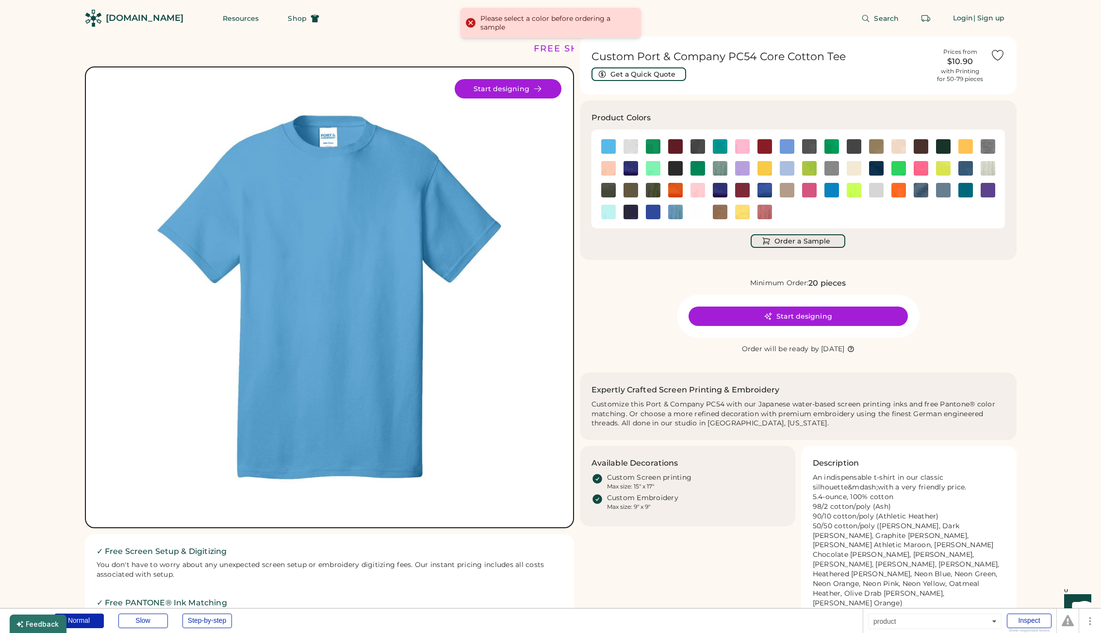
click at [795, 241] on button "Order a Sample" at bounding box center [798, 241] width 95 height 14
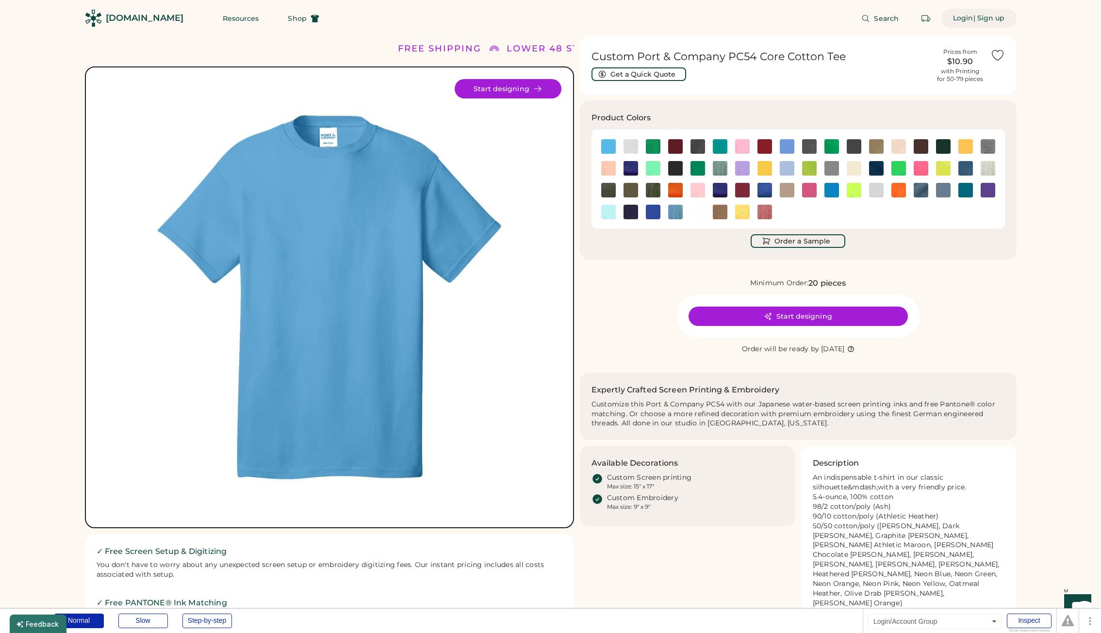
click at [983, 16] on div "| Sign up" at bounding box center [989, 19] width 32 height 10
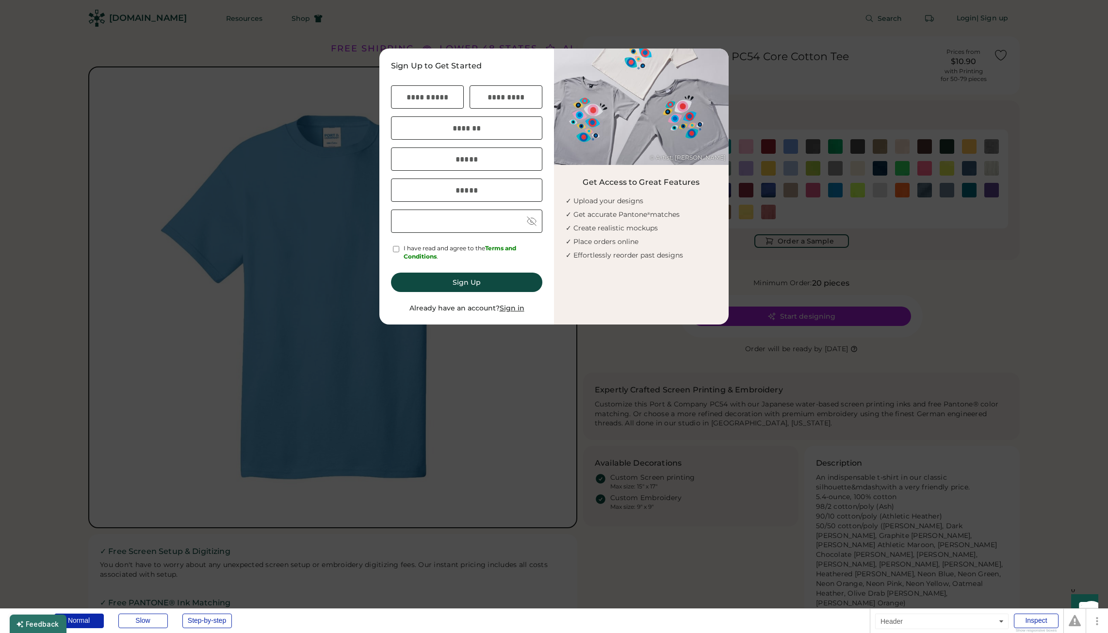
click at [407, 27] on div at bounding box center [554, 316] width 1108 height 633
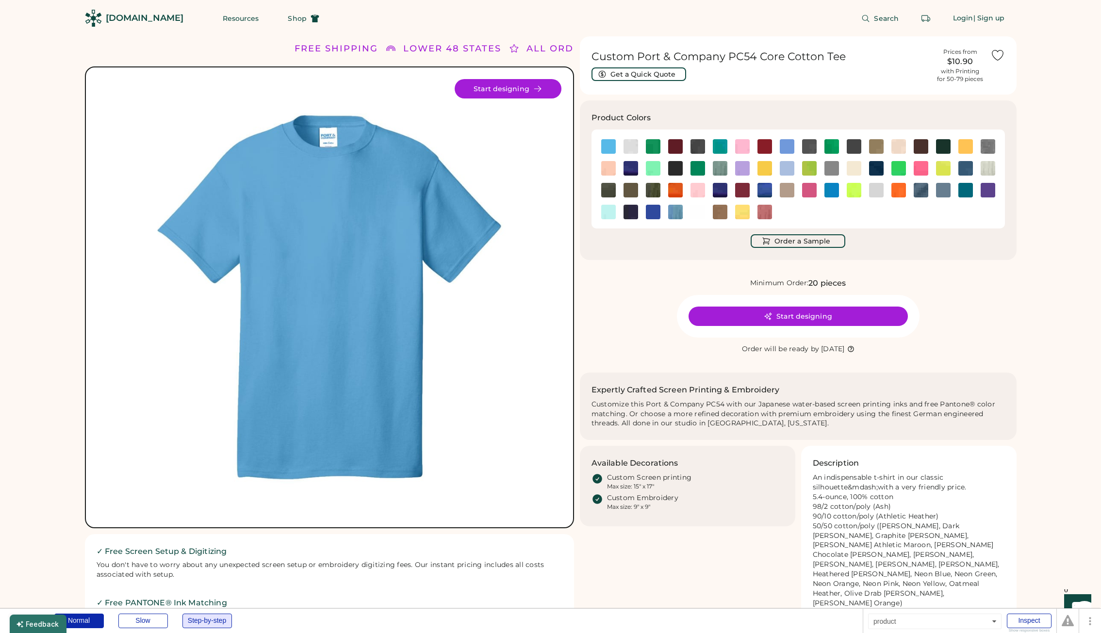
click at [204, 617] on div "Step-by-step" at bounding box center [206, 621] width 49 height 15
click at [991, 18] on div "| Sign up" at bounding box center [989, 19] width 32 height 10
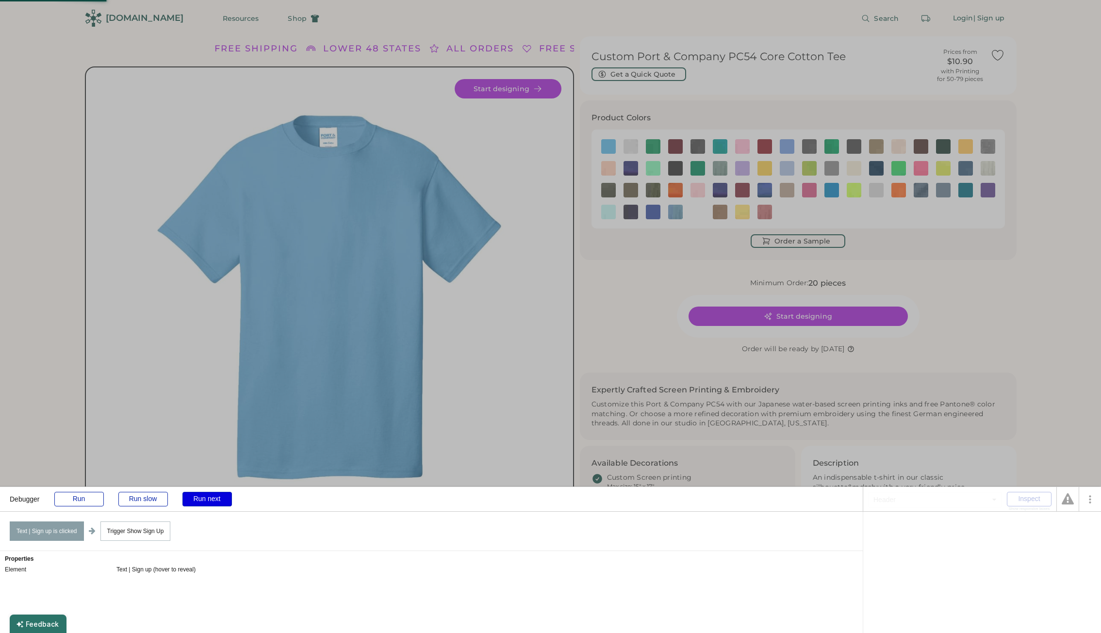
click at [190, 502] on div "Run next" at bounding box center [206, 499] width 49 height 15
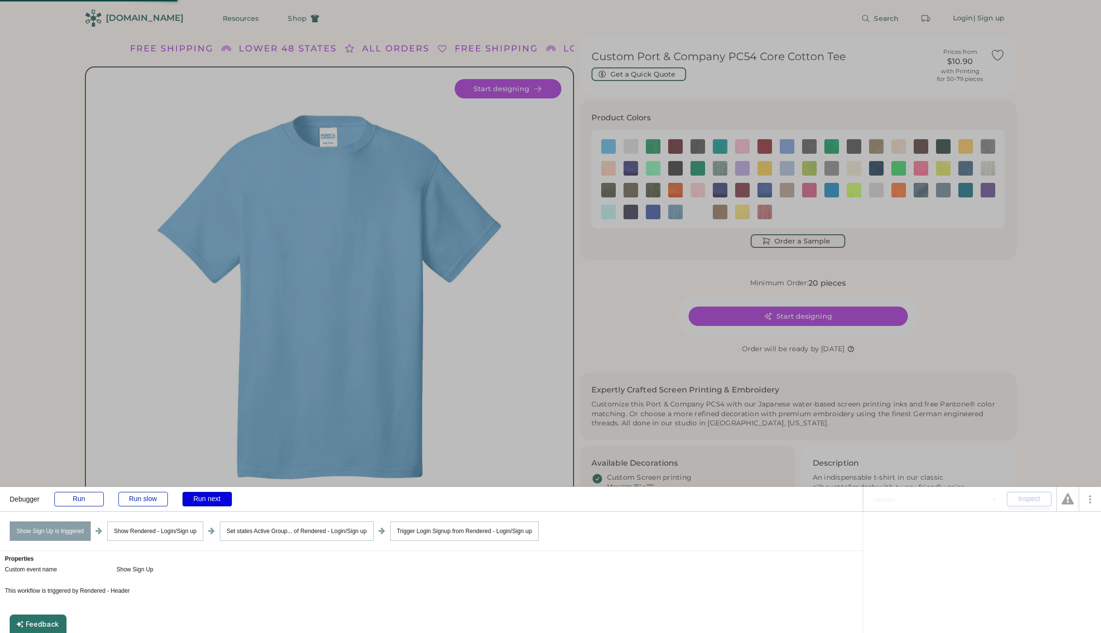
click at [190, 502] on div "Run next" at bounding box center [206, 499] width 49 height 15
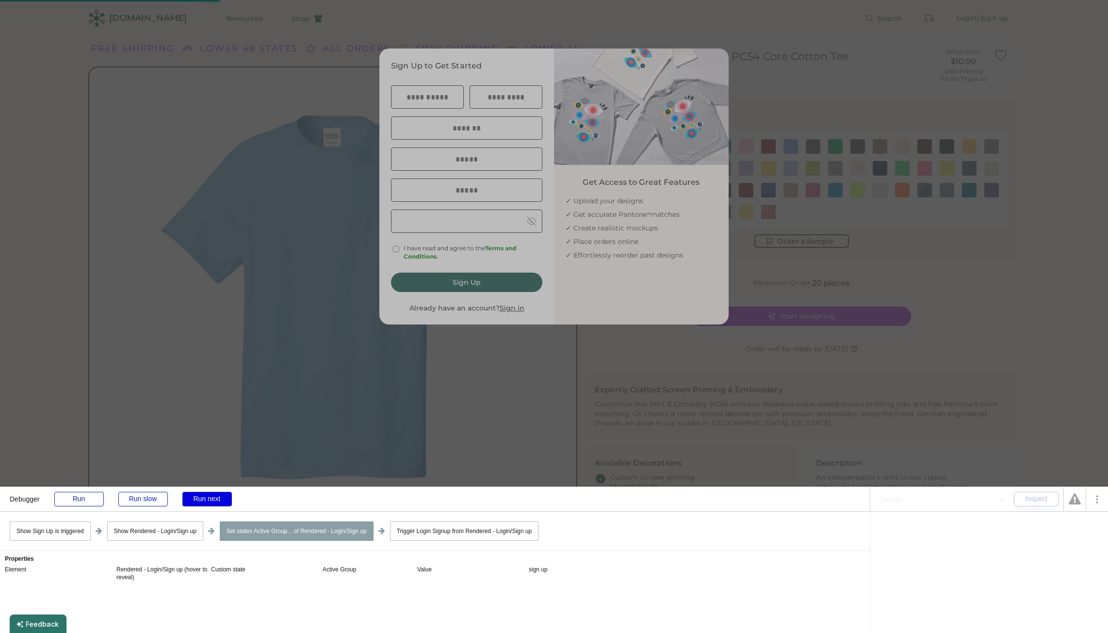
click at [190, 502] on div "Run next" at bounding box center [206, 499] width 49 height 15
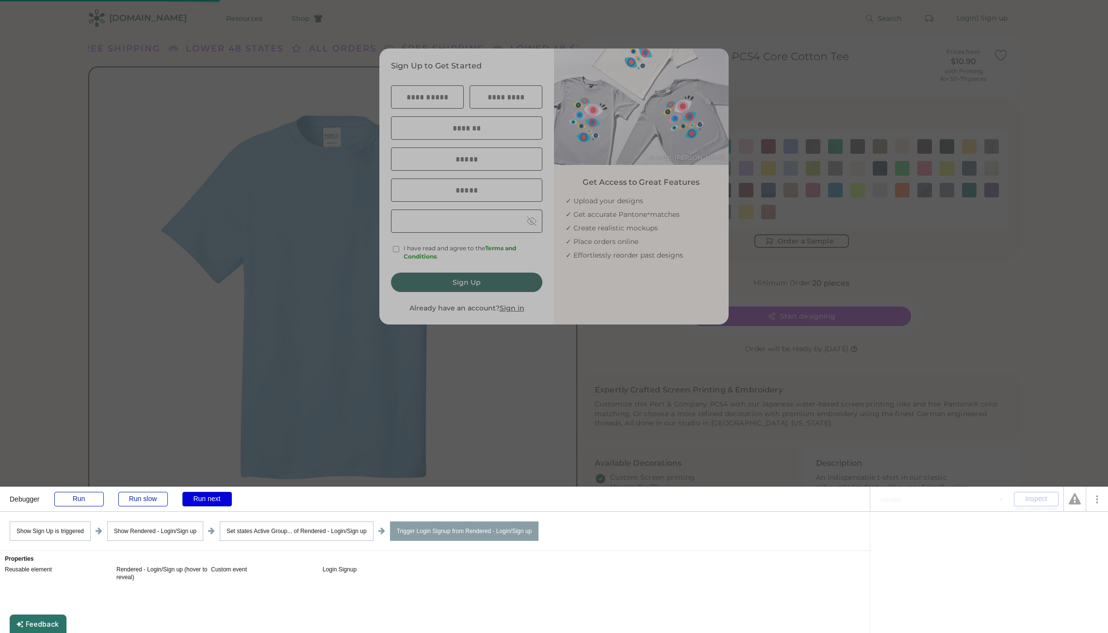
click at [190, 502] on div "Run next" at bounding box center [206, 499] width 49 height 15
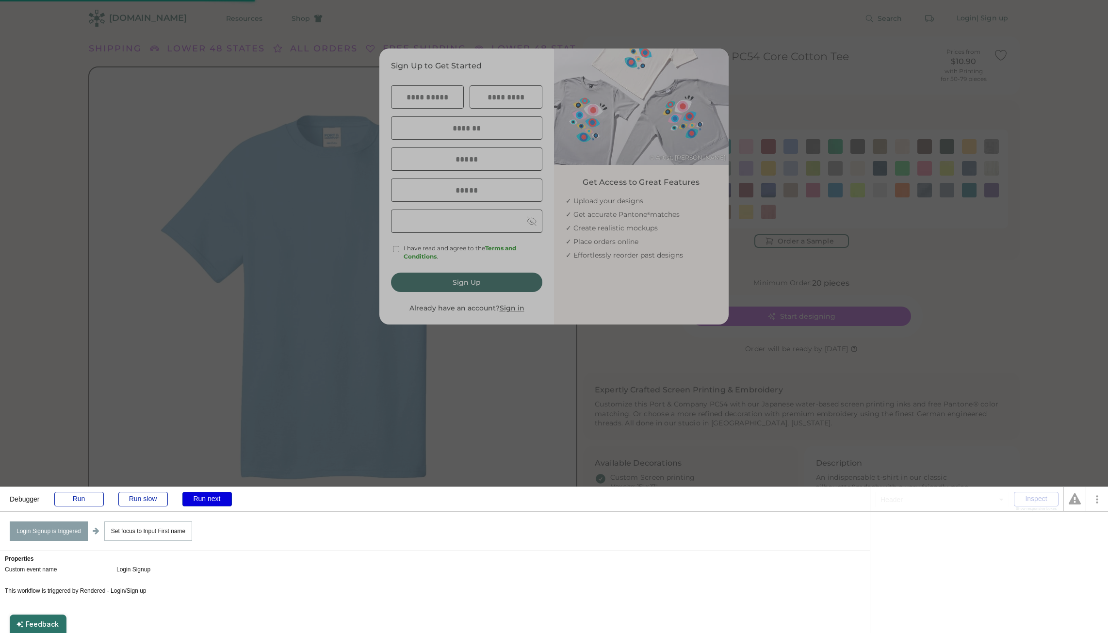
click at [190, 502] on div "Run next" at bounding box center [206, 499] width 49 height 15
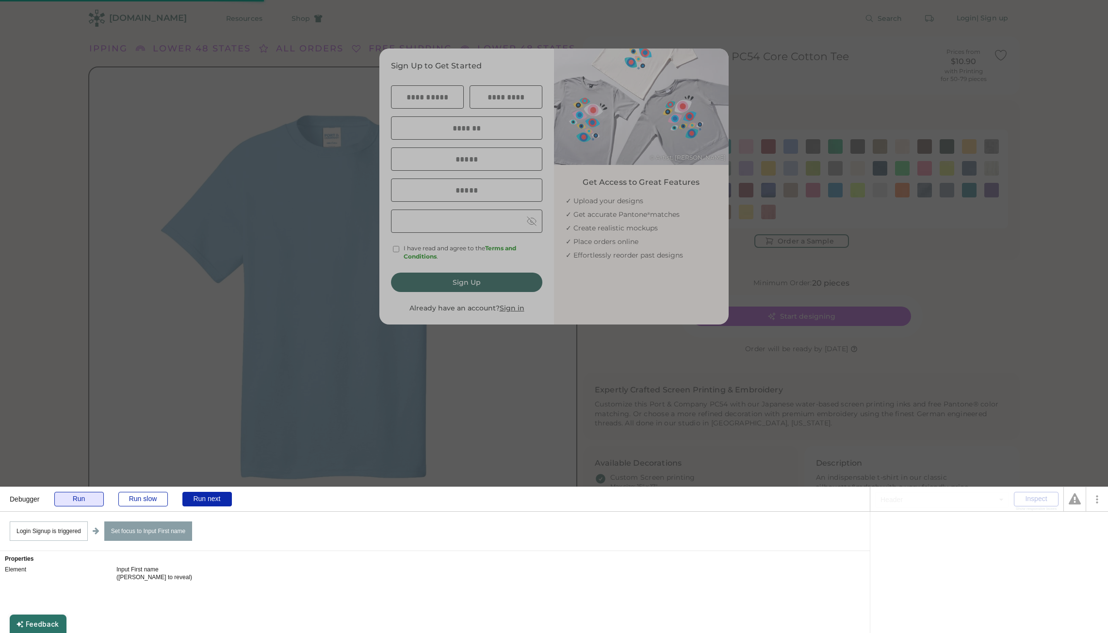
click at [84, 502] on div "Run" at bounding box center [78, 499] width 49 height 15
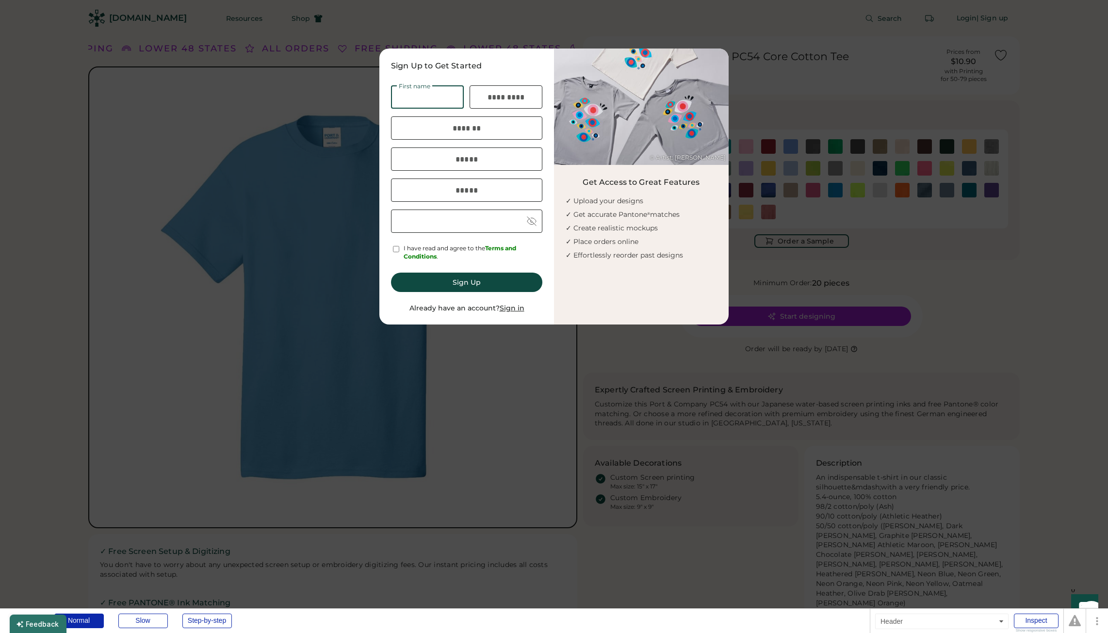
click at [567, 388] on div at bounding box center [554, 316] width 1108 height 633
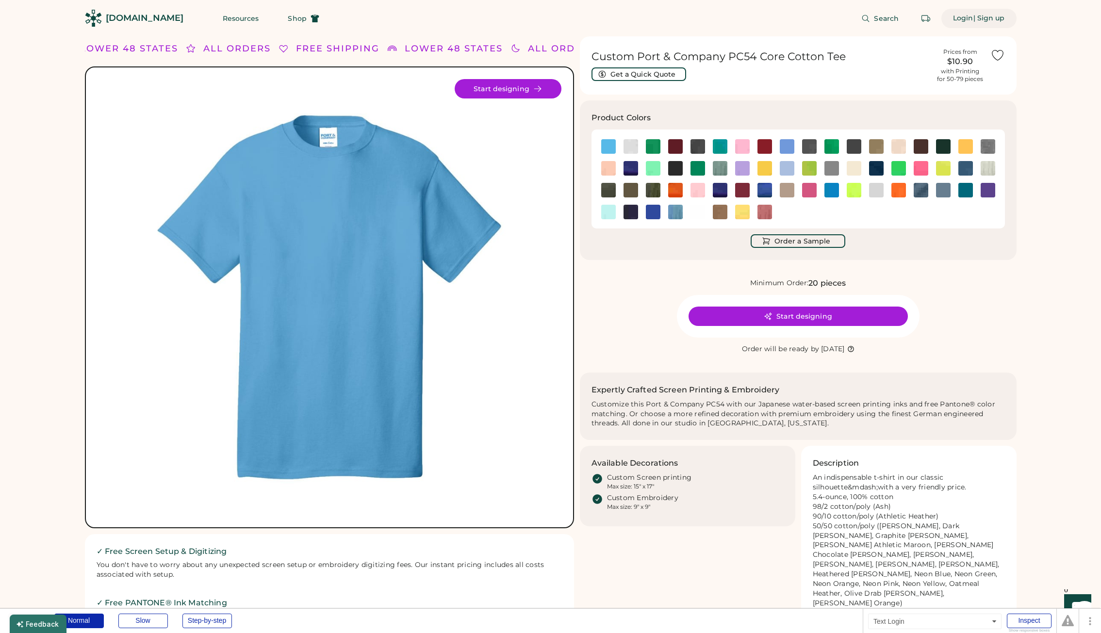
click at [960, 20] on div "Login" at bounding box center [963, 19] width 20 height 10
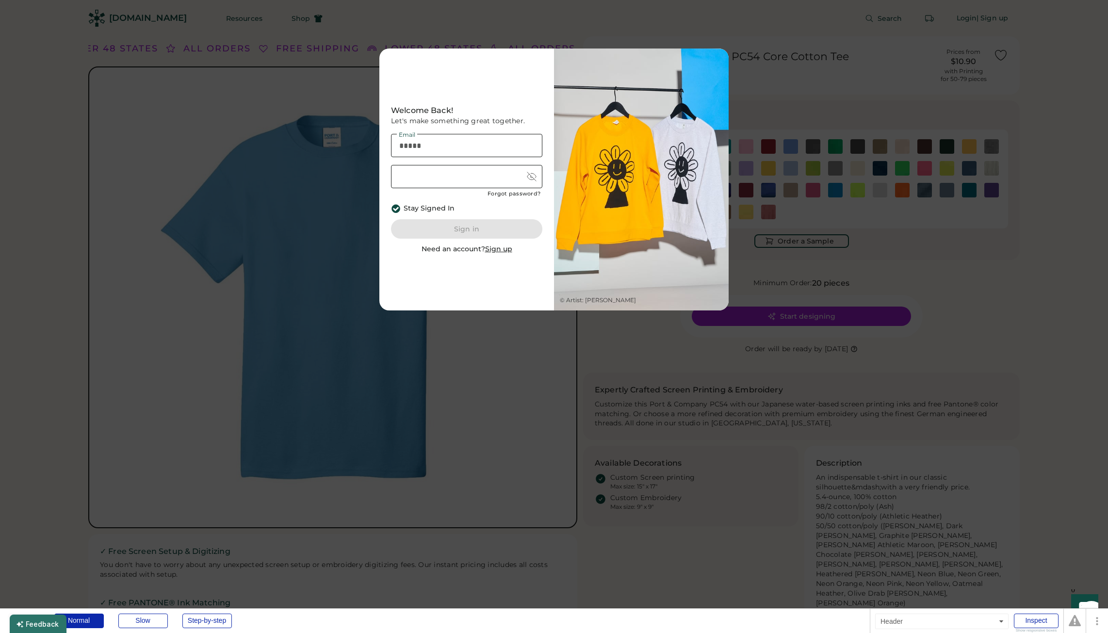
click at [965, 21] on div at bounding box center [554, 316] width 1108 height 633
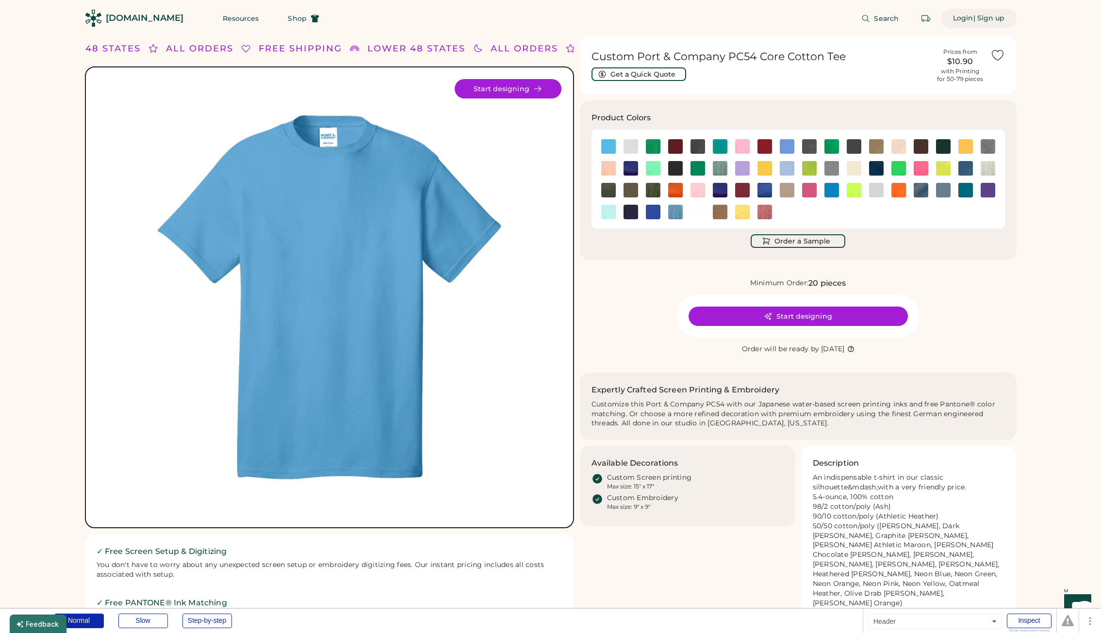
click at [991, 20] on div "| Sign up" at bounding box center [989, 19] width 32 height 10
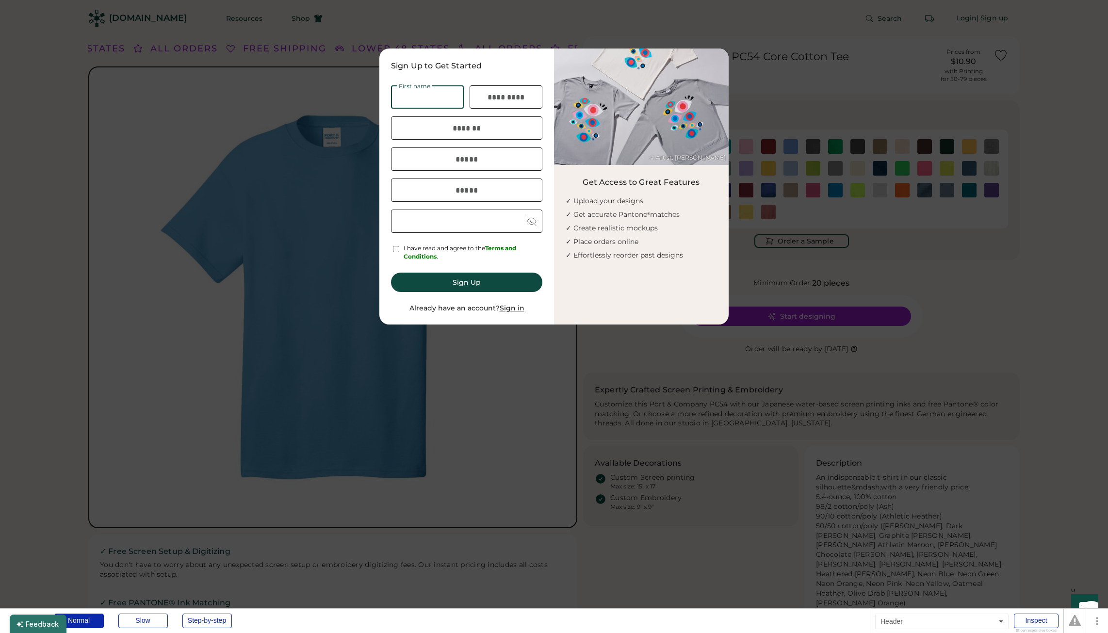
click at [918, 33] on div at bounding box center [554, 316] width 1108 height 633
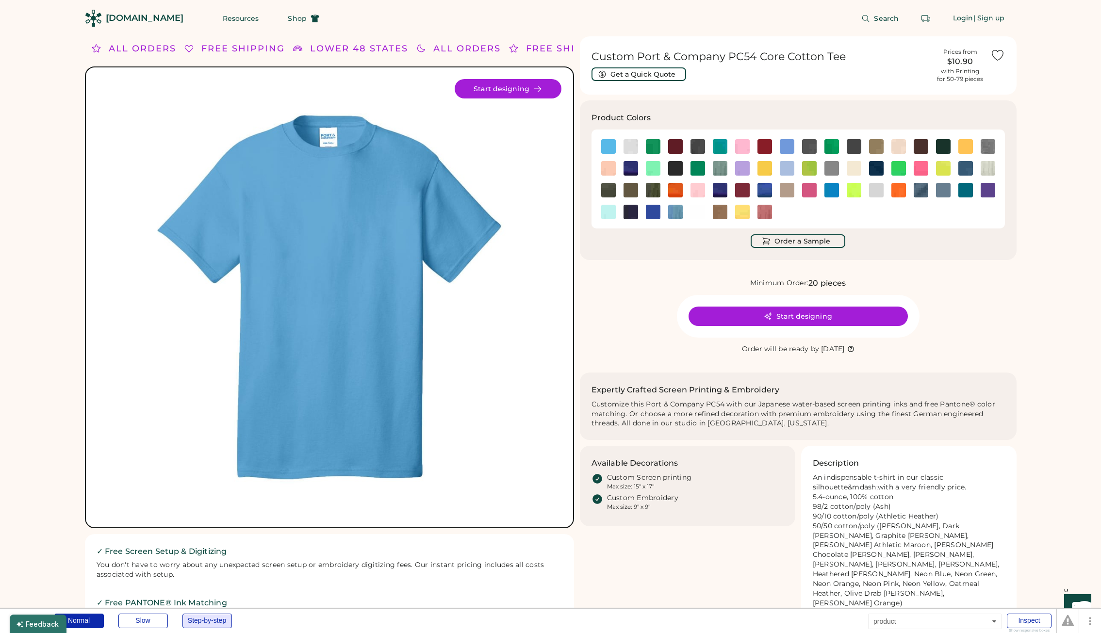
click at [213, 618] on div "Step-by-step" at bounding box center [206, 621] width 49 height 15
click at [962, 19] on div "Login" at bounding box center [963, 19] width 20 height 10
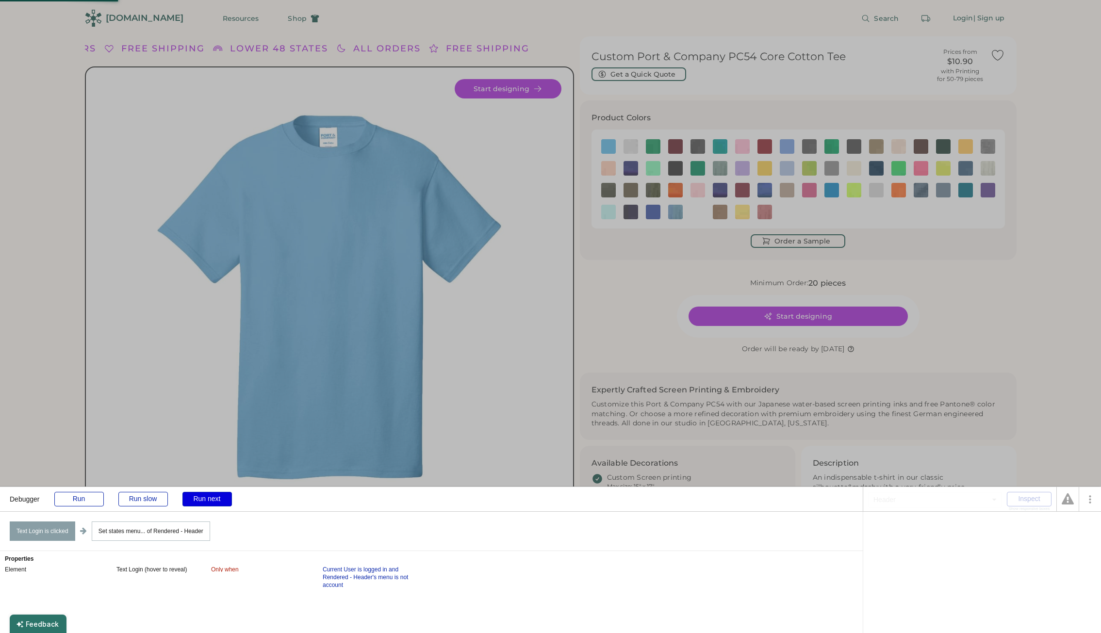
click at [213, 502] on div "Run next" at bounding box center [206, 499] width 49 height 15
click at [210, 498] on div "Run next" at bounding box center [206, 499] width 49 height 15
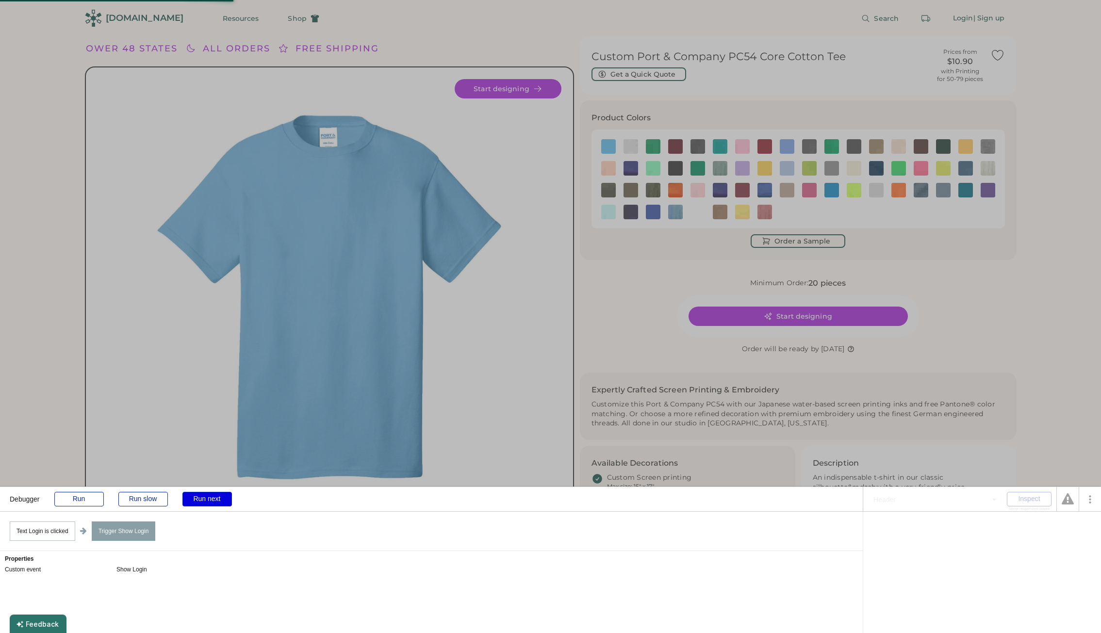
click at [210, 498] on div "Run next" at bounding box center [206, 499] width 49 height 15
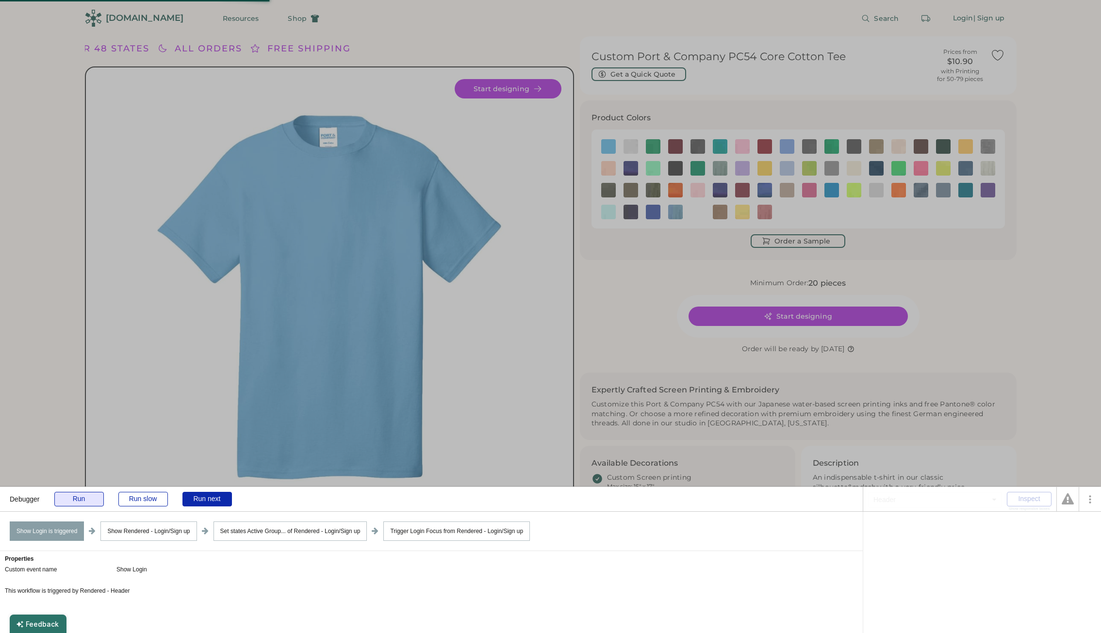
click at [82, 494] on div "Run" at bounding box center [78, 499] width 49 height 15
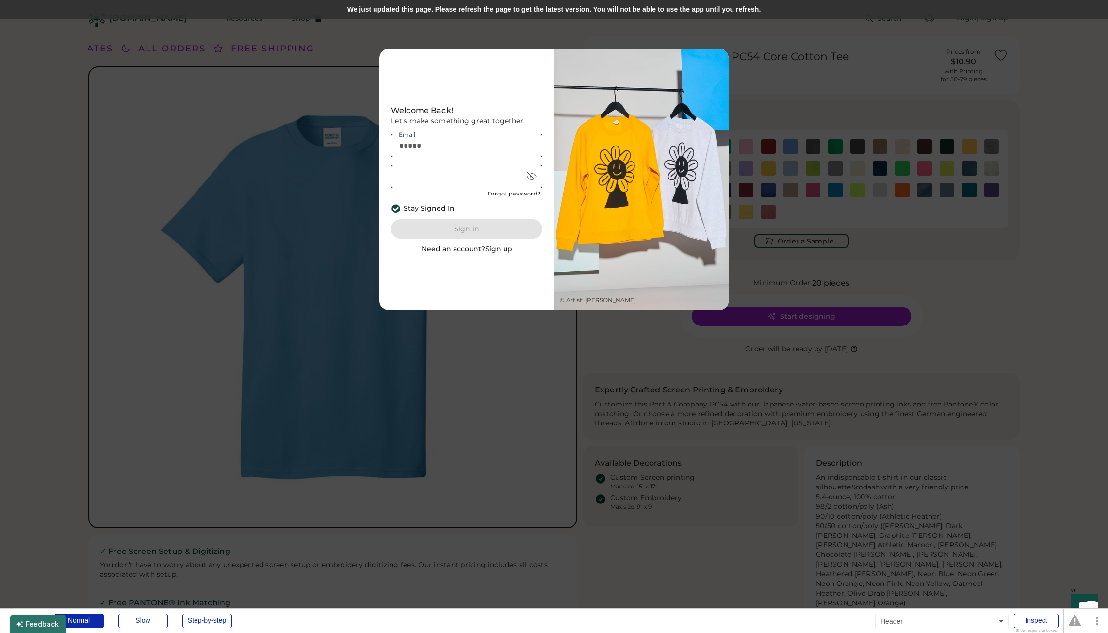
click at [493, 11] on div "We just updated this page. Please refresh the page to get the latest version. Y…" at bounding box center [554, 9] width 1108 height 19
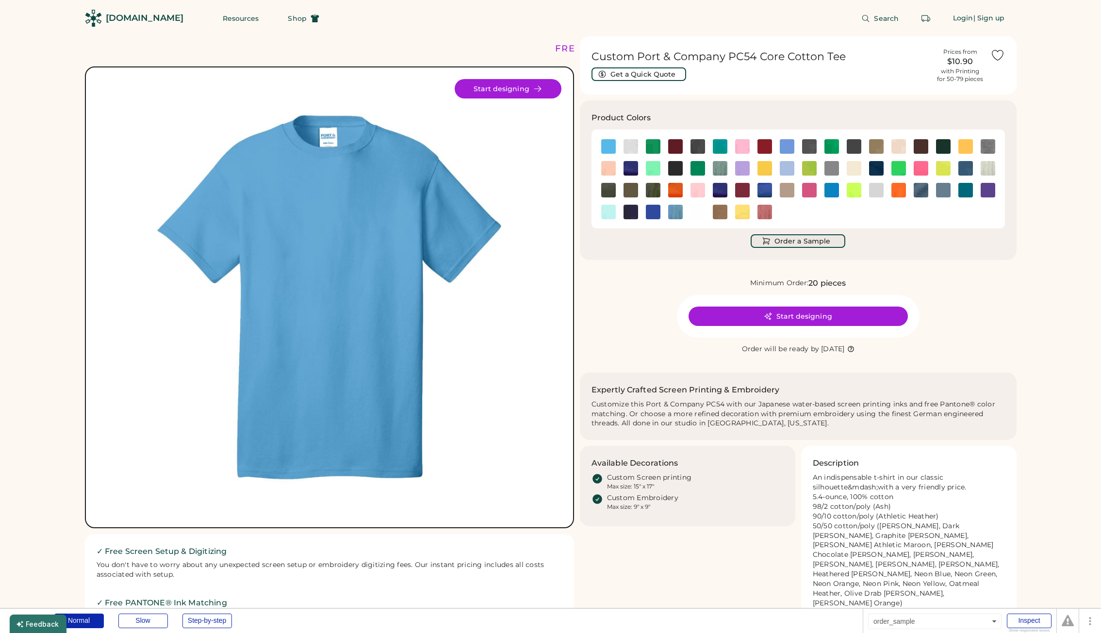
click at [806, 245] on button "Order a Sample" at bounding box center [798, 241] width 95 height 14
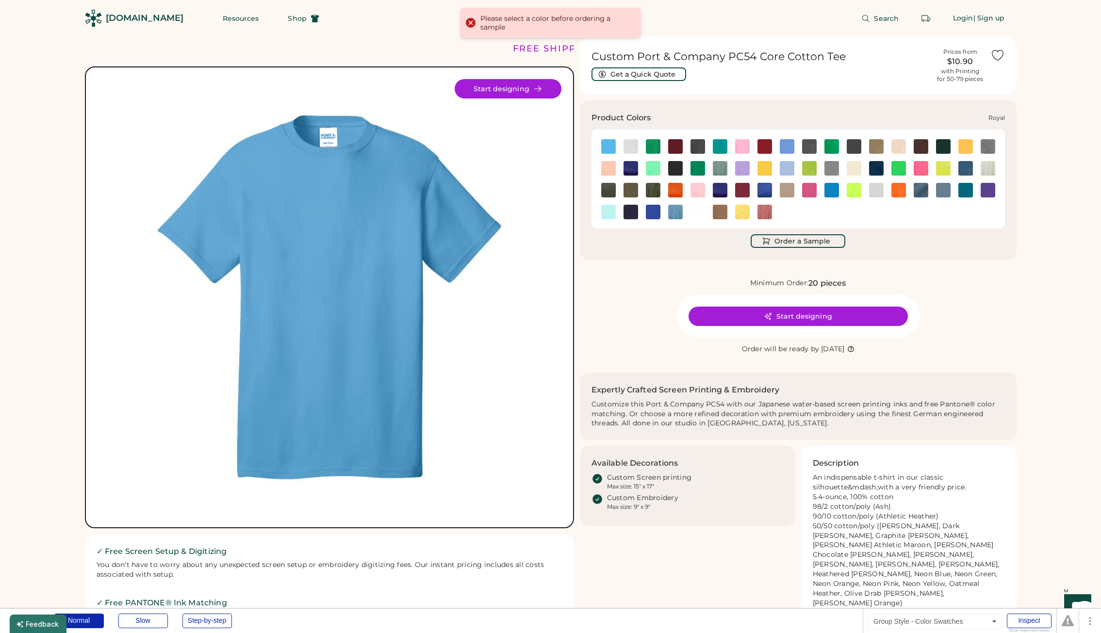
click at [764, 192] on img at bounding box center [764, 190] width 15 height 15
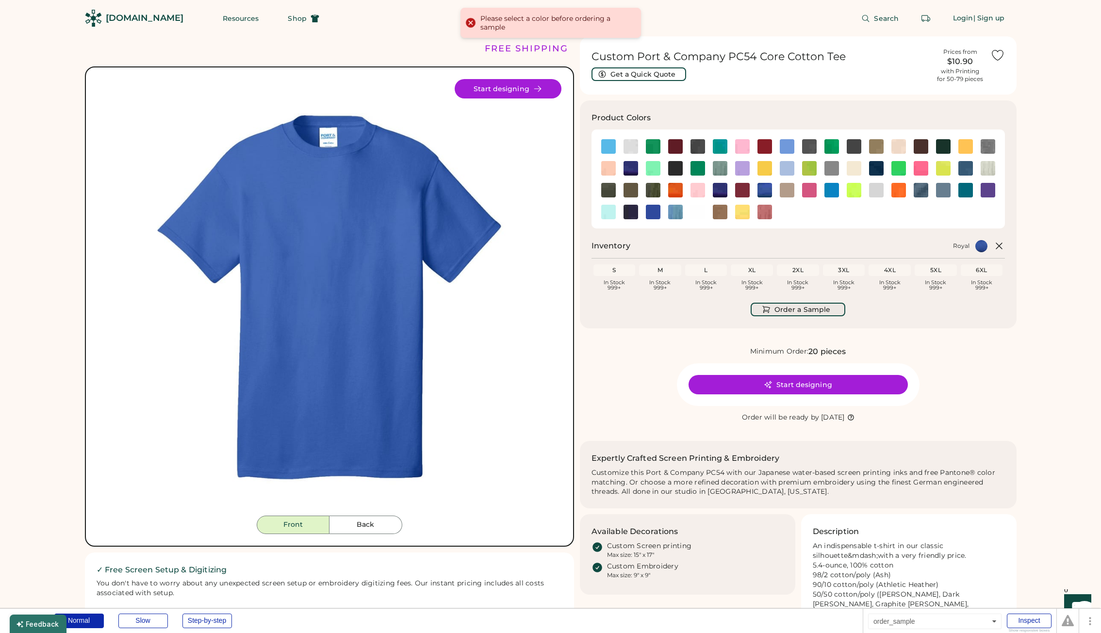
click at [779, 313] on button "Order a Sample" at bounding box center [798, 310] width 95 height 14
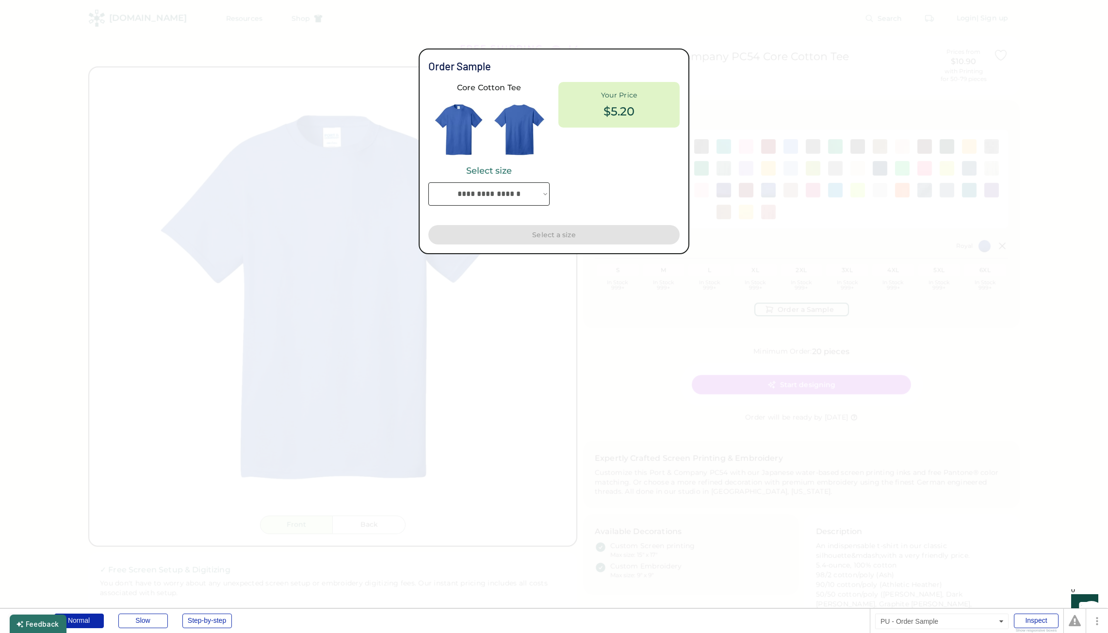
click at [856, 232] on div at bounding box center [554, 316] width 1108 height 633
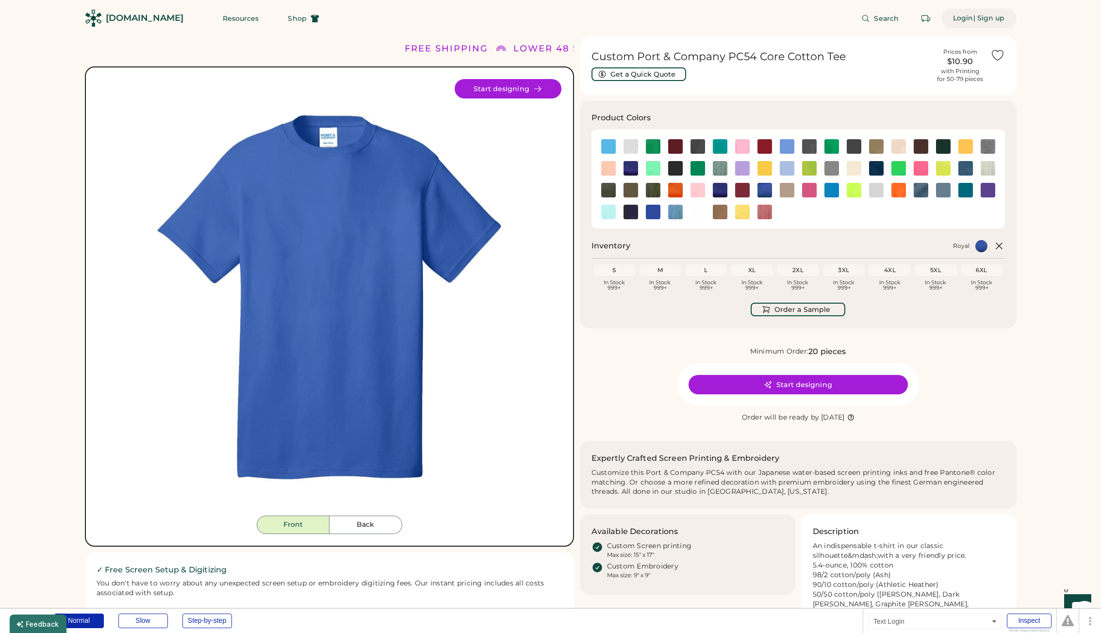
click at [960, 20] on div "Login" at bounding box center [963, 19] width 20 height 10
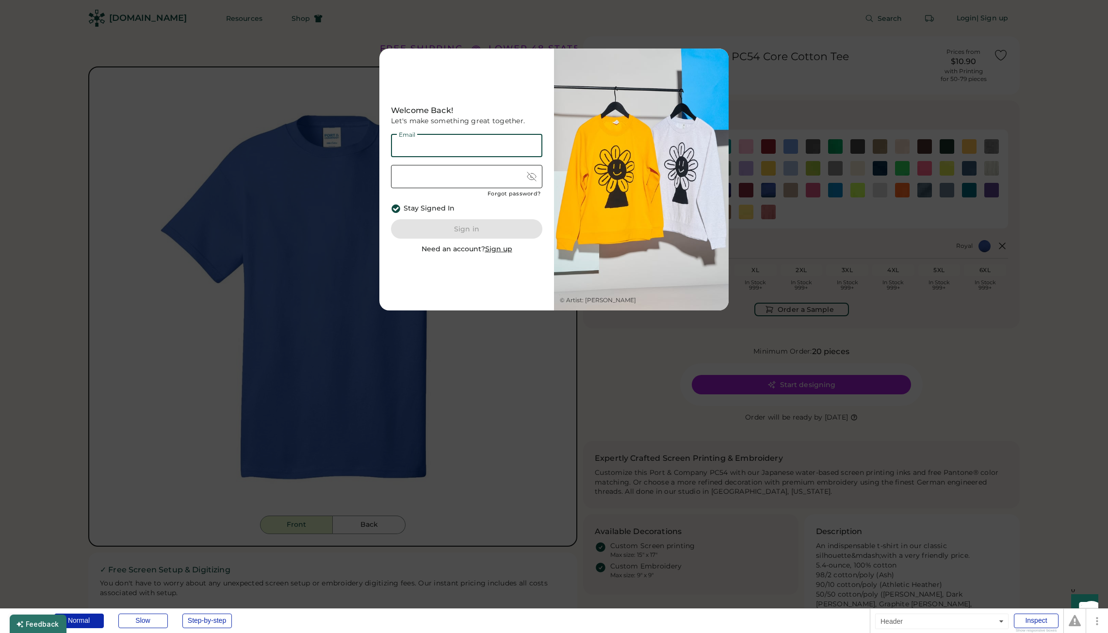
click at [864, 104] on div at bounding box center [554, 316] width 1108 height 633
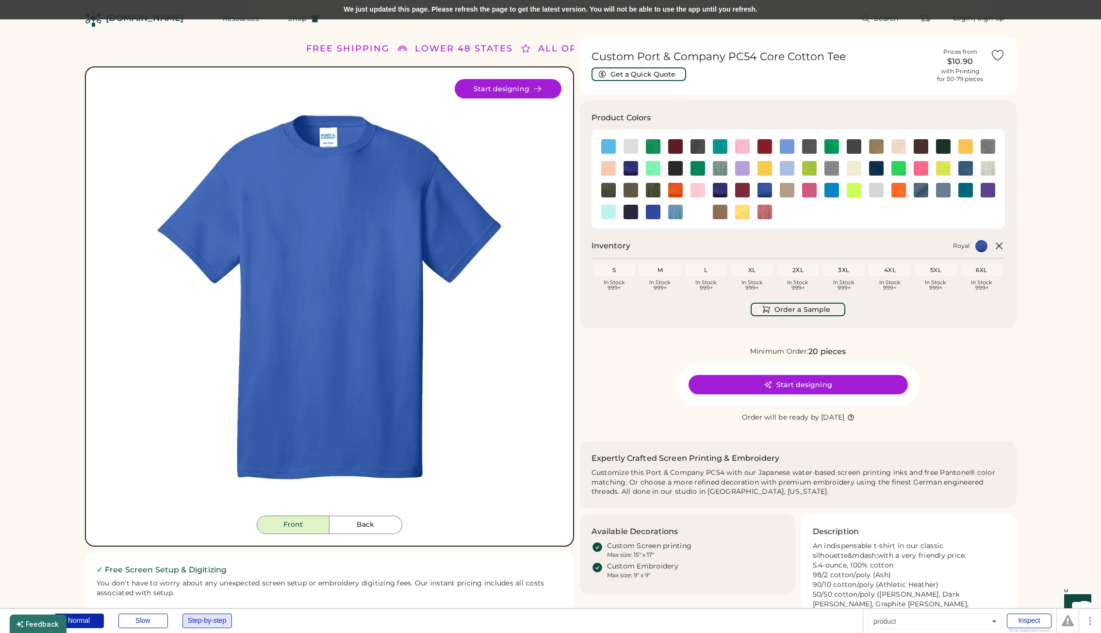
click at [200, 623] on div "Step-by-step" at bounding box center [206, 621] width 49 height 15
click at [965, 22] on div "Login" at bounding box center [963, 19] width 20 height 10
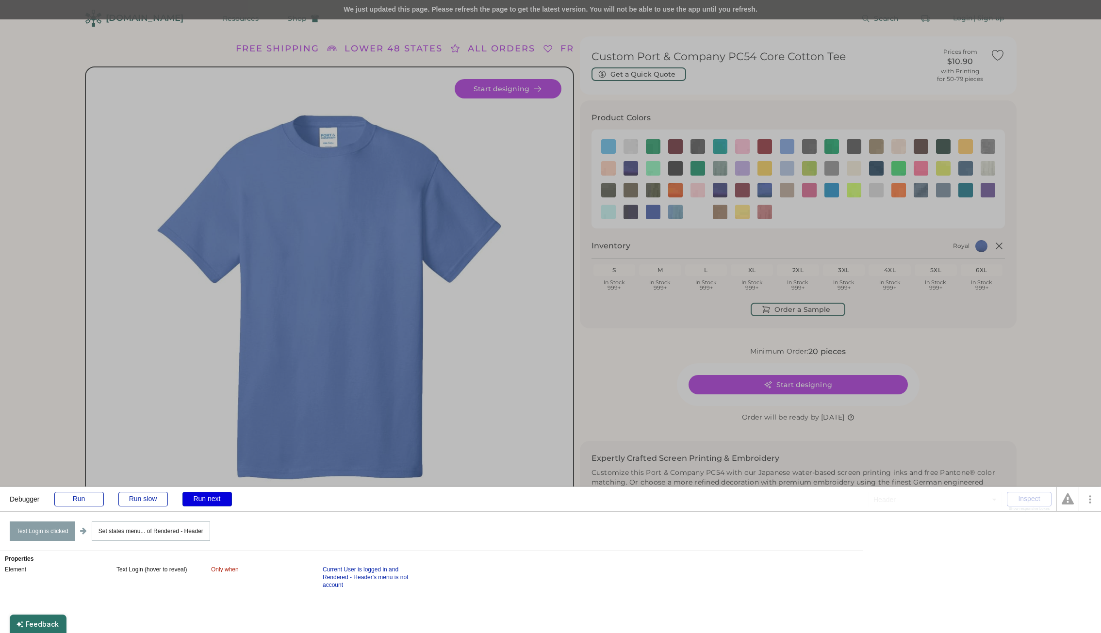
click at [195, 505] on div "Run next" at bounding box center [206, 499] width 49 height 15
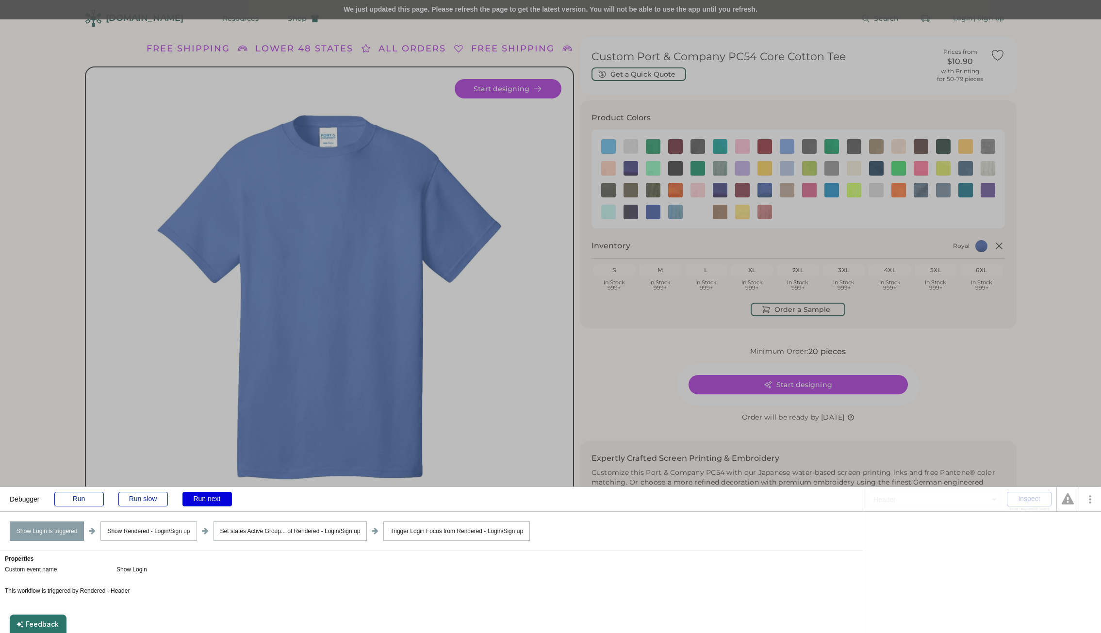
click at [195, 505] on div "Run next" at bounding box center [206, 499] width 49 height 15
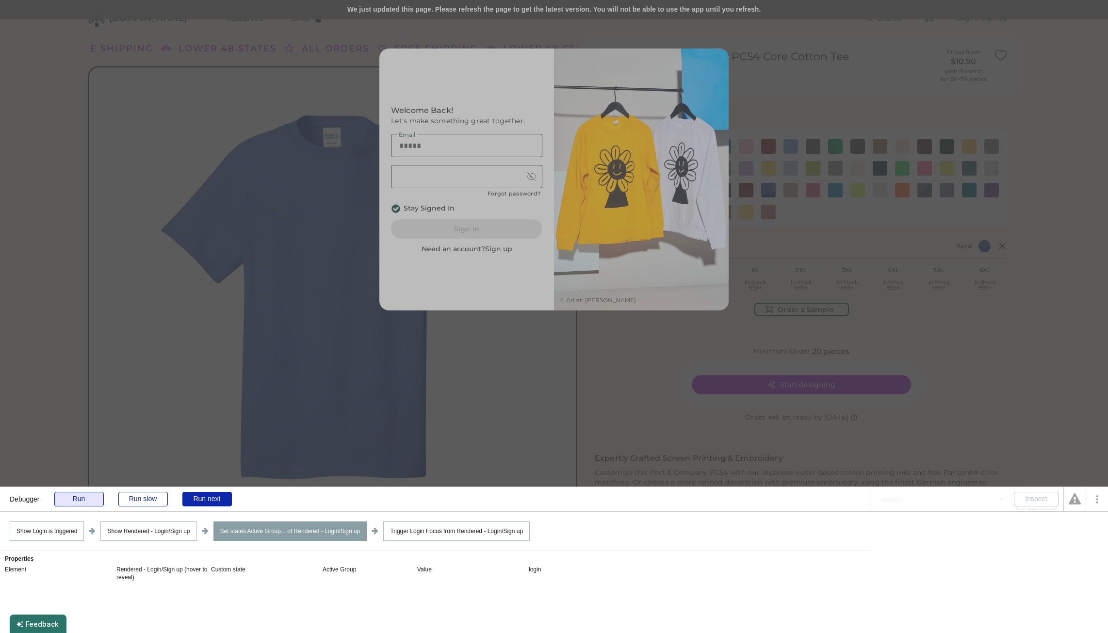
click at [80, 503] on div "Run" at bounding box center [78, 499] width 49 height 15
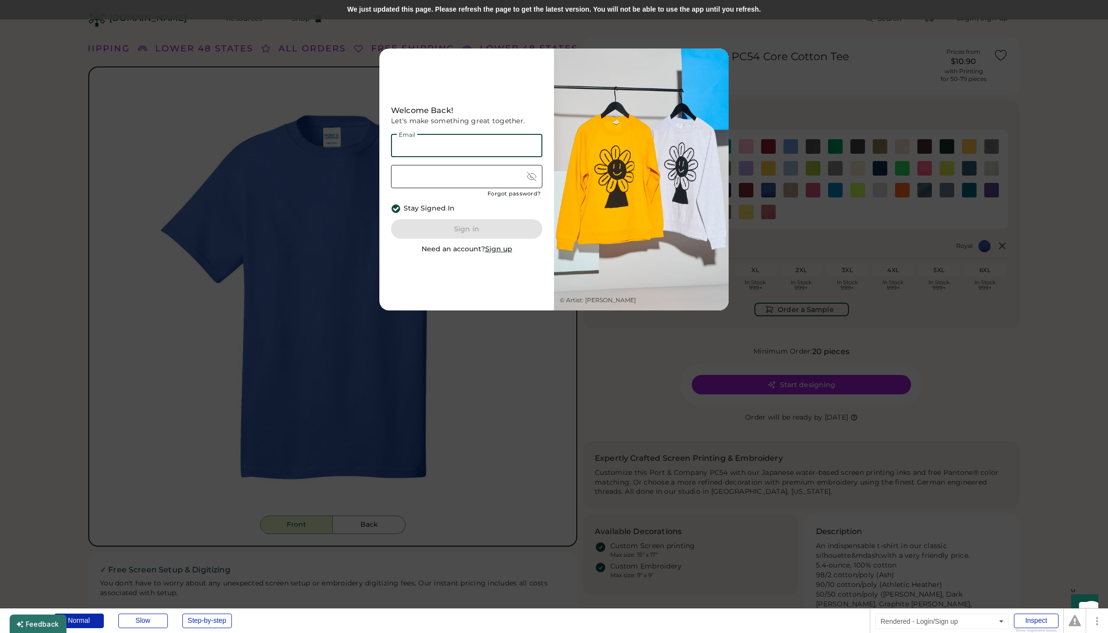
click at [809, 264] on div at bounding box center [554, 316] width 1108 height 633
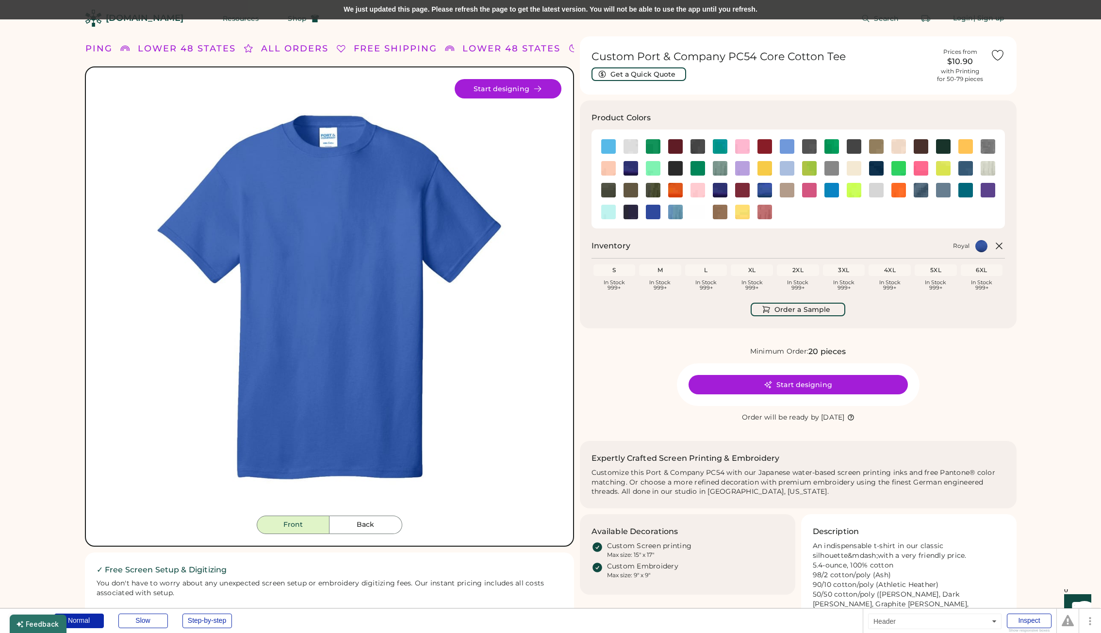
click at [573, 11] on div "We just updated this page. Please refresh the page to get the latest version. Y…" at bounding box center [550, 9] width 1101 height 19
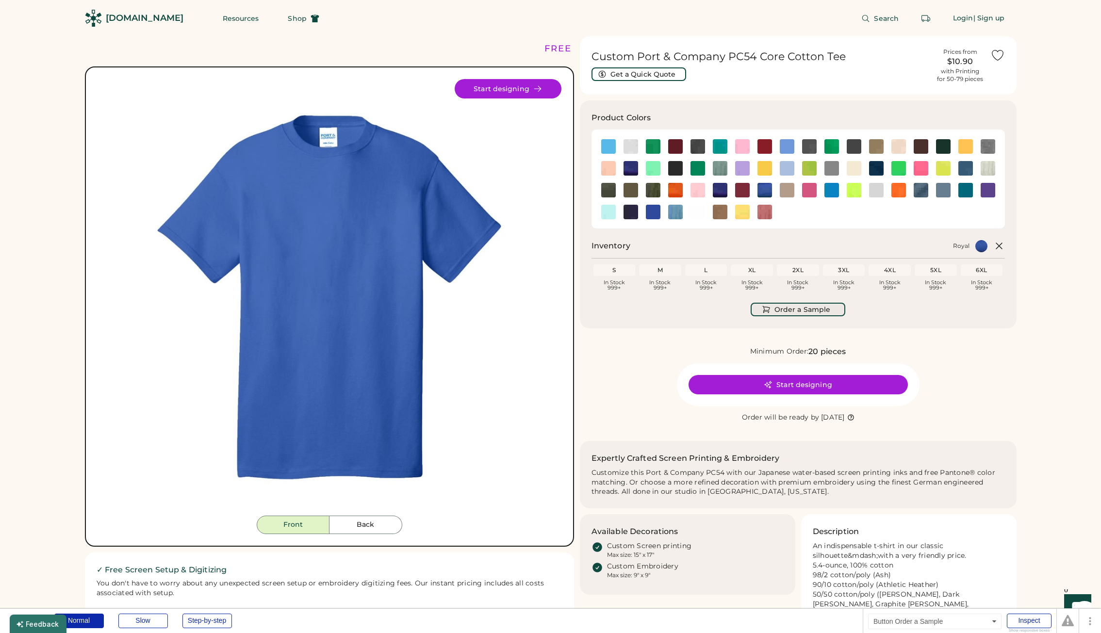
click at [810, 308] on button "Order a Sample" at bounding box center [798, 310] width 95 height 14
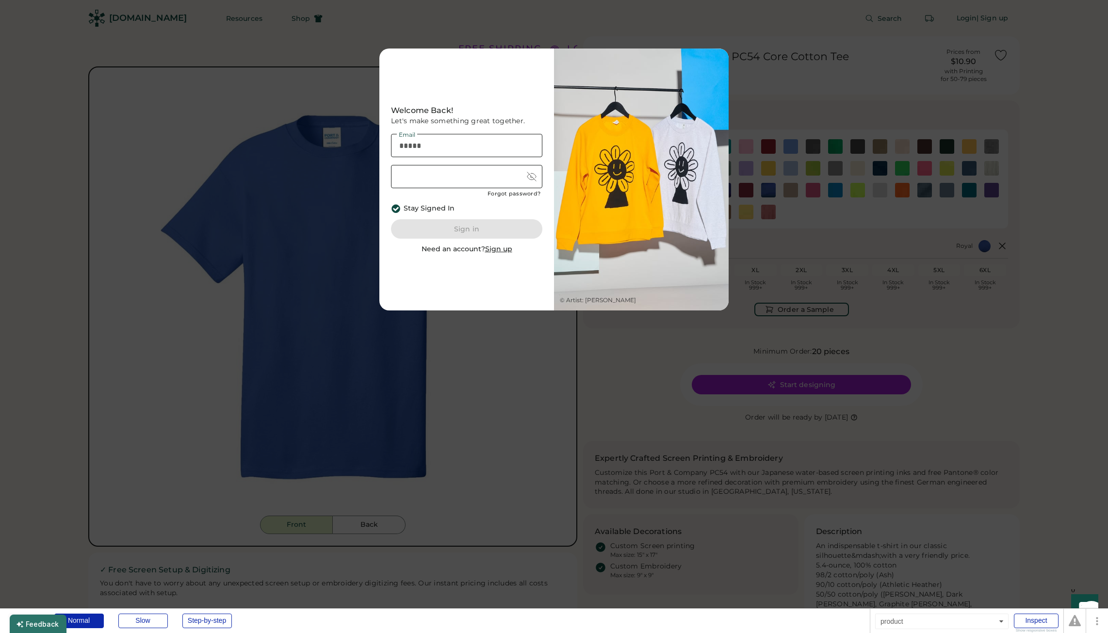
click at [714, 321] on div at bounding box center [554, 316] width 1108 height 633
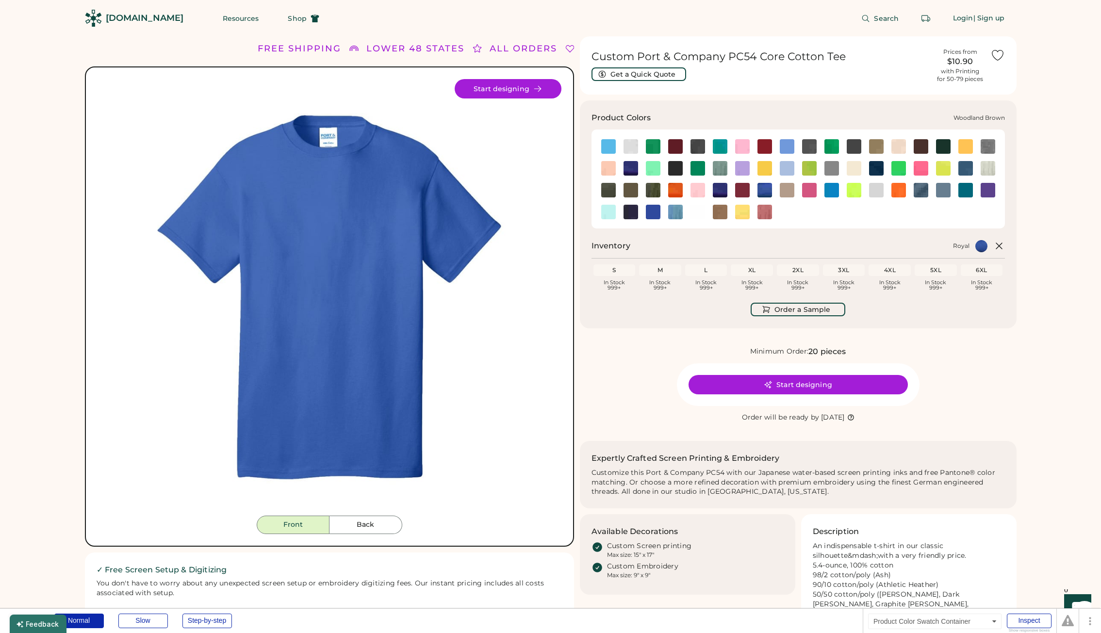
click at [716, 212] on img at bounding box center [720, 212] width 15 height 15
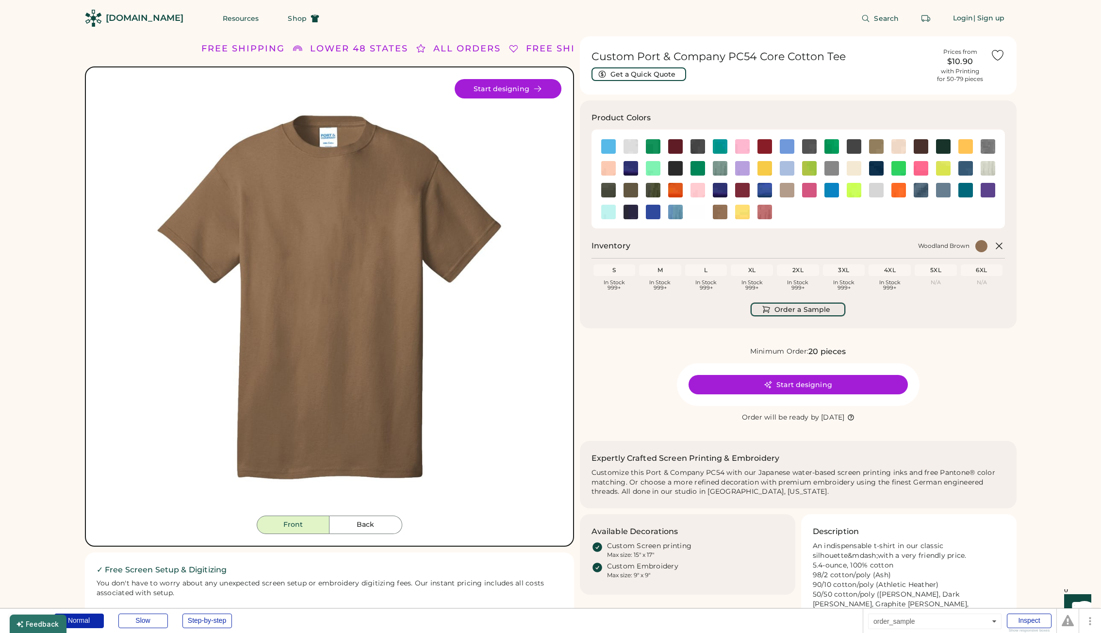
click at [794, 309] on button "Order a Sample" at bounding box center [798, 310] width 95 height 14
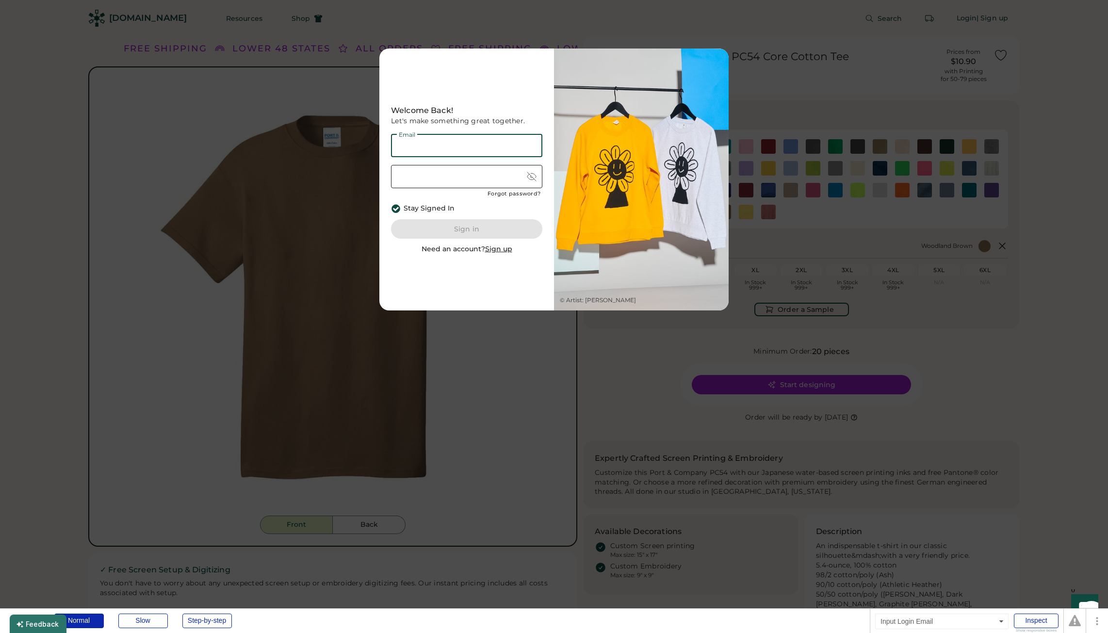
click at [449, 146] on input "email" at bounding box center [466, 145] width 151 height 23
paste input "**********"
type input "**********"
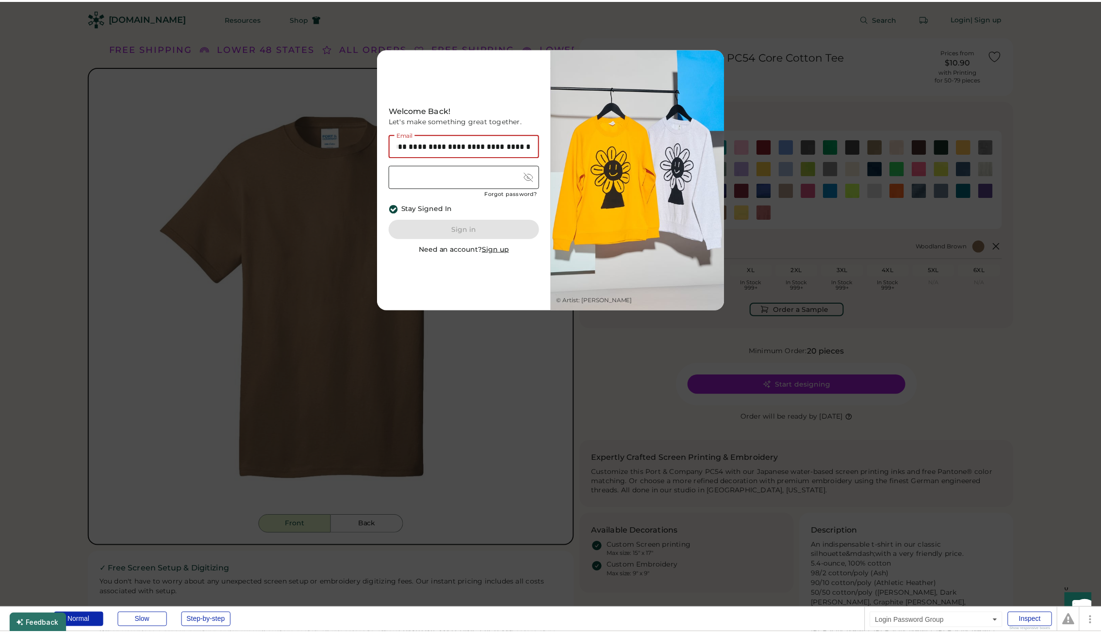
scroll to position [0, 0]
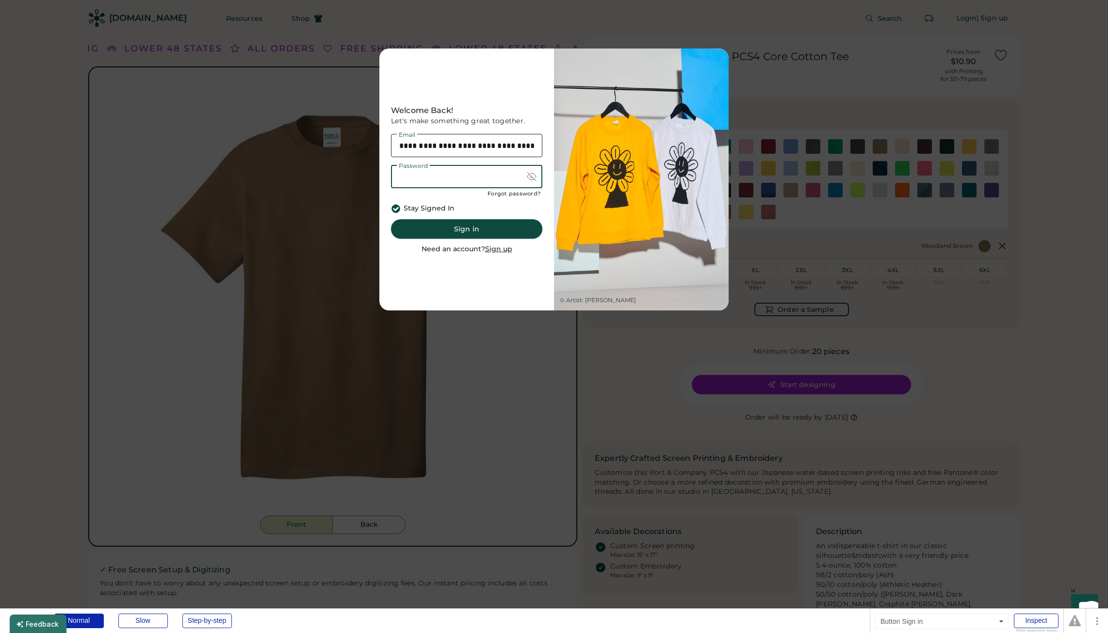
click at [460, 223] on button "Sign in" at bounding box center [466, 228] width 151 height 19
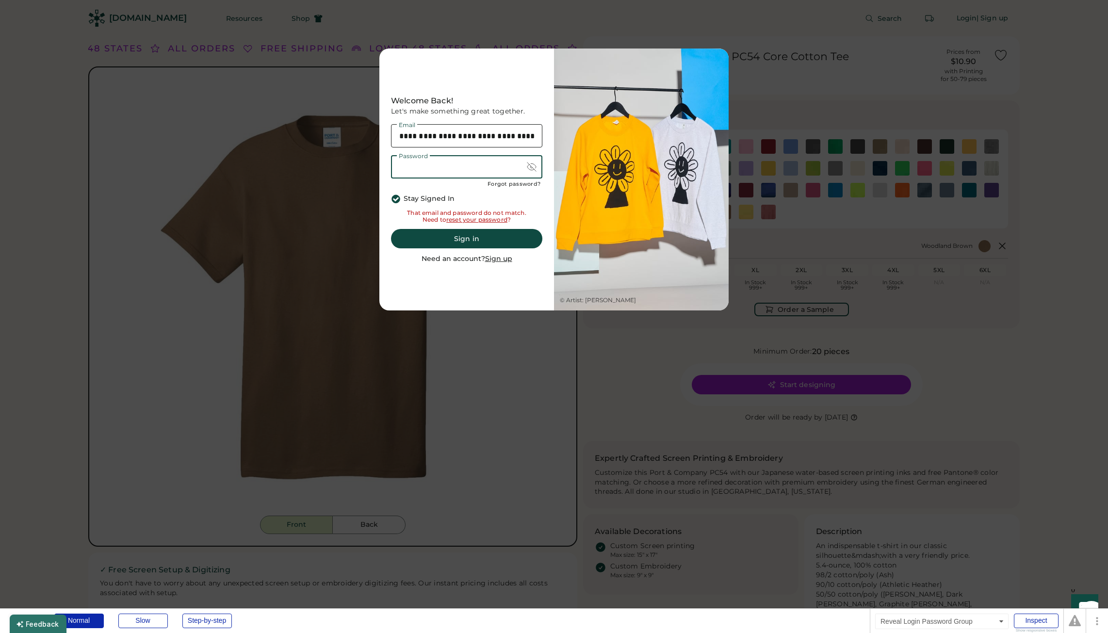
click at [534, 167] on div at bounding box center [532, 167] width 10 height 10
click at [454, 237] on button "Sign in" at bounding box center [466, 238] width 151 height 19
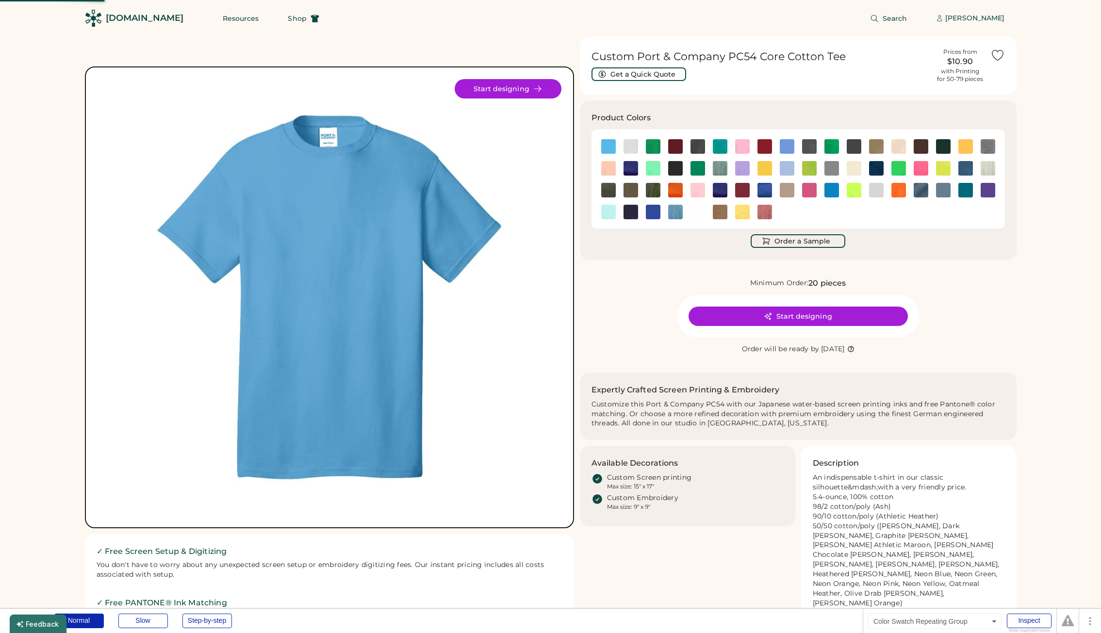
click at [718, 212] on img at bounding box center [720, 212] width 15 height 15
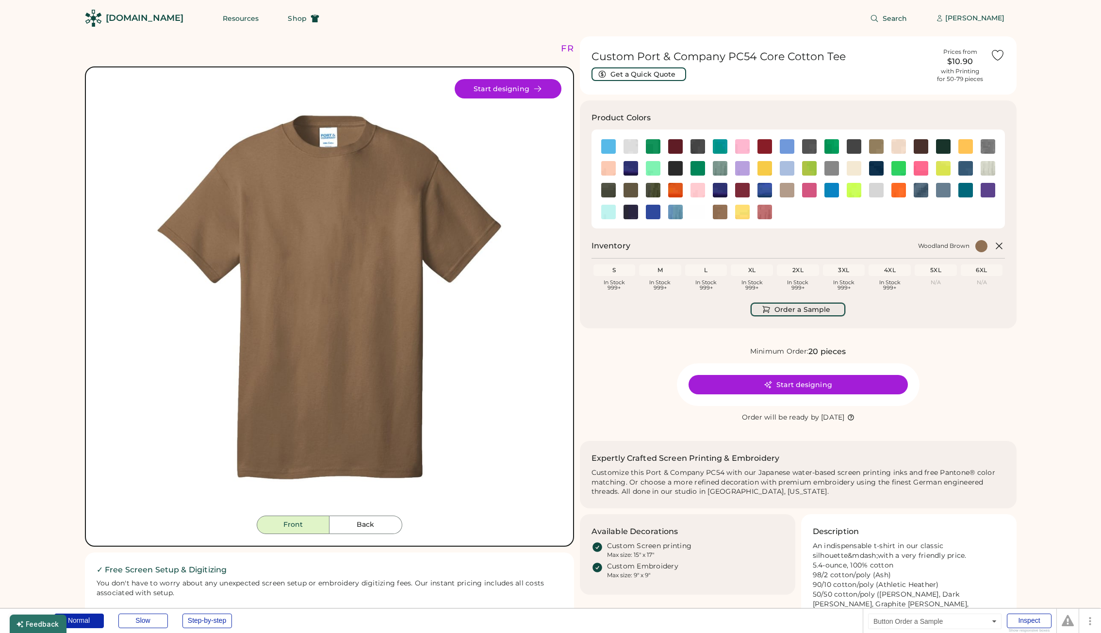
click at [795, 305] on button "Order a Sample" at bounding box center [798, 310] width 95 height 14
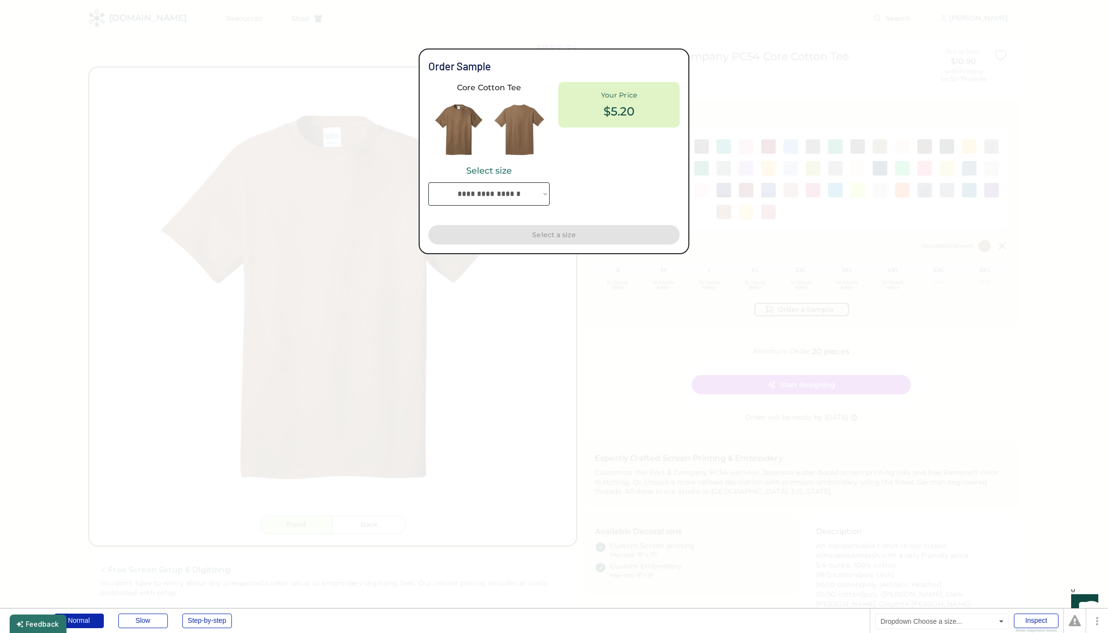
click at [504, 199] on select "**********" at bounding box center [488, 193] width 121 height 23
click at [428, 182] on select "**********" at bounding box center [488, 193] width 121 height 23
click at [557, 234] on button "Add sample to cart" at bounding box center [553, 234] width 251 height 19
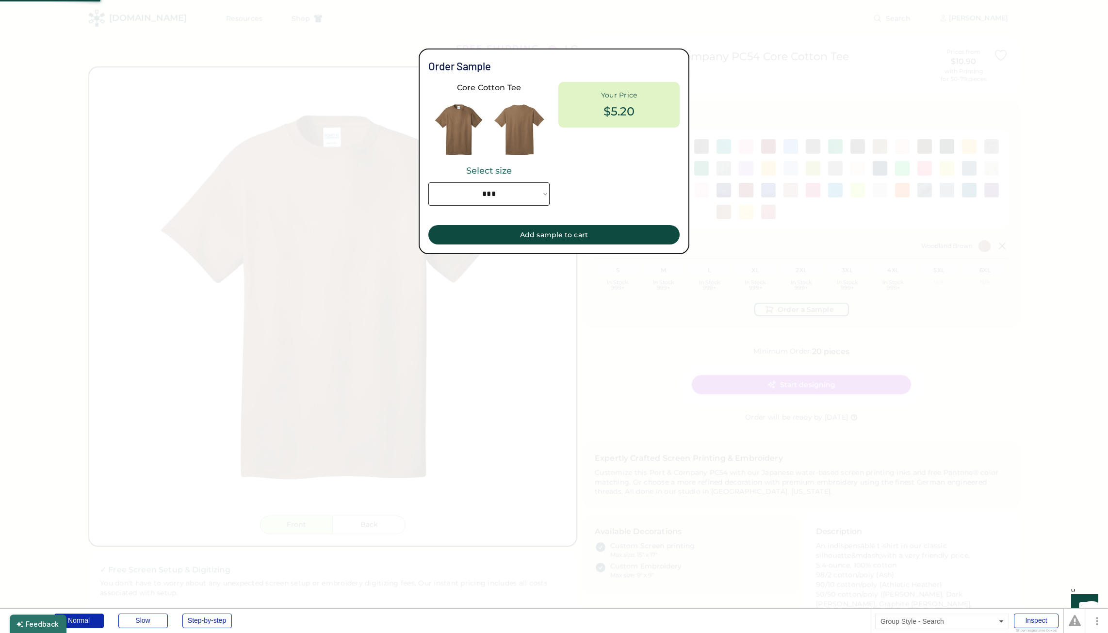
select select "**********"
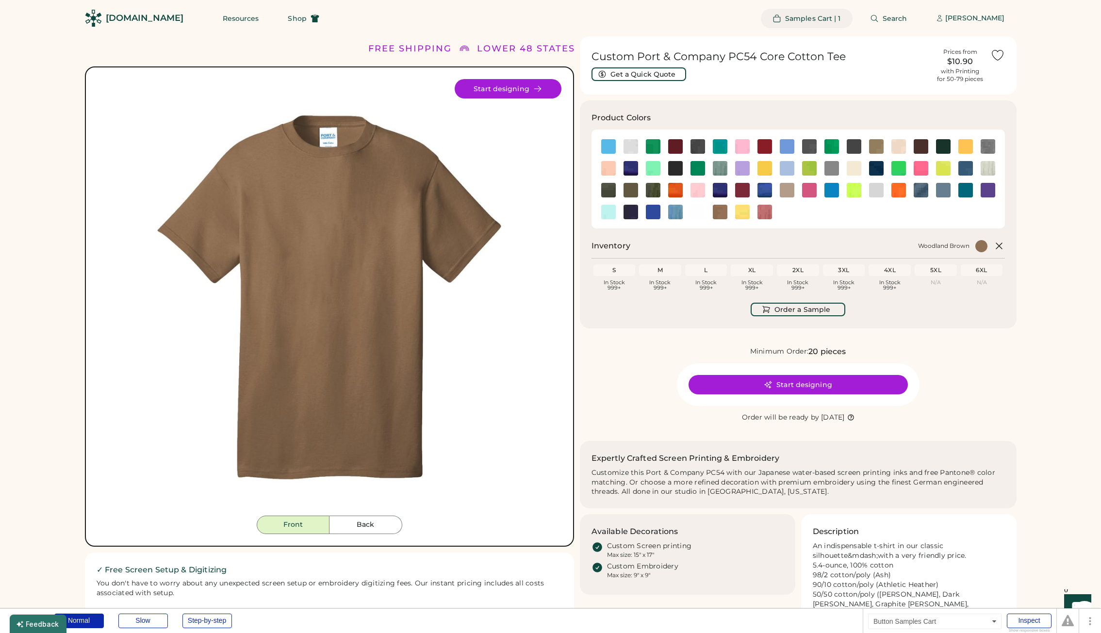
click at [812, 18] on span "Samples Cart | 1" at bounding box center [813, 18] width 56 height 7
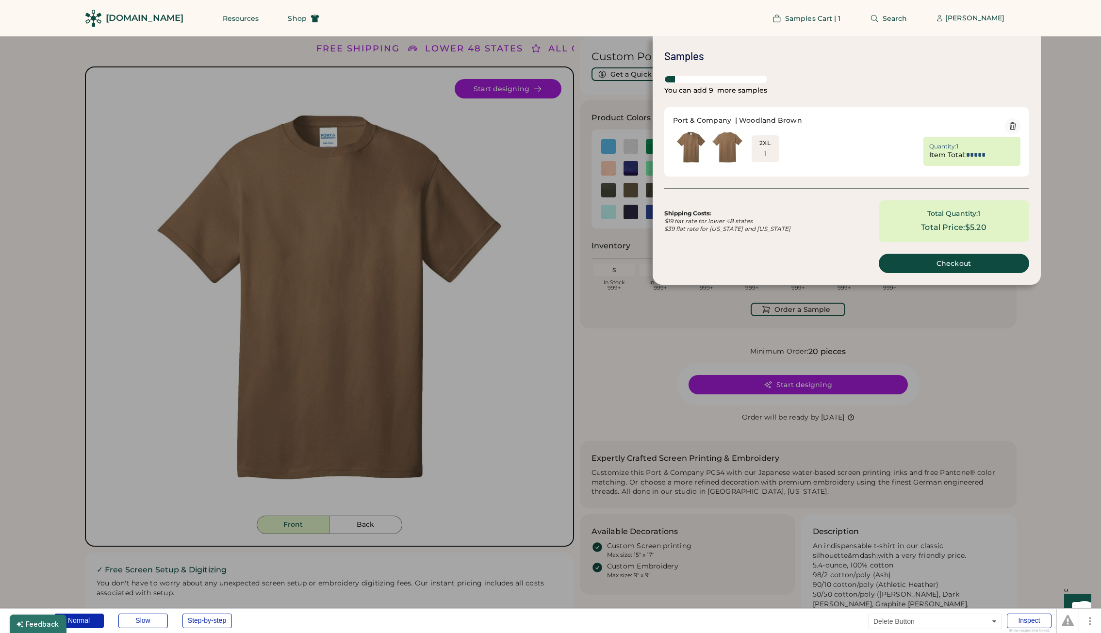
click at [1012, 125] on icon at bounding box center [1012, 125] width 6 height 7
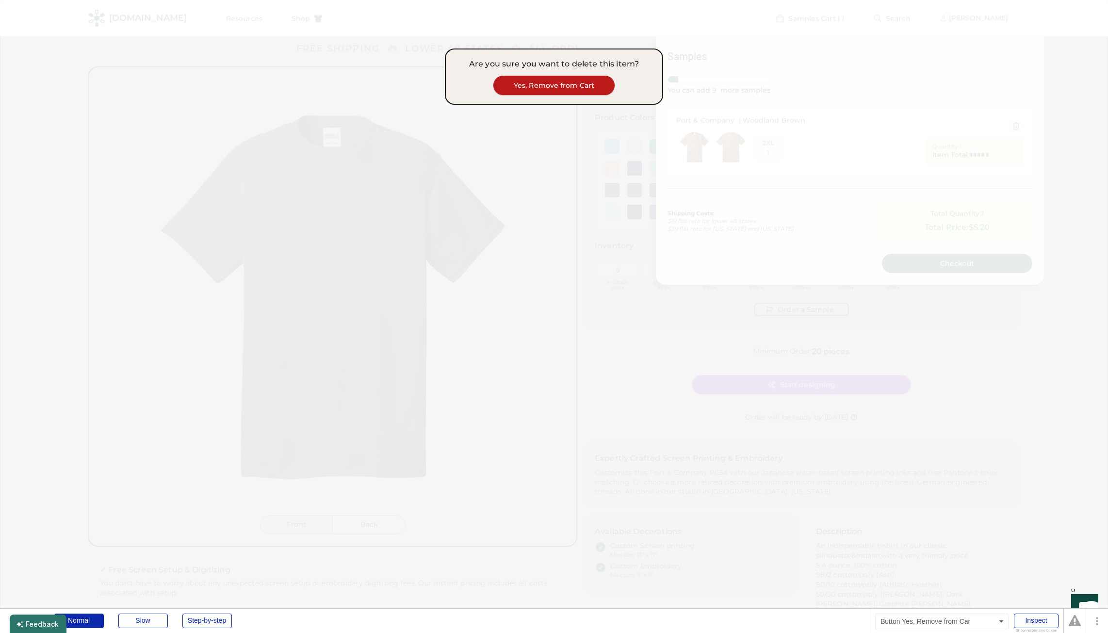
click at [552, 84] on button "Yes, Remove from Cart" at bounding box center [553, 85] width 121 height 19
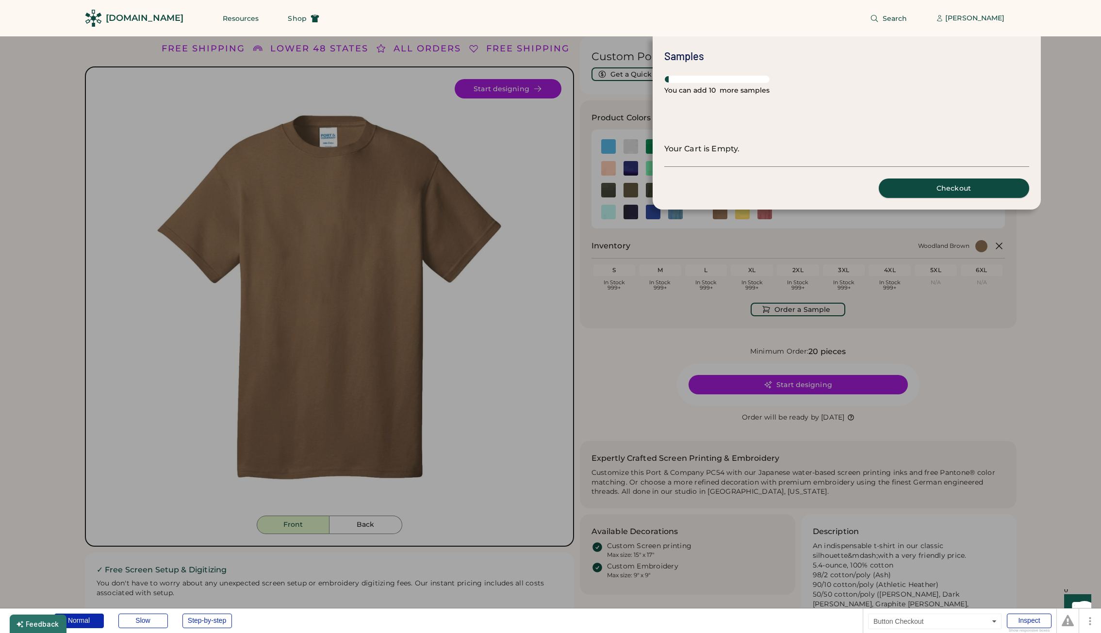
click at [916, 186] on button "Checkout" at bounding box center [954, 188] width 150 height 19
click at [821, 260] on div at bounding box center [550, 316] width 1101 height 633
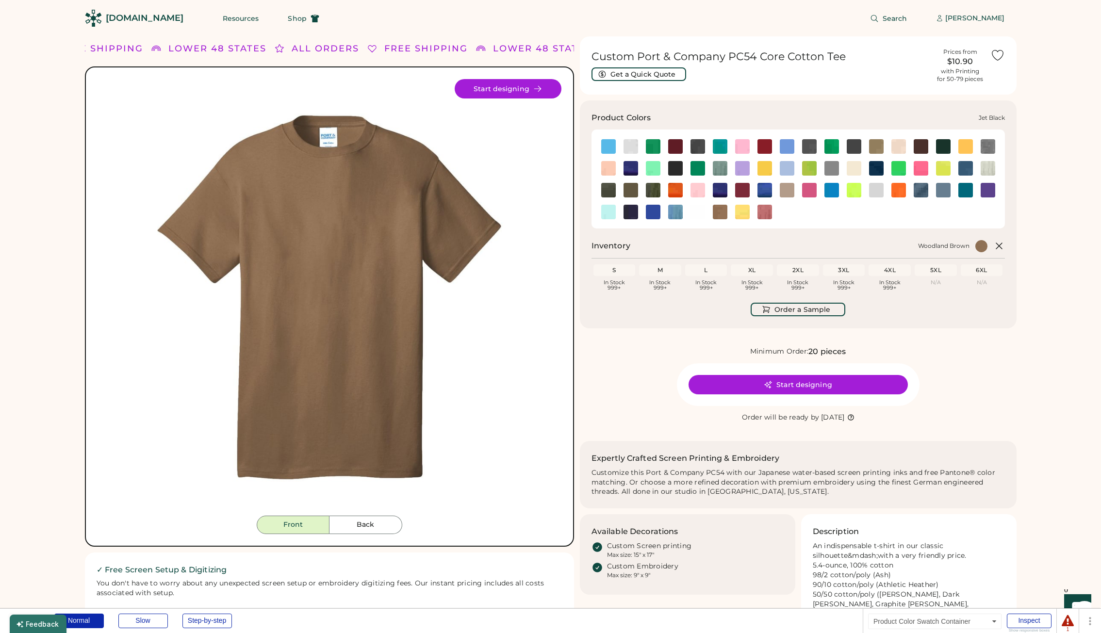
click at [680, 169] on img at bounding box center [675, 168] width 15 height 15
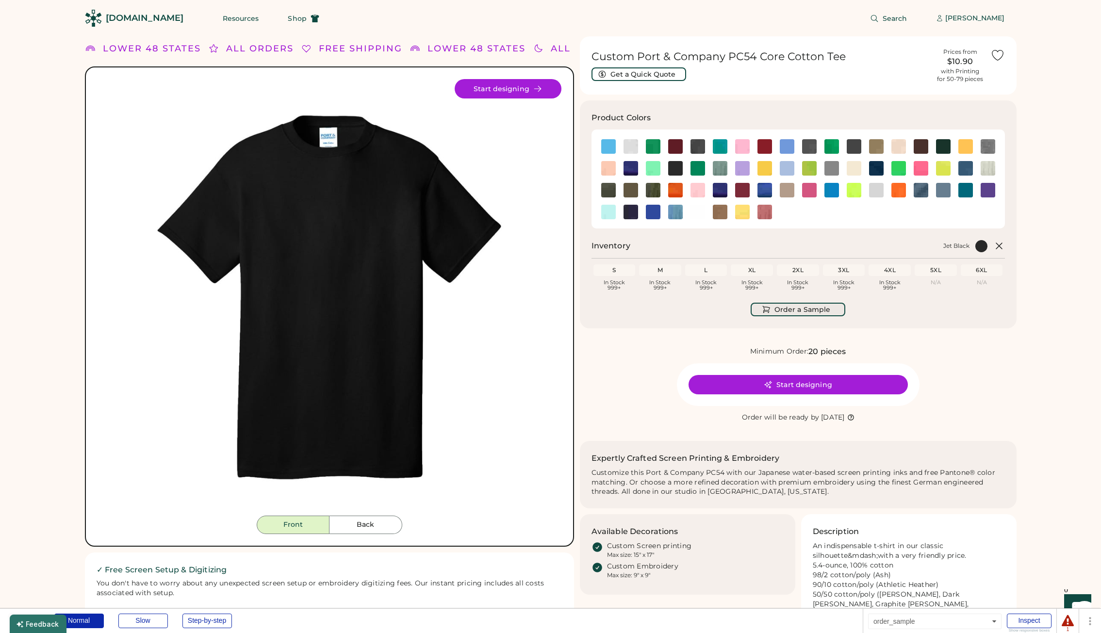
click at [808, 312] on button "Order a Sample" at bounding box center [798, 310] width 95 height 14
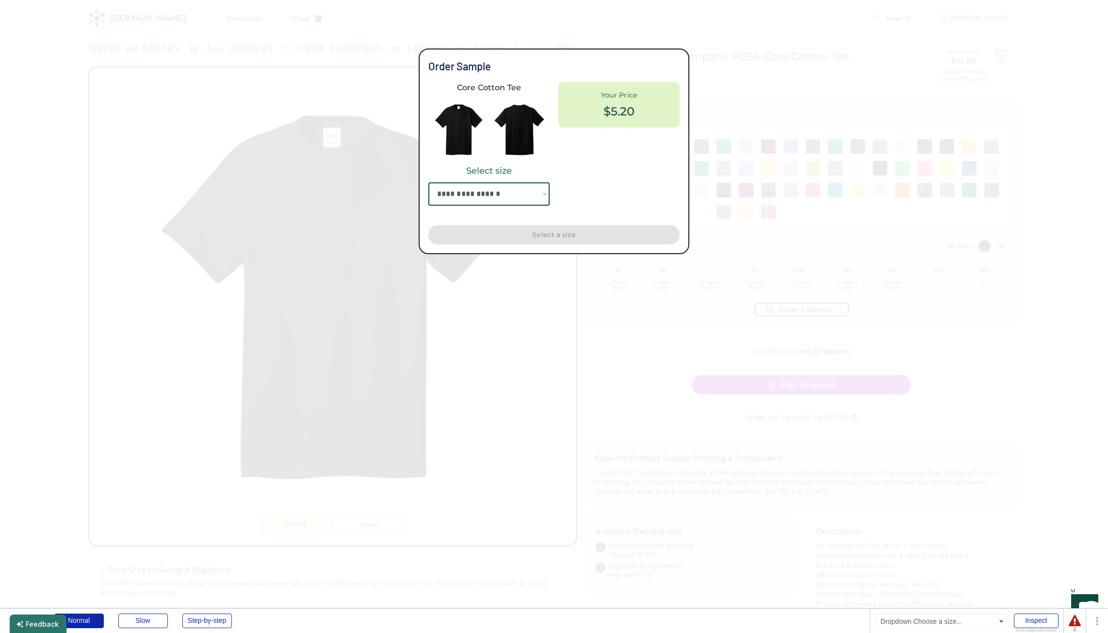
click at [501, 193] on select "**********" at bounding box center [488, 193] width 121 height 23
click at [428, 182] on select "**********" at bounding box center [488, 193] width 121 height 23
click at [507, 188] on select "**********" at bounding box center [488, 193] width 121 height 23
click at [428, 182] on select "**********" at bounding box center [488, 193] width 121 height 23
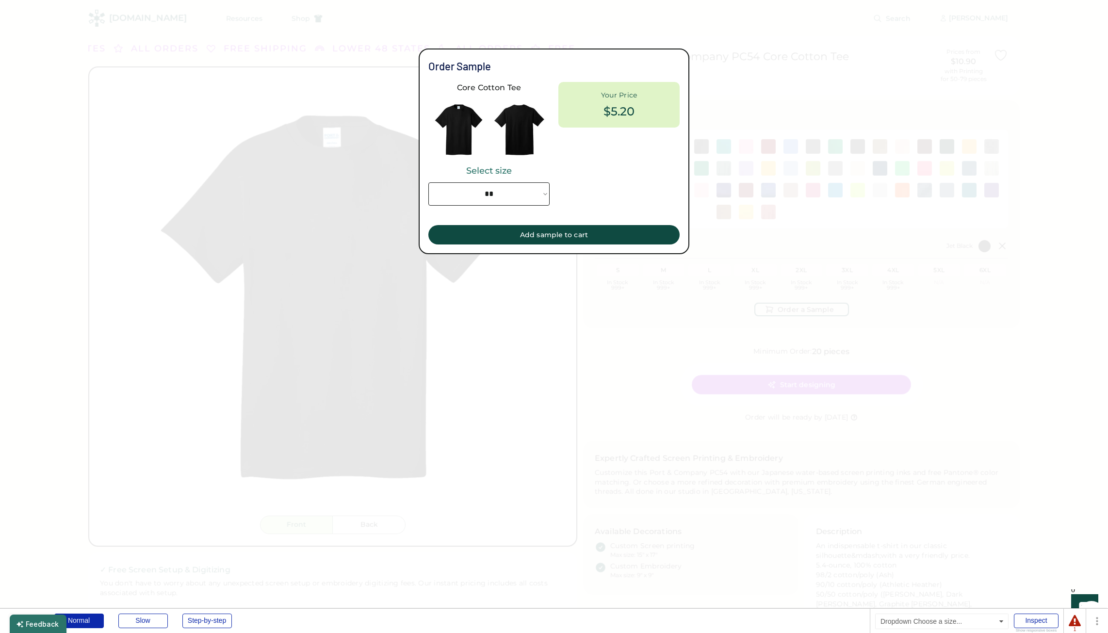
click at [481, 197] on select "**********" at bounding box center [488, 193] width 121 height 23
click at [428, 182] on select "**********" at bounding box center [488, 193] width 121 height 23
click at [582, 237] on button "Add sample to cart" at bounding box center [553, 234] width 251 height 19
select select "**********"
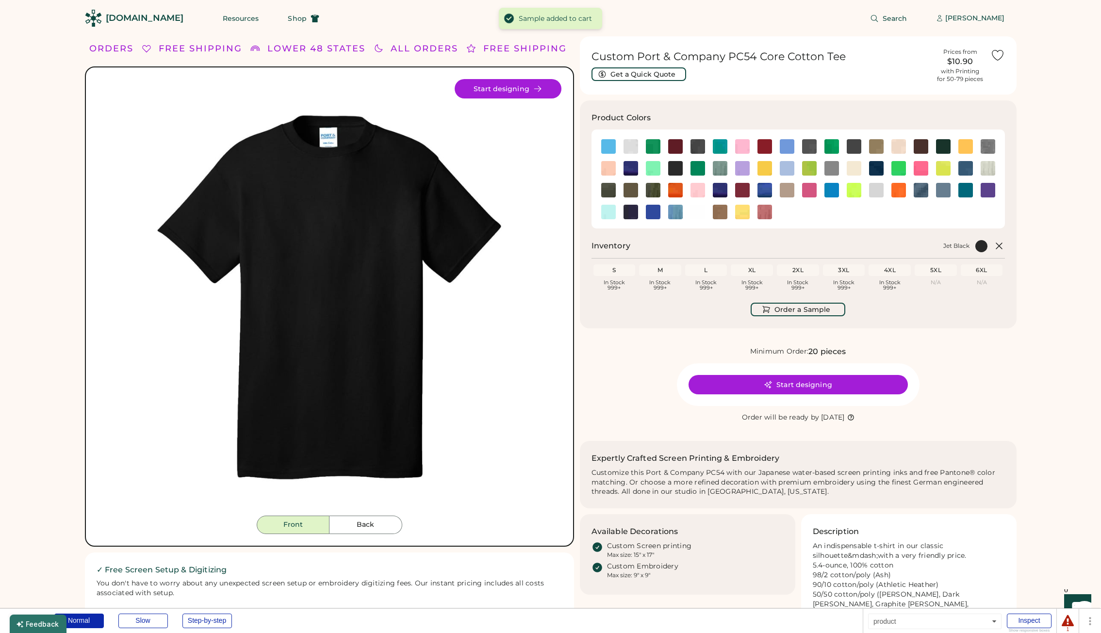
type input "*****"
click at [789, 17] on span "Samples Cart | 1" at bounding box center [813, 18] width 56 height 7
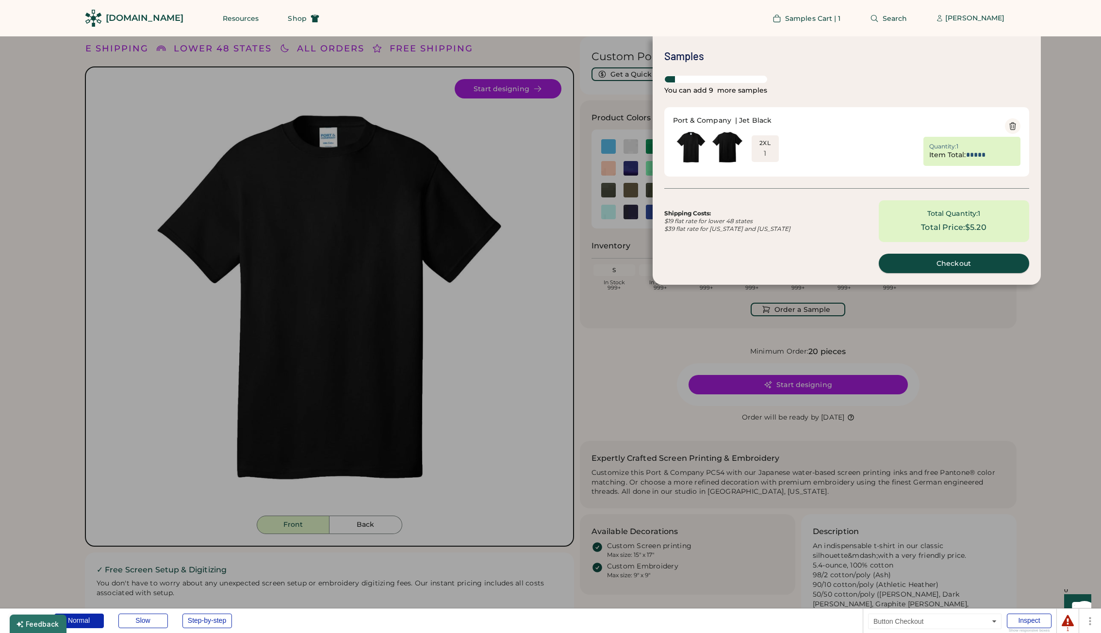
click at [954, 265] on button "Checkout" at bounding box center [954, 263] width 150 height 19
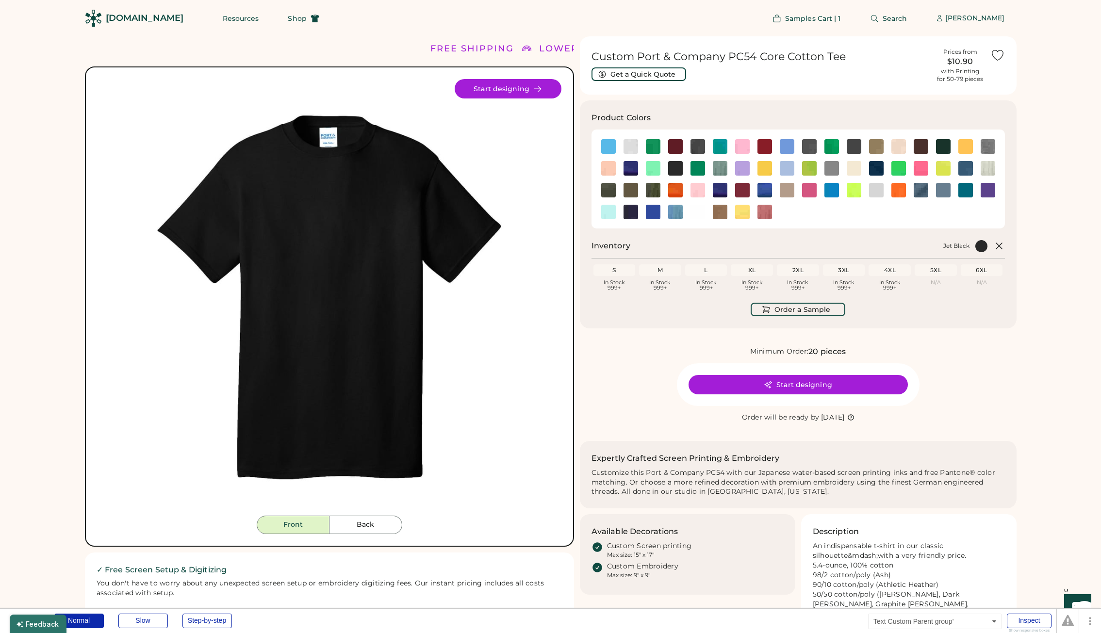
click at [605, 56] on h1 "Custom Port & Company PC54 Core Cotton Tee" at bounding box center [760, 57] width 339 height 14
drag, startPoint x: 593, startPoint y: 58, endPoint x: 845, endPoint y: 56, distance: 252.3
click at [845, 56] on h1 "Custom Port & Company PC54 Core Cotton Tee" at bounding box center [760, 57] width 339 height 14
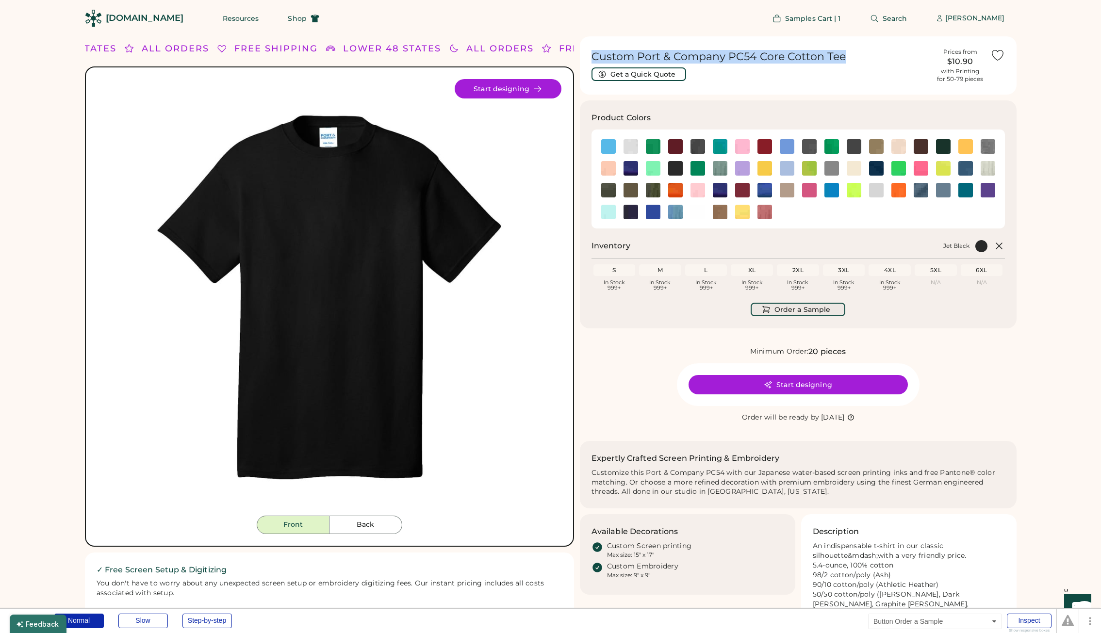
click at [785, 309] on button "Order a Sample" at bounding box center [798, 310] width 95 height 14
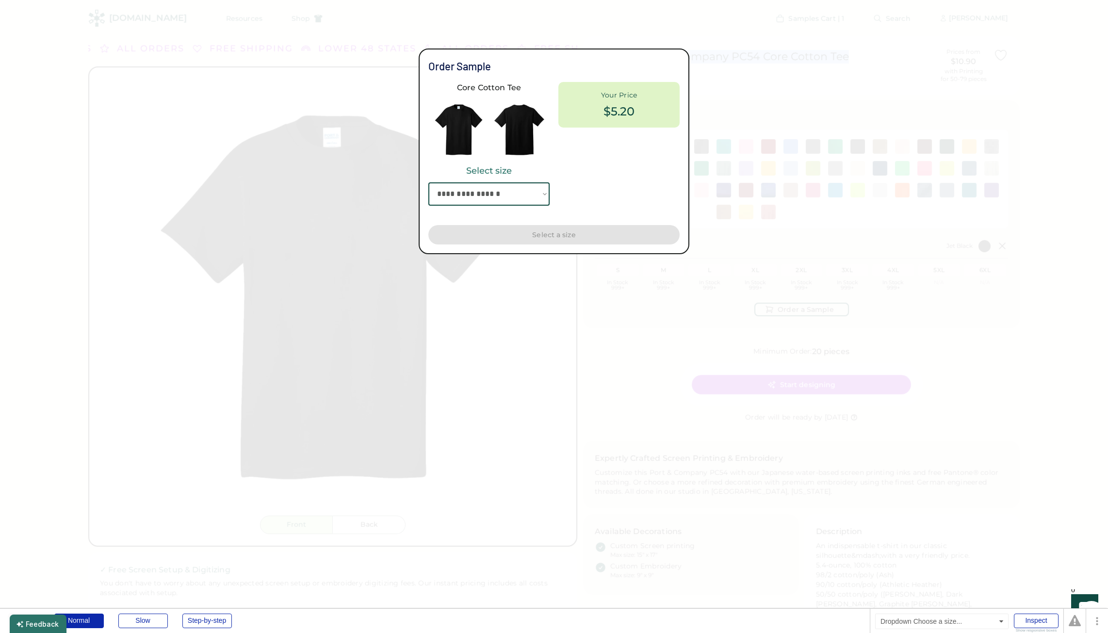
click at [489, 200] on select "**********" at bounding box center [488, 193] width 121 height 23
click at [428, 182] on select "**********" at bounding box center [488, 193] width 121 height 23
click at [531, 235] on button "Already Added to Cart" at bounding box center [553, 234] width 251 height 19
click at [496, 192] on select "**********" at bounding box center [488, 193] width 121 height 23
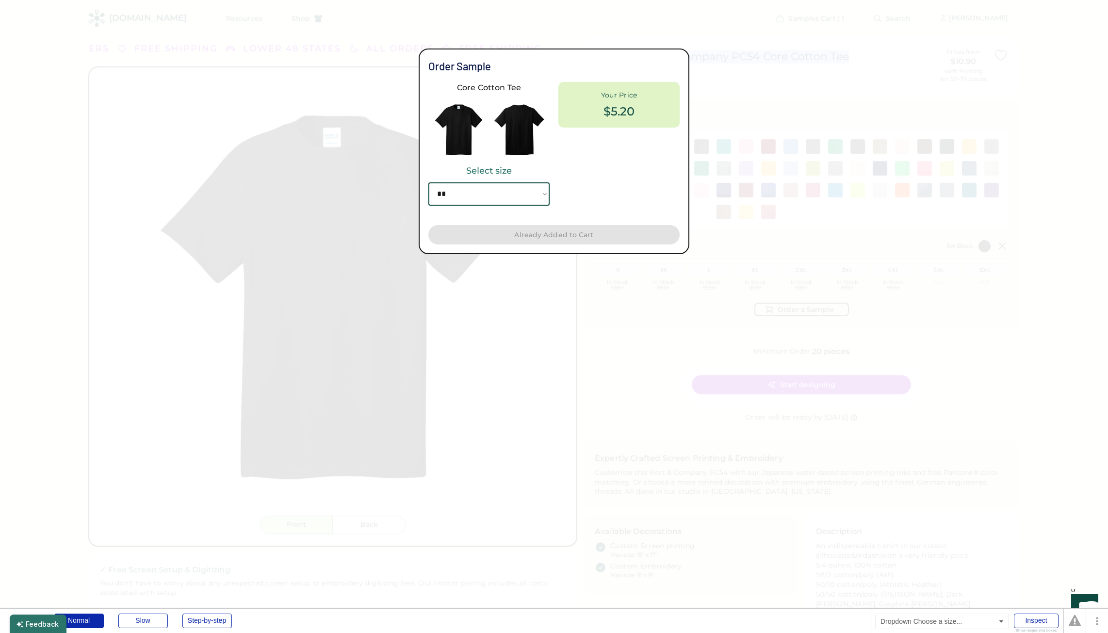
click at [428, 182] on select "**********" at bounding box center [488, 193] width 121 height 23
click at [510, 197] on select "**********" at bounding box center [488, 193] width 121 height 23
click at [428, 182] on select "**********" at bounding box center [488, 193] width 121 height 23
click at [540, 235] on button "Add sample to cart" at bounding box center [553, 234] width 251 height 19
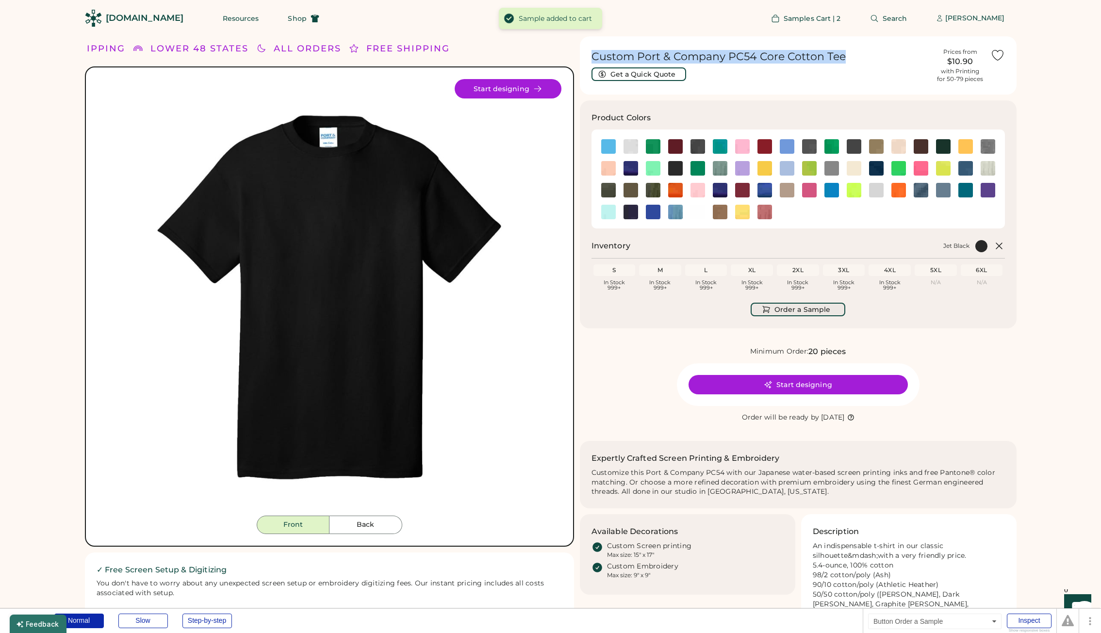
click at [795, 310] on button "Order a Sample" at bounding box center [798, 310] width 95 height 14
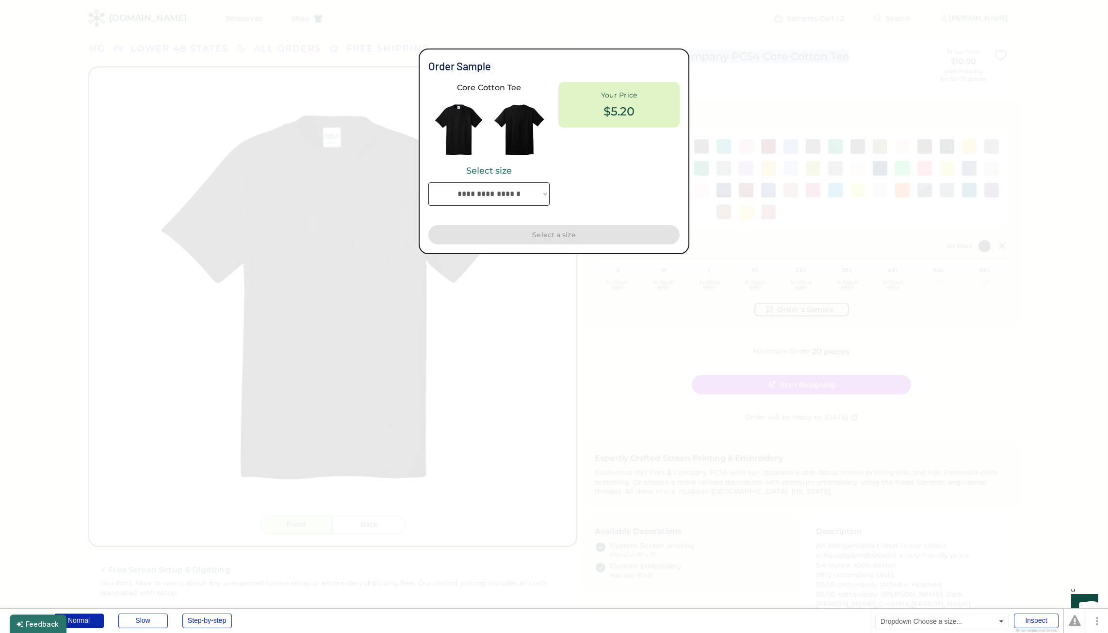
click at [483, 193] on select "**********" at bounding box center [488, 193] width 121 height 23
click at [428, 182] on select "**********" at bounding box center [488, 193] width 121 height 23
click at [495, 194] on select "**********" at bounding box center [488, 193] width 121 height 23
click at [428, 182] on select "**********" at bounding box center [488, 193] width 121 height 23
click at [495, 201] on select "**********" at bounding box center [488, 193] width 121 height 23
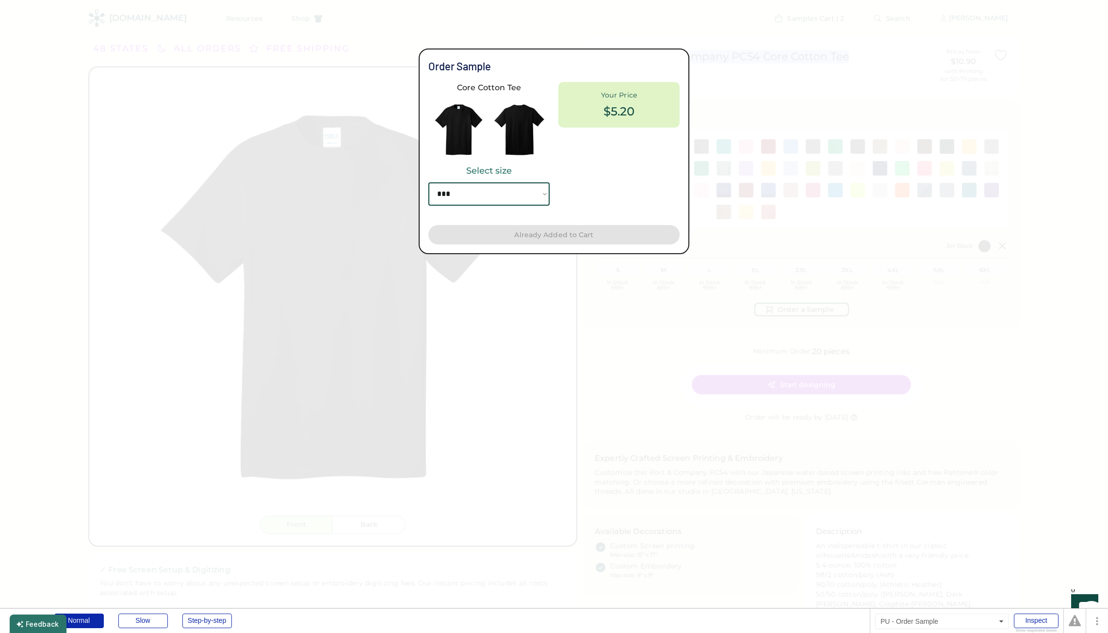
click at [428, 182] on select "**********" at bounding box center [488, 193] width 121 height 23
click at [496, 202] on select "**********" at bounding box center [488, 193] width 121 height 23
select select "*****"
click at [428, 182] on select "**********" at bounding box center [488, 193] width 121 height 23
click at [924, 272] on div at bounding box center [554, 316] width 1108 height 633
